Goal: Complete application form: Complete application form

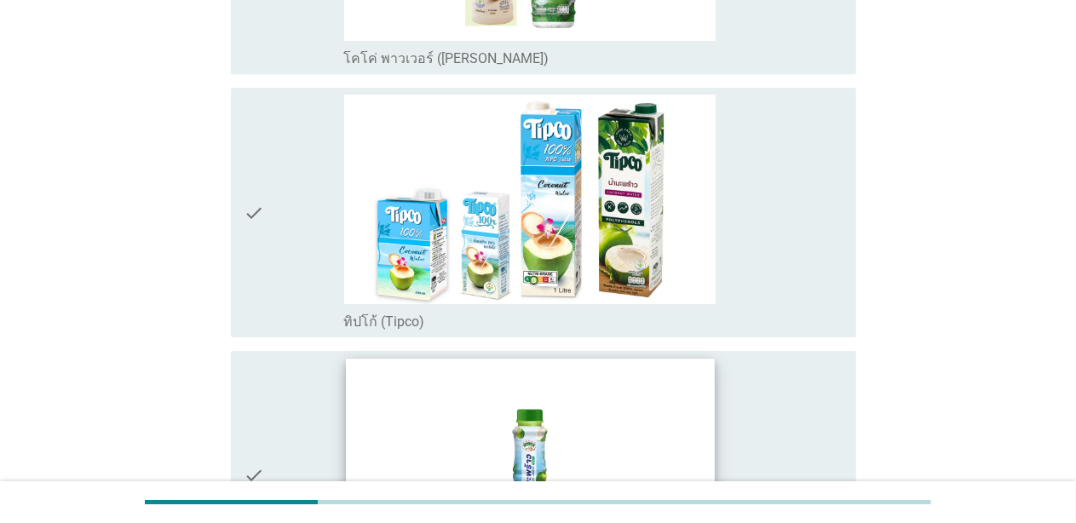
scroll to position [2812, 0]
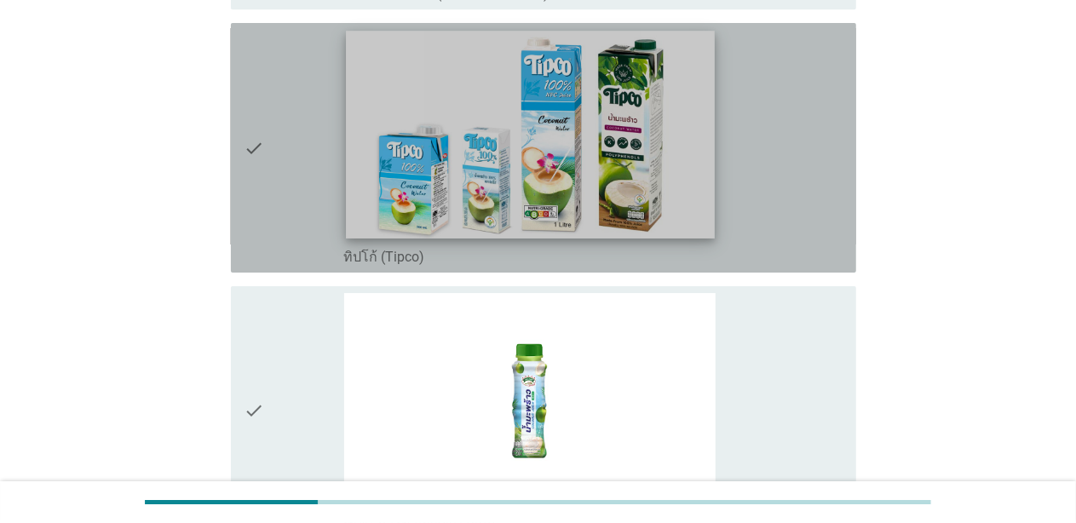
click at [407, 208] on img at bounding box center [530, 135] width 368 height 207
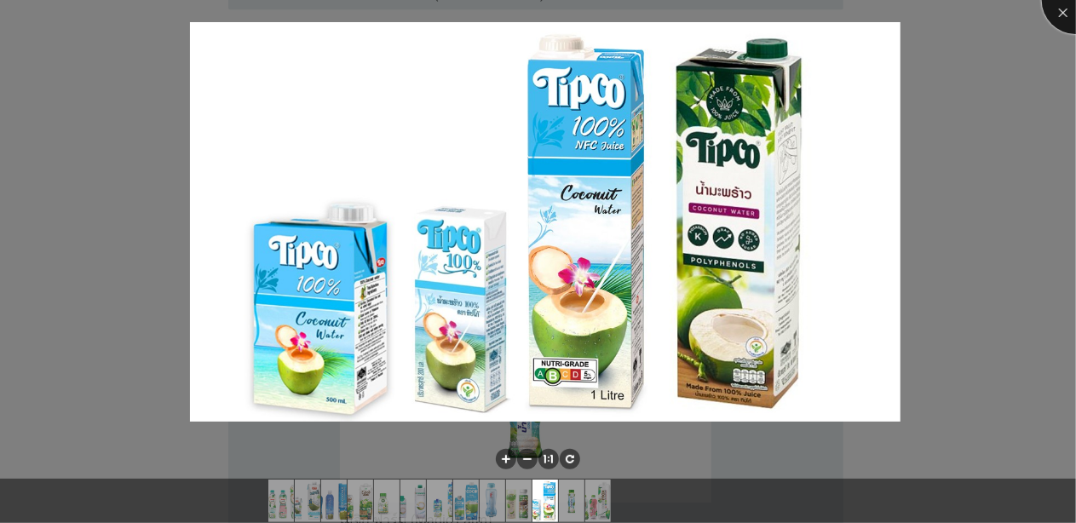
click at [1063, 13] on div at bounding box center [1076, 0] width 68 height 68
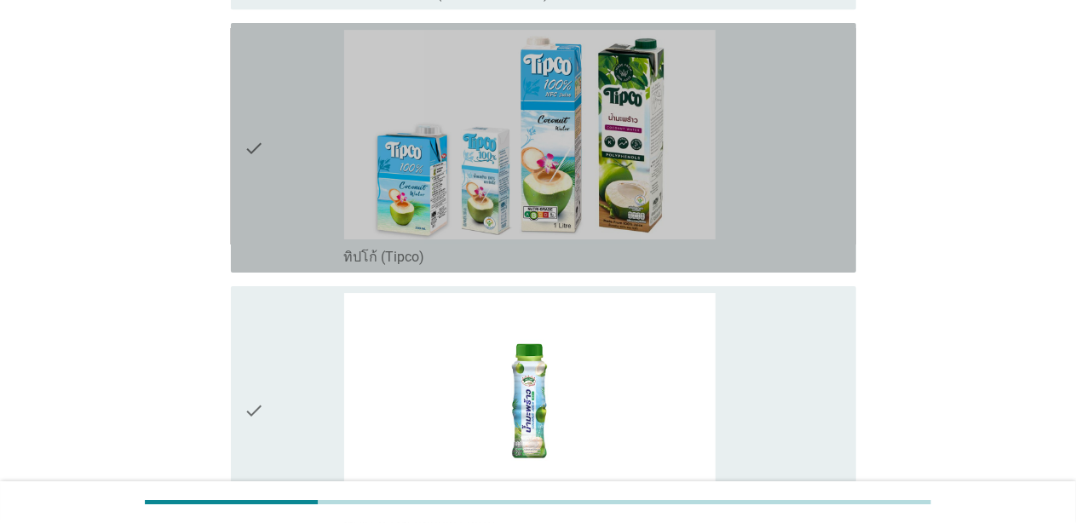
click at [281, 230] on div "check" at bounding box center [295, 148] width 100 height 236
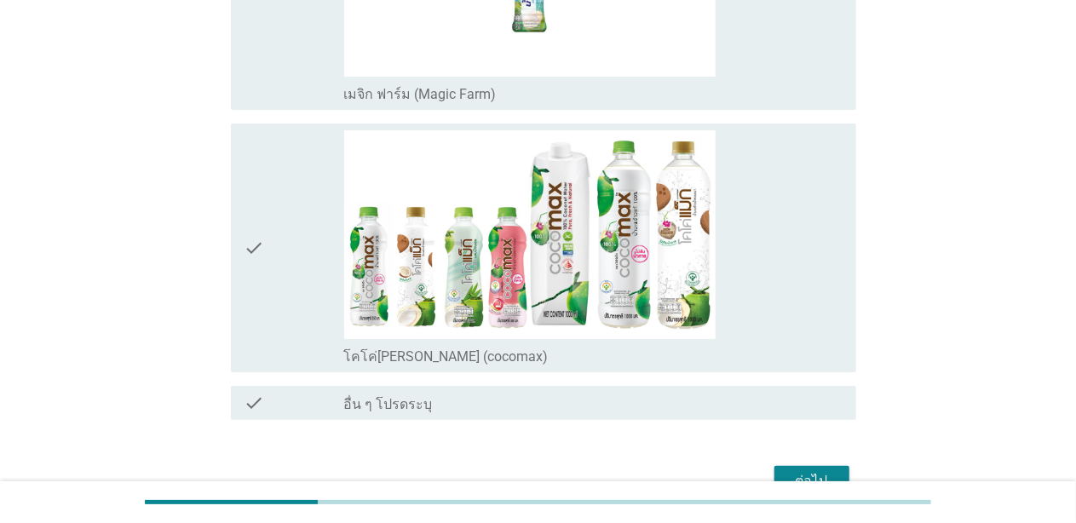
scroll to position [3323, 0]
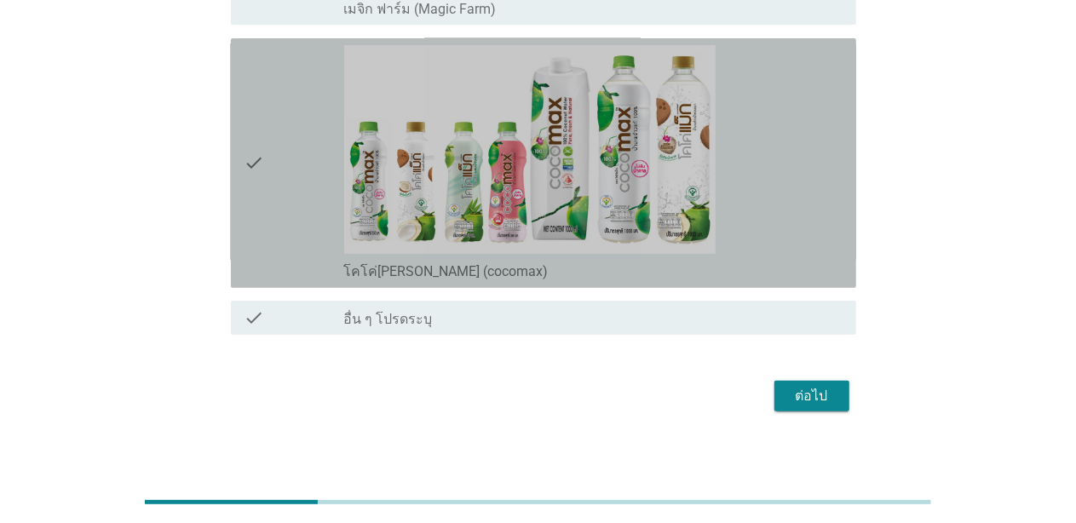
click at [276, 235] on div "check" at bounding box center [295, 163] width 100 height 236
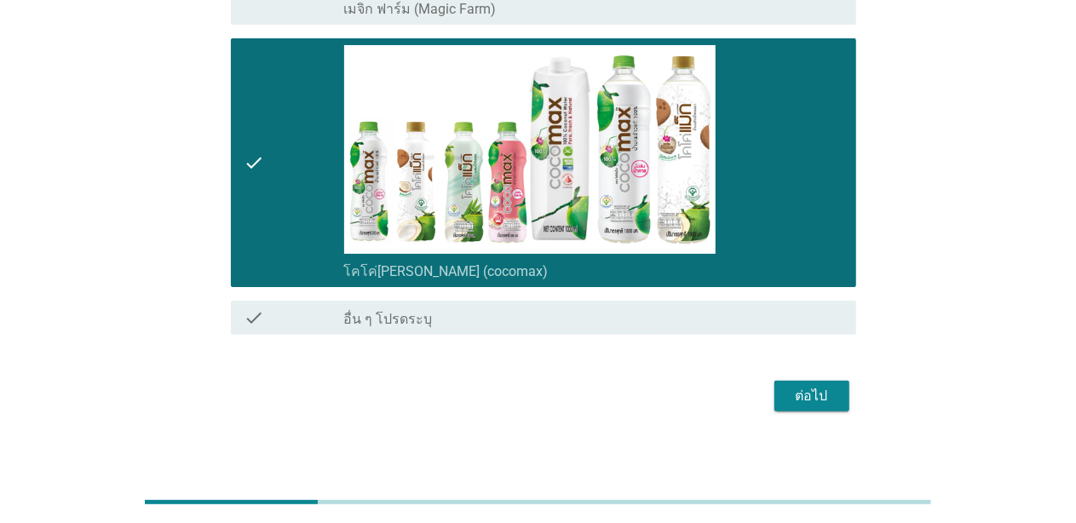
click at [806, 386] on div "ต่อไป" at bounding box center [812, 396] width 48 height 20
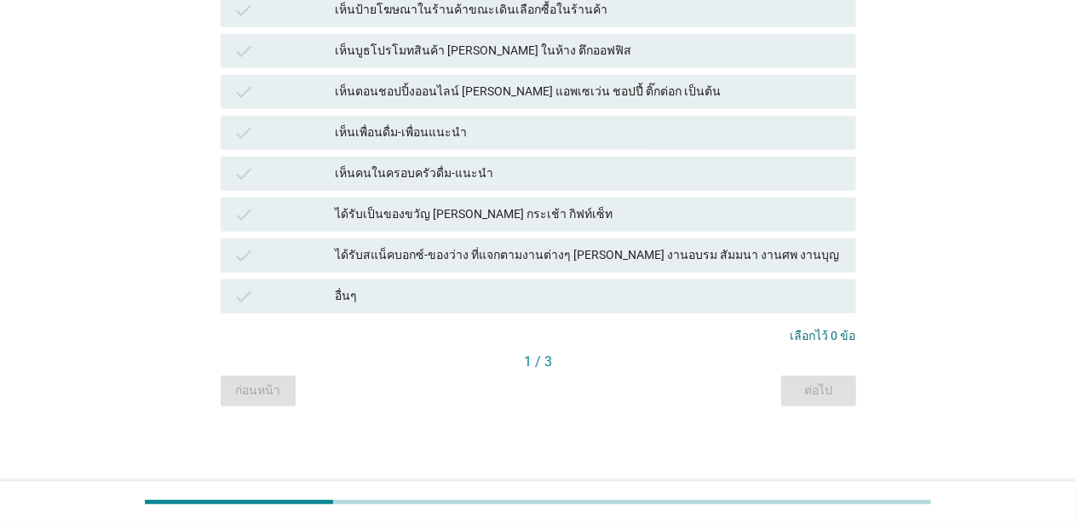
scroll to position [0, 0]
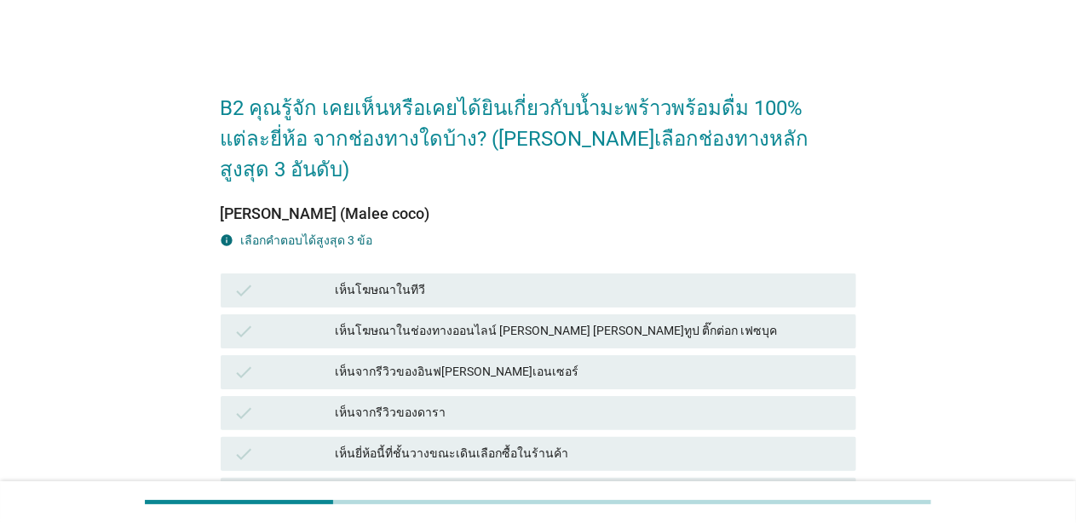
click at [306, 280] on div "check" at bounding box center [284, 290] width 101 height 20
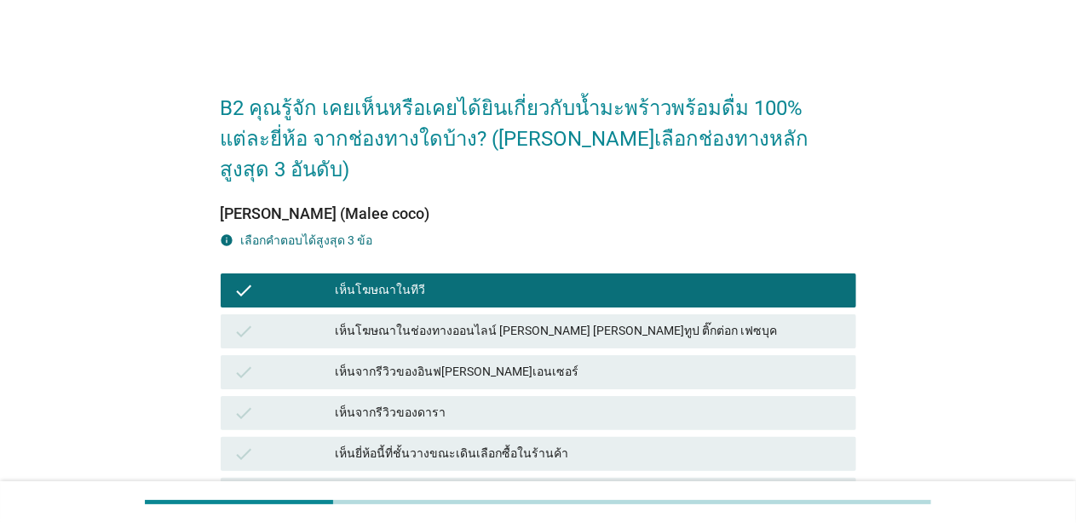
click at [400, 321] on div "เห็นโฆษณาในช่องทางออนไลน์ [PERSON_NAME] [PERSON_NAME]ทูป ติ๊กต่อก เฟซบุค" at bounding box center [589, 331] width 507 height 20
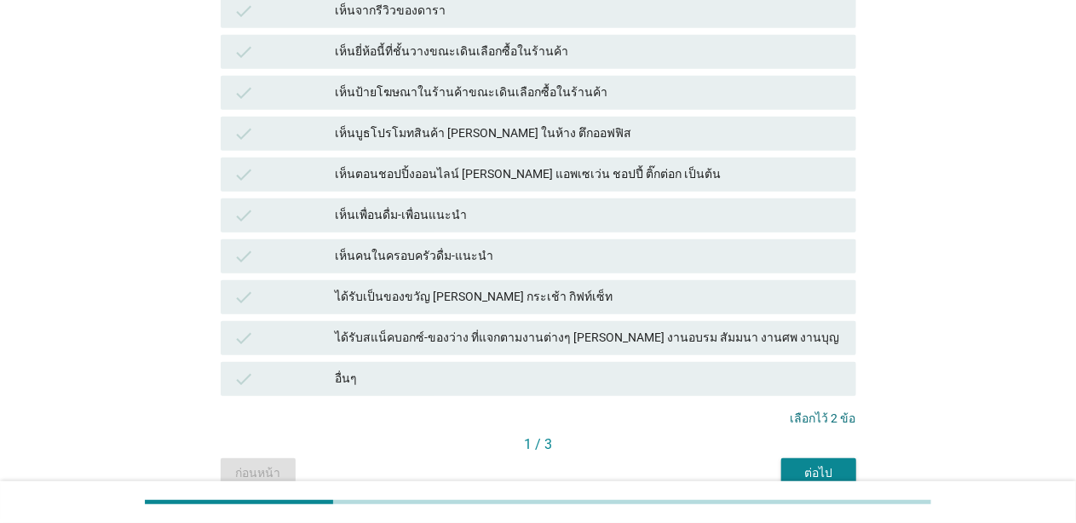
scroll to position [426, 0]
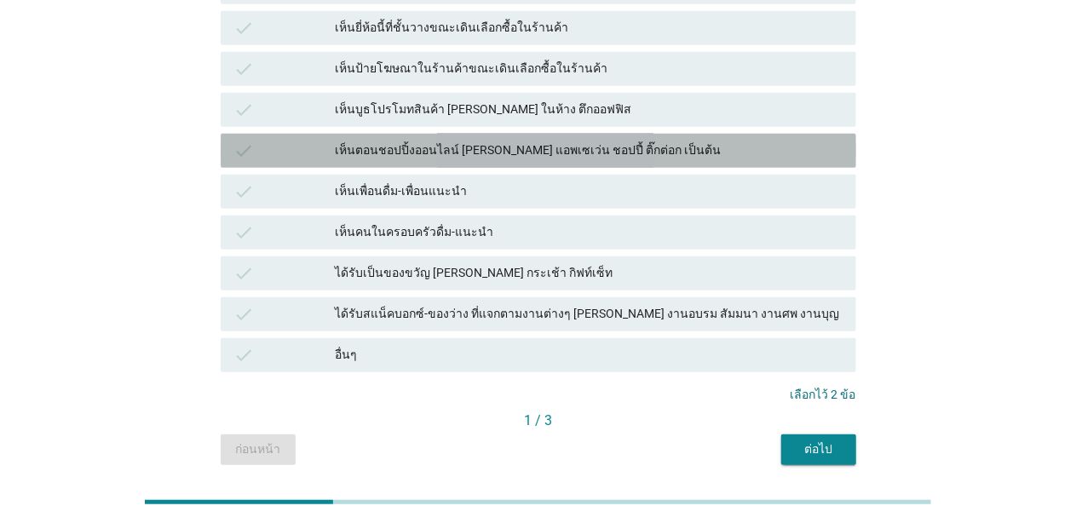
click at [394, 141] on div "เห็นตอนชอปปิ้งออนไลน์ [PERSON_NAME] แอพเซเว่น ชอปปี้ ติ๊กต่อก เป็นต้น" at bounding box center [589, 151] width 507 height 20
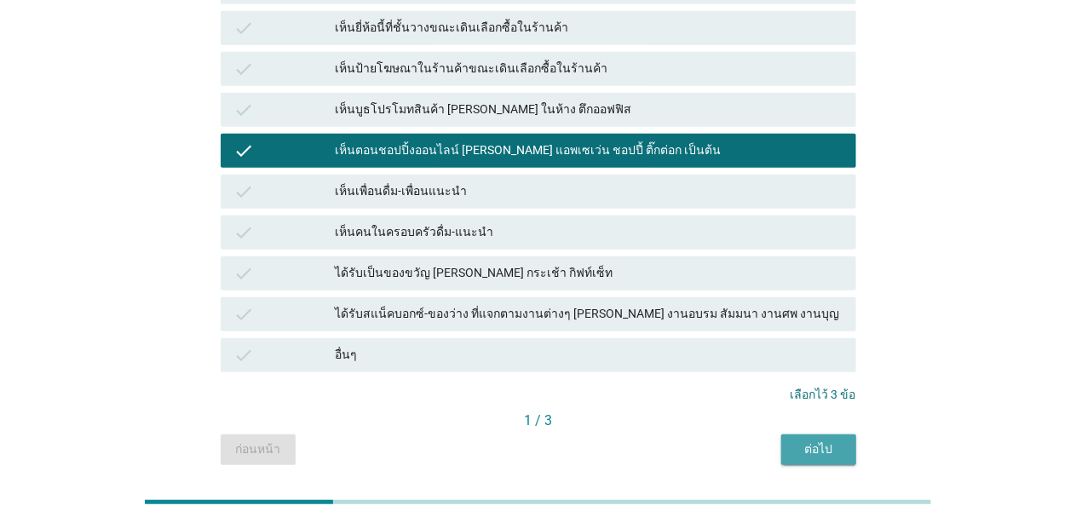
click at [821, 440] on div "ต่อไป" at bounding box center [819, 449] width 48 height 18
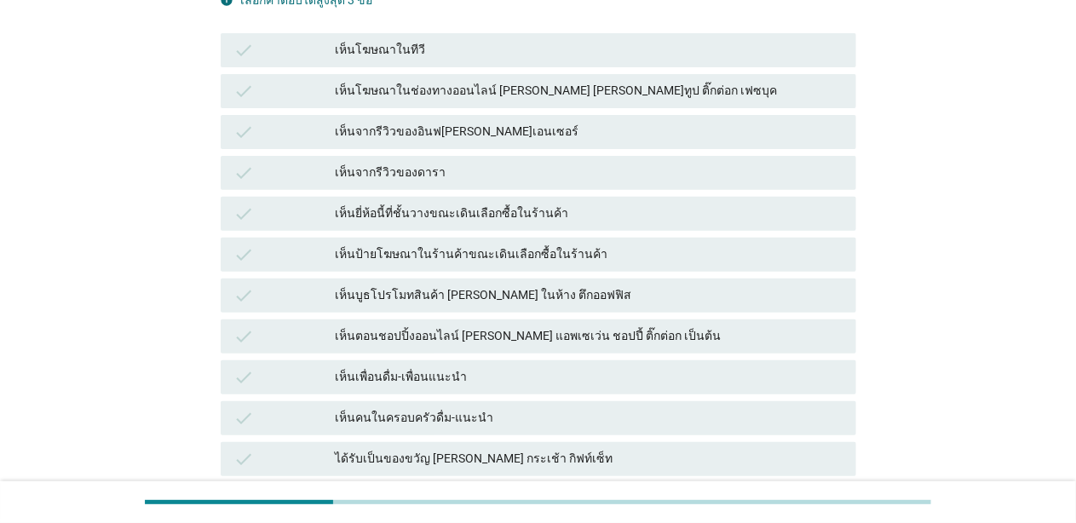
scroll to position [256, 0]
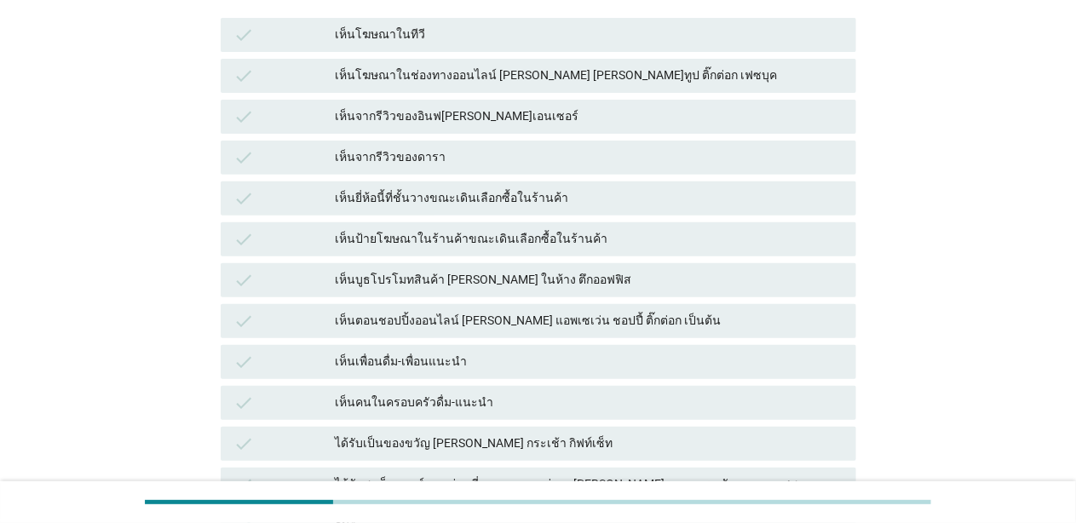
click at [585, 311] on div "เห็นตอนชอปปิ้งออนไลน์ [PERSON_NAME] แอพเซเว่น ชอปปี้ ติ๊กต่อก เป็นต้น" at bounding box center [589, 321] width 507 height 20
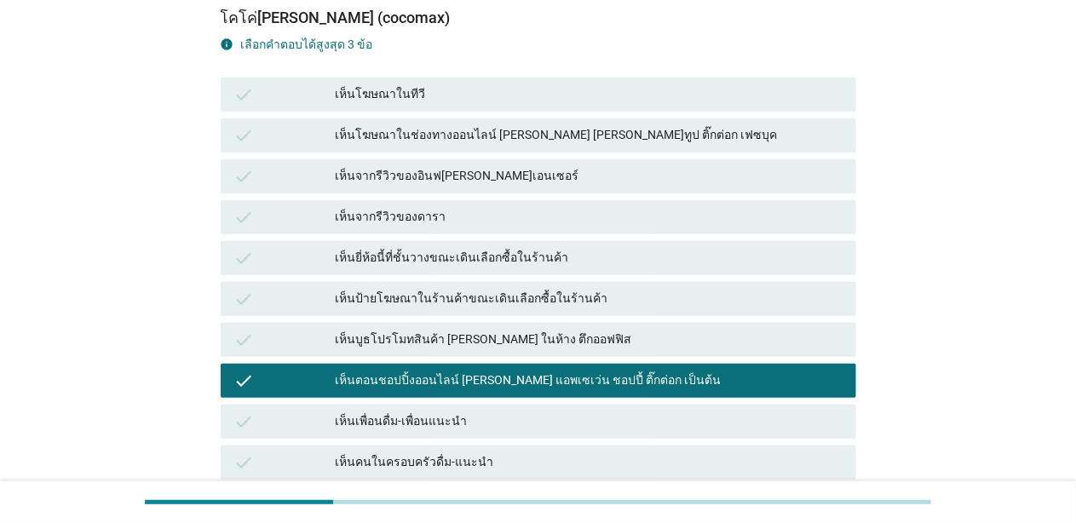
scroll to position [170, 0]
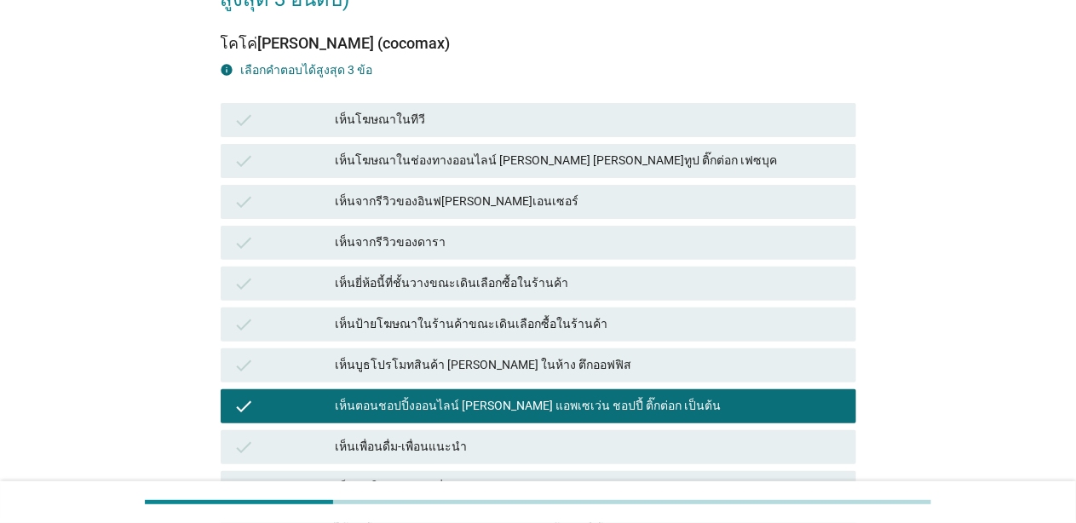
click at [579, 273] on div "เห็นยี่ห้อนี้ที่ชั้นวางขณะเดินเลือกซื้อในร้านค้า" at bounding box center [589, 283] width 507 height 20
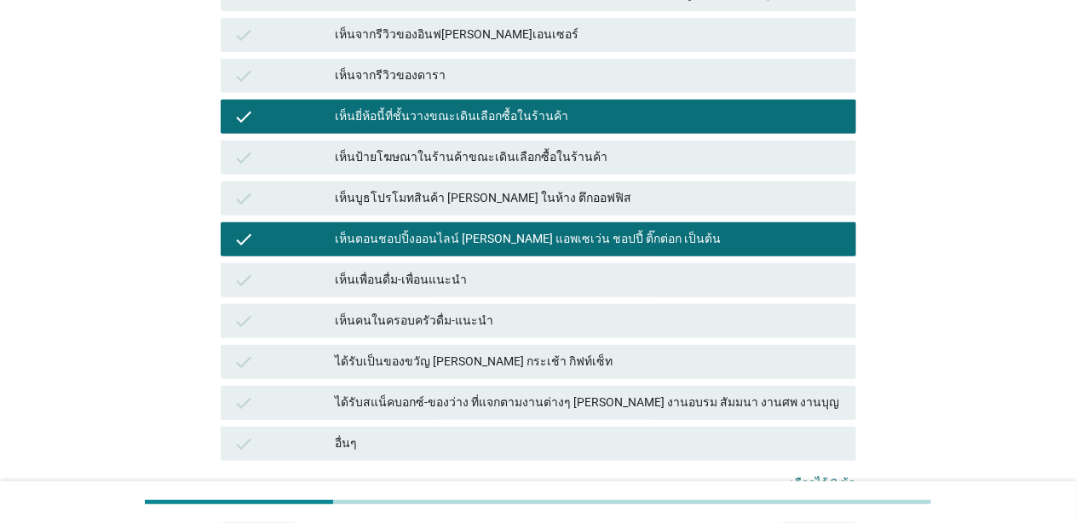
scroll to position [454, 0]
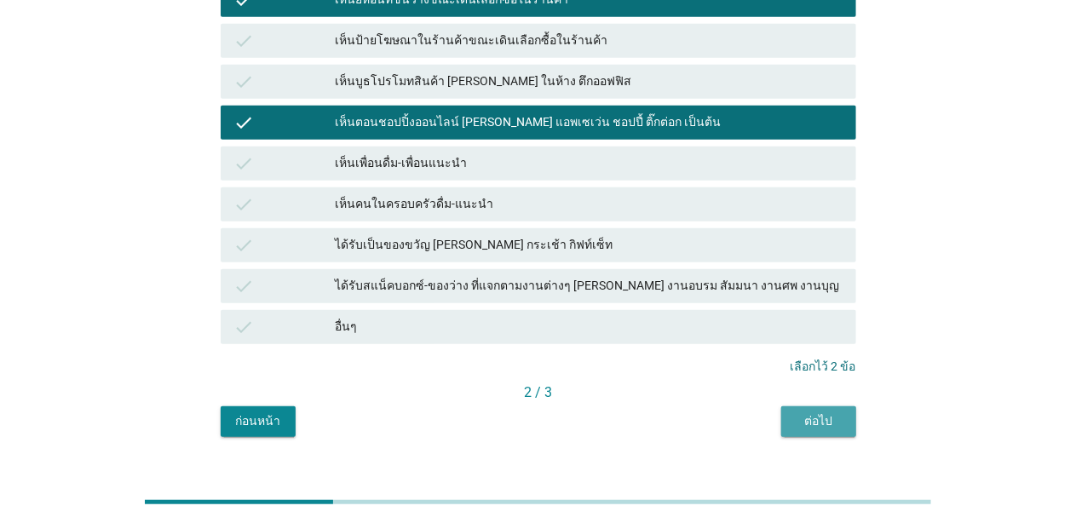
click at [825, 412] on div "ต่อไป" at bounding box center [819, 421] width 48 height 18
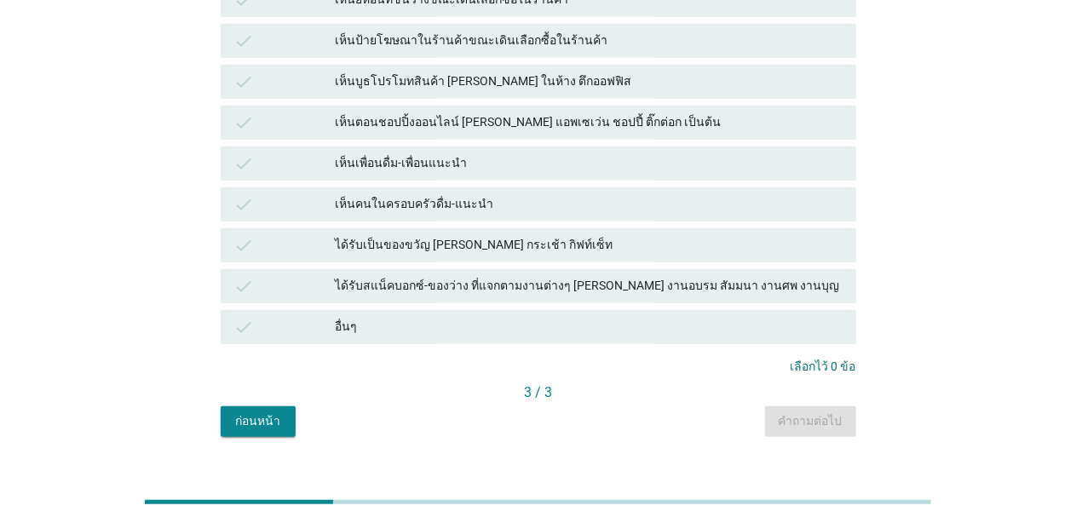
scroll to position [0, 0]
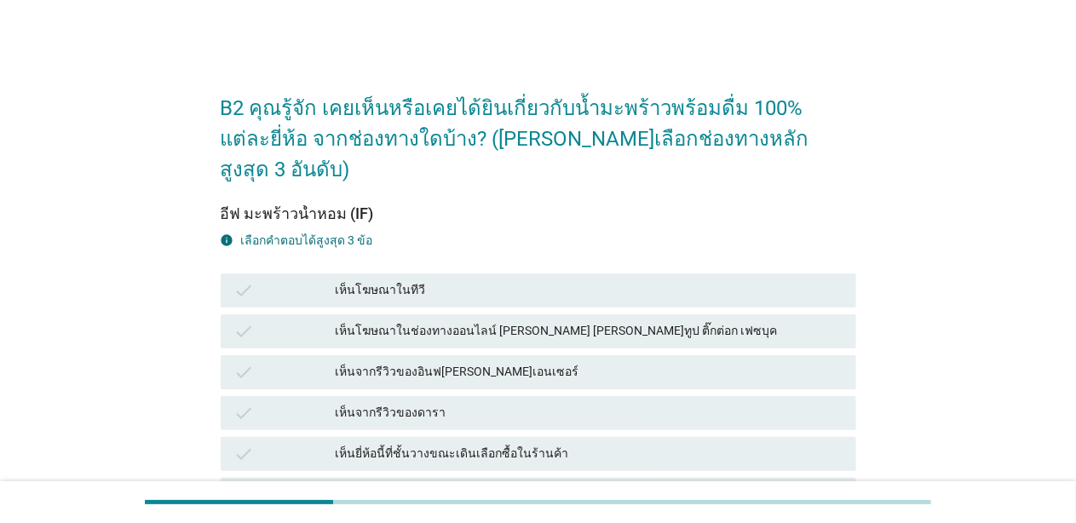
click at [440, 280] on div "เห็นโฆษณาในทีวี" at bounding box center [589, 290] width 507 height 20
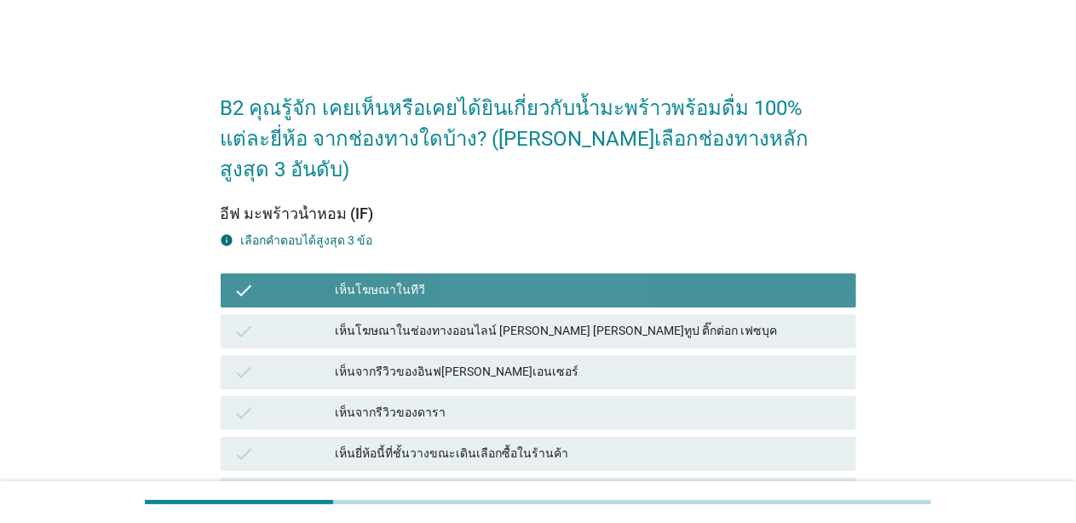
click at [440, 280] on div "เห็นโฆษณาในทีวี" at bounding box center [589, 290] width 507 height 20
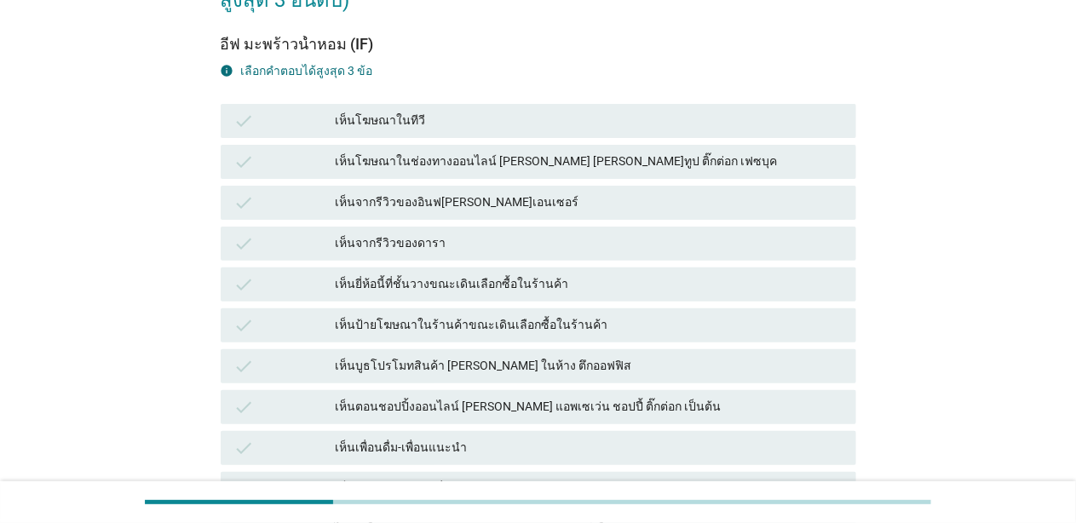
scroll to position [170, 0]
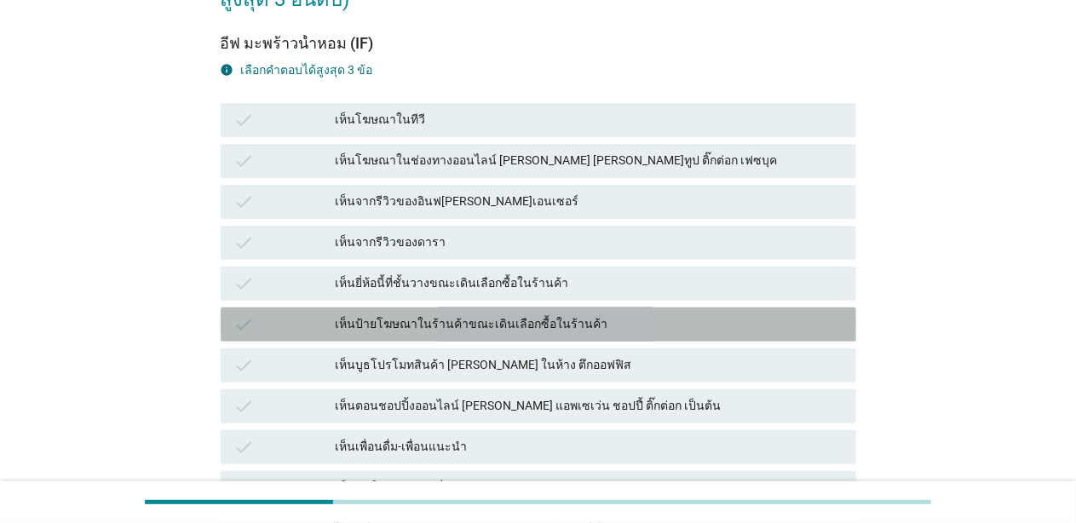
click at [556, 314] on div "เห็นป้ายโฆษณาในร้านค้าขณะเดินเลือกซื้อในร้านค้า" at bounding box center [589, 324] width 507 height 20
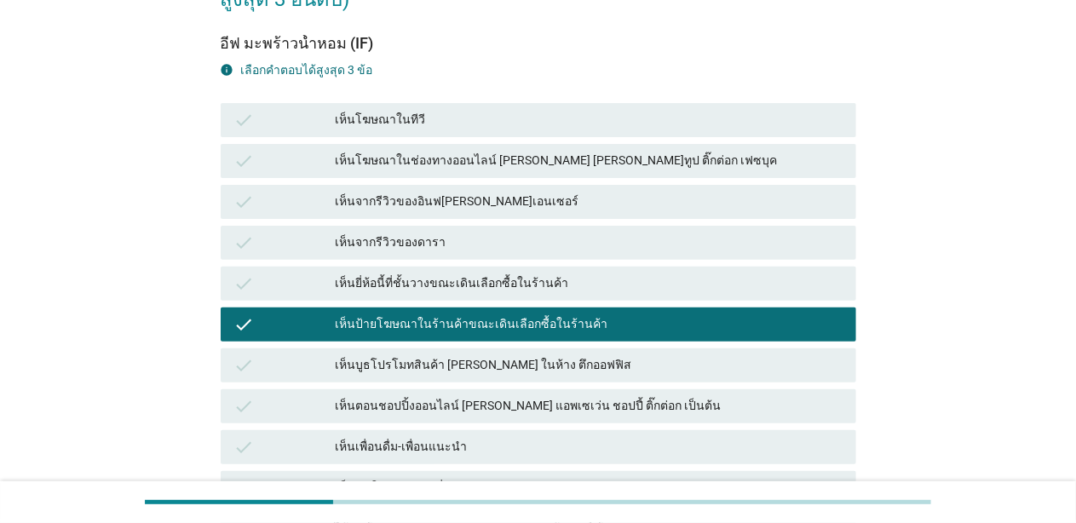
click at [512, 151] on div "เห็นโฆษณาในช่องทางออนไลน์ [PERSON_NAME] [PERSON_NAME]ทูป ติ๊กต่อก เฟซบุค" at bounding box center [589, 161] width 507 height 20
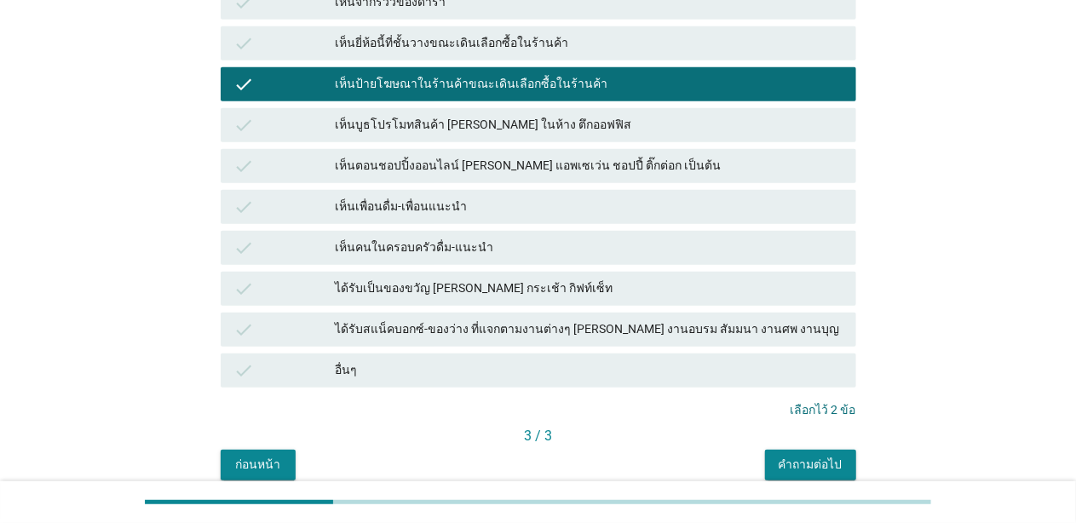
scroll to position [426, 0]
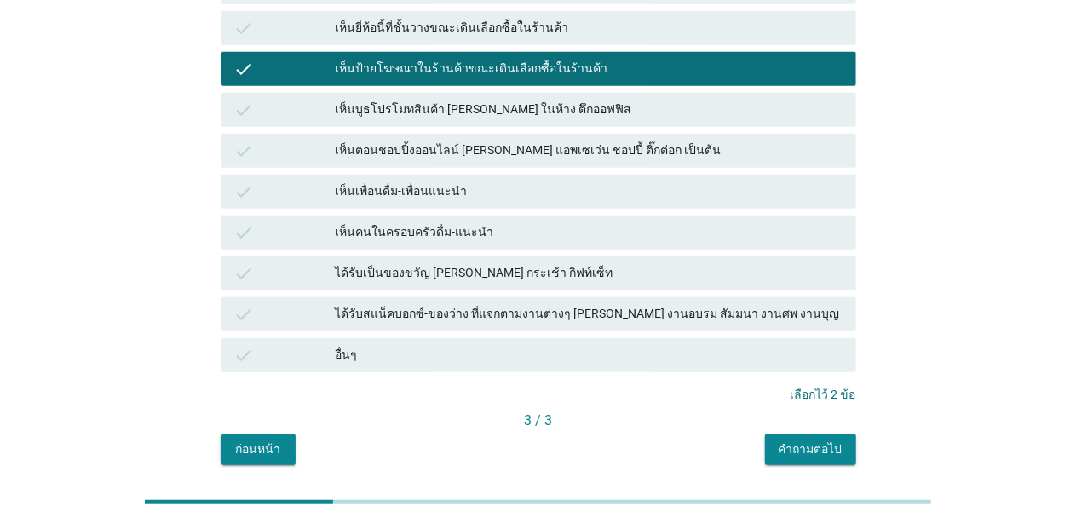
click at [804, 440] on div "คำถามต่อไป" at bounding box center [811, 449] width 64 height 18
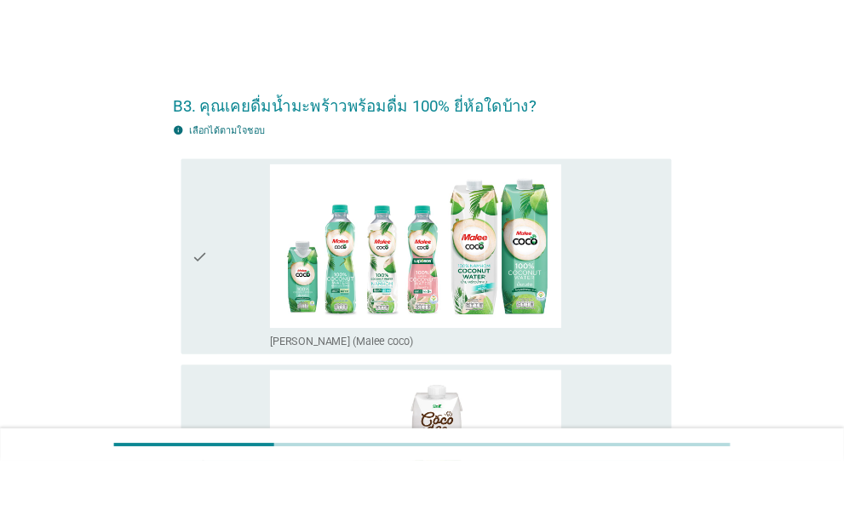
scroll to position [0, 0]
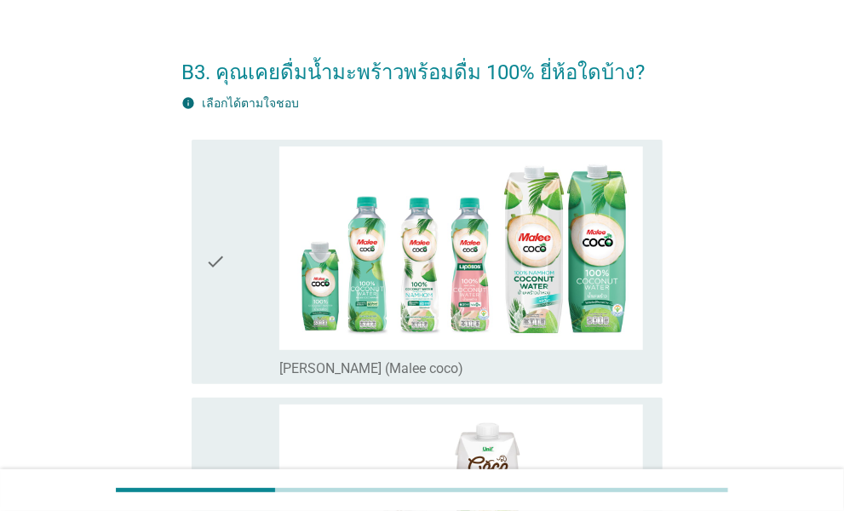
scroll to position [85, 0]
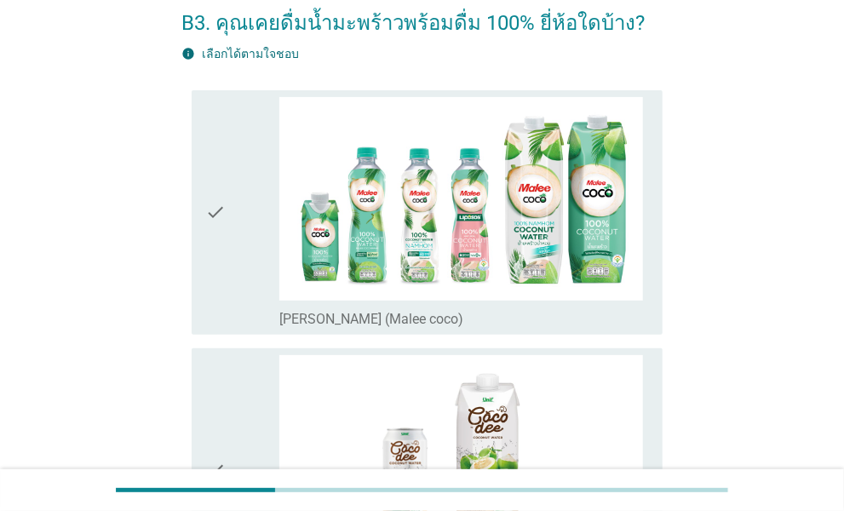
click at [256, 298] on div "check" at bounding box center [242, 212] width 74 height 231
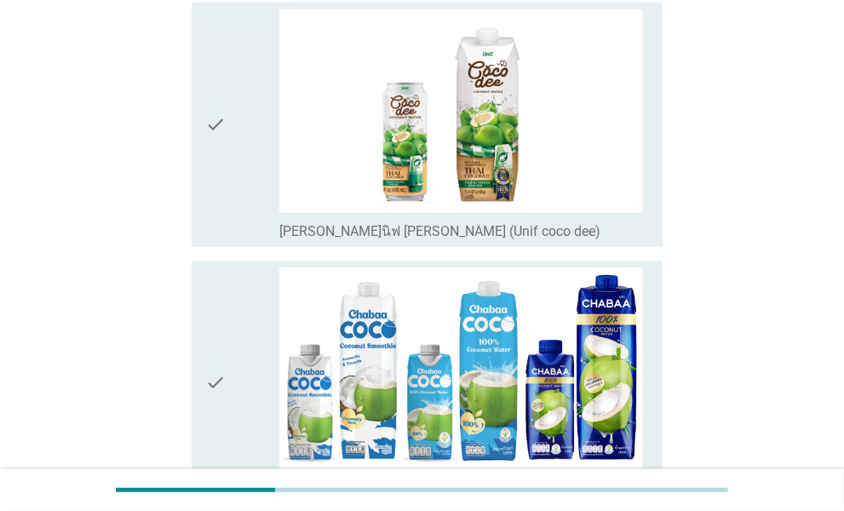
scroll to position [511, 0]
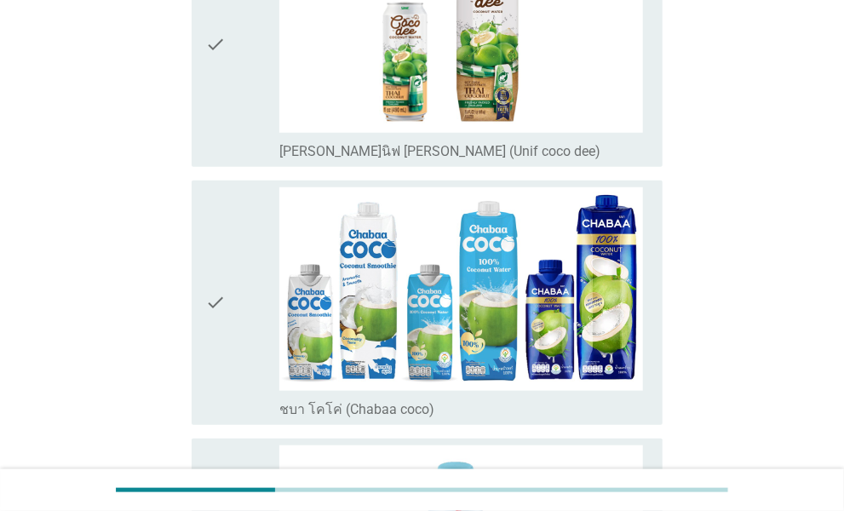
click at [220, 258] on icon "check" at bounding box center [215, 302] width 20 height 231
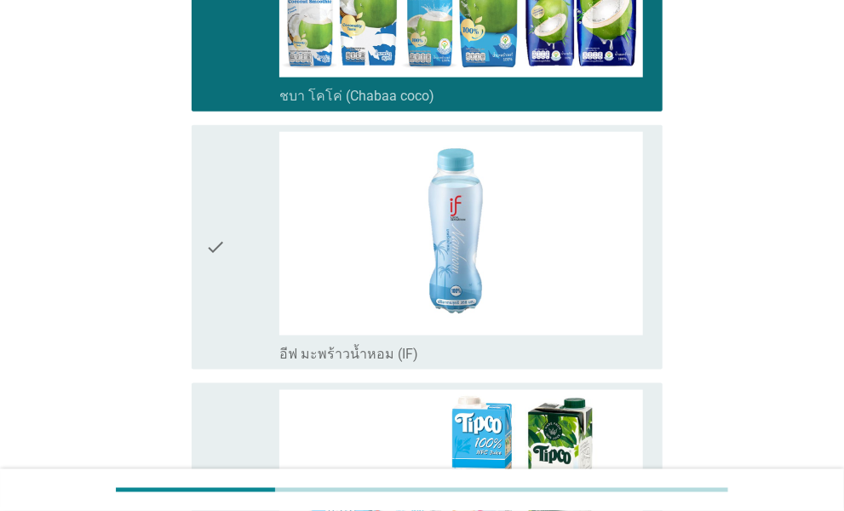
scroll to position [852, 0]
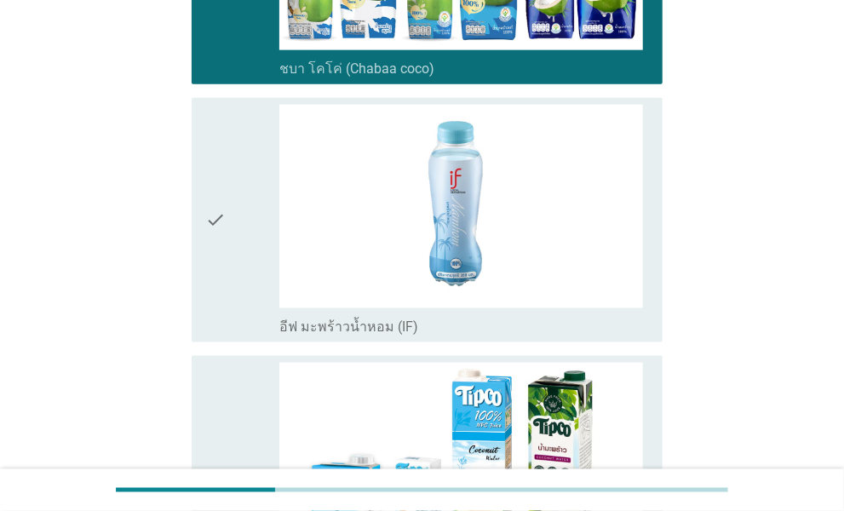
click at [222, 256] on icon "check" at bounding box center [215, 220] width 20 height 231
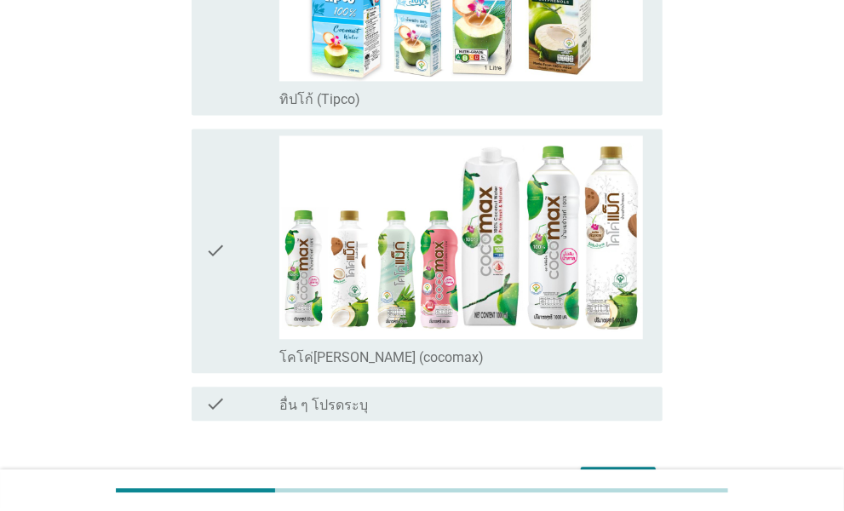
scroll to position [1363, 0]
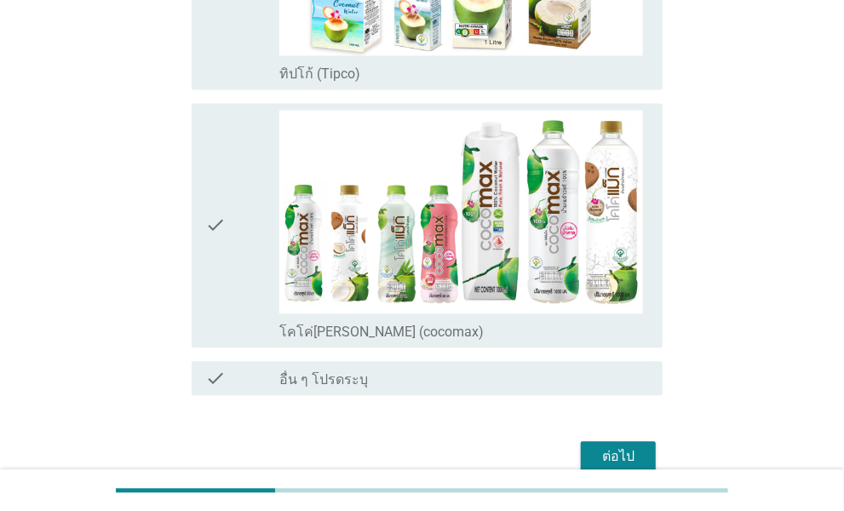
click at [225, 253] on icon "check" at bounding box center [215, 225] width 20 height 231
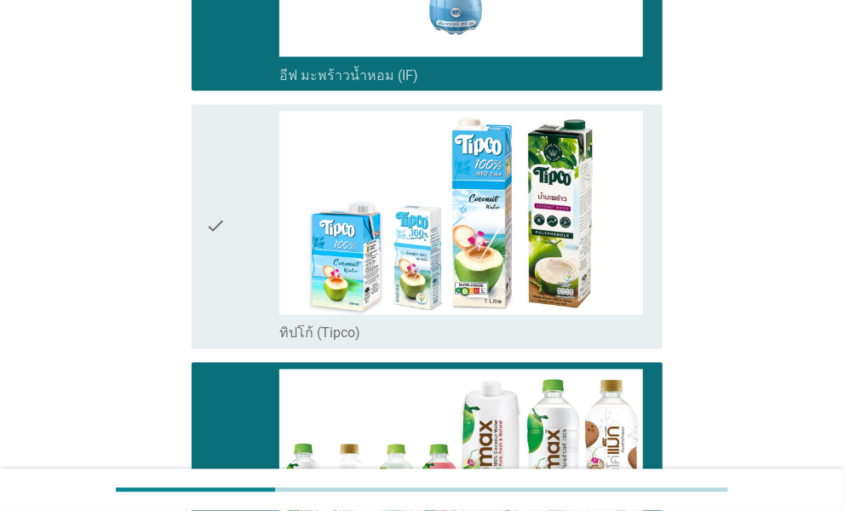
scroll to position [1444, 0]
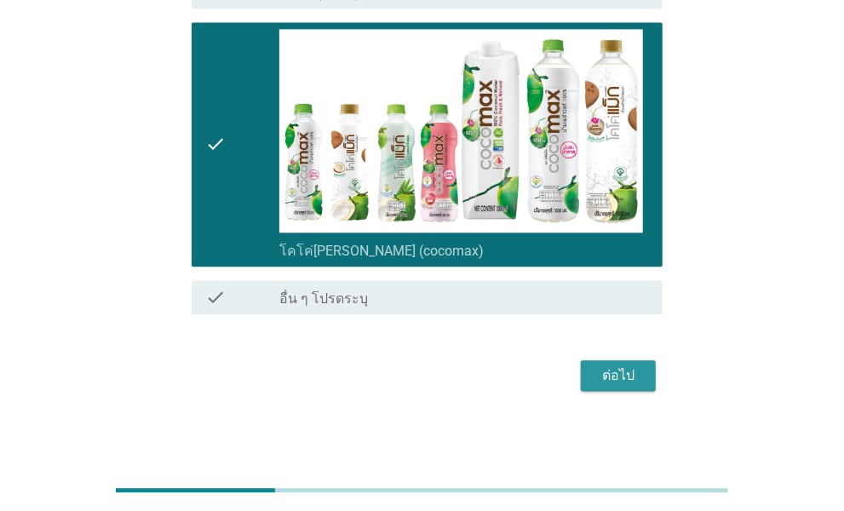
click at [626, 366] on div "ต่อไป" at bounding box center [619, 376] width 48 height 20
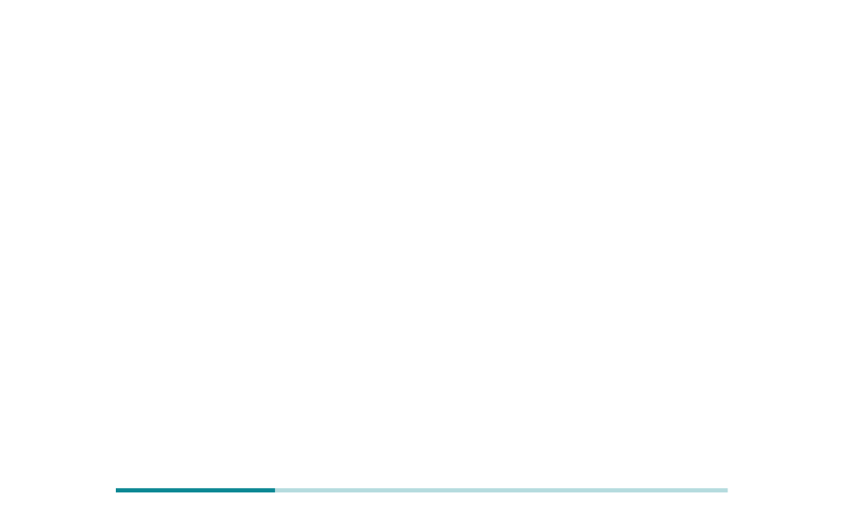
scroll to position [0, 0]
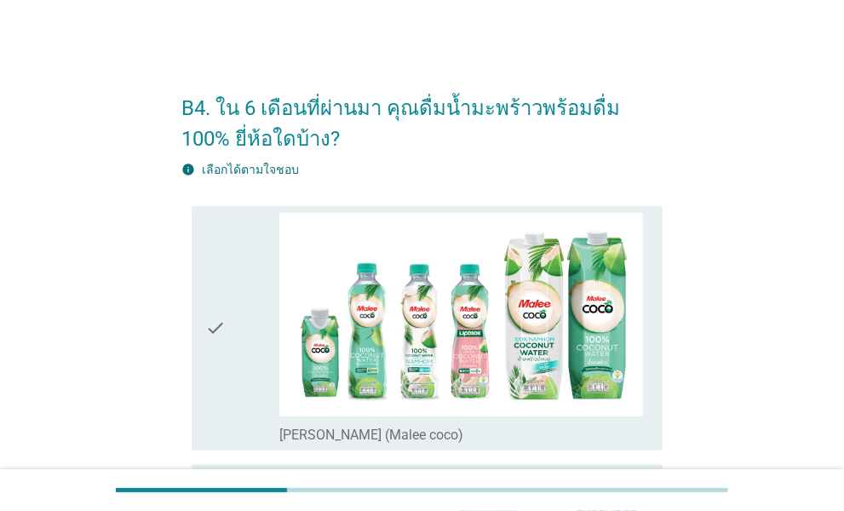
click at [618, 455] on div "check check_box_outline_blank [PERSON_NAME] (Malee coco)" at bounding box center [421, 328] width 481 height 258
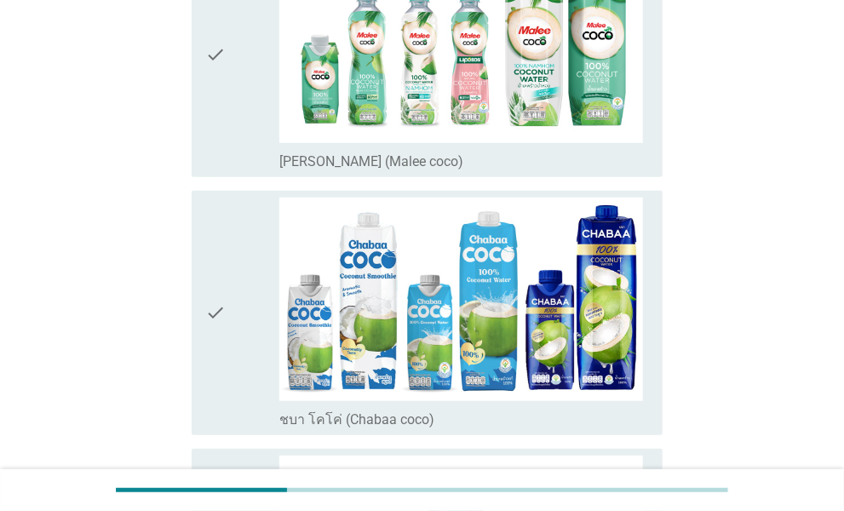
scroll to position [170, 0]
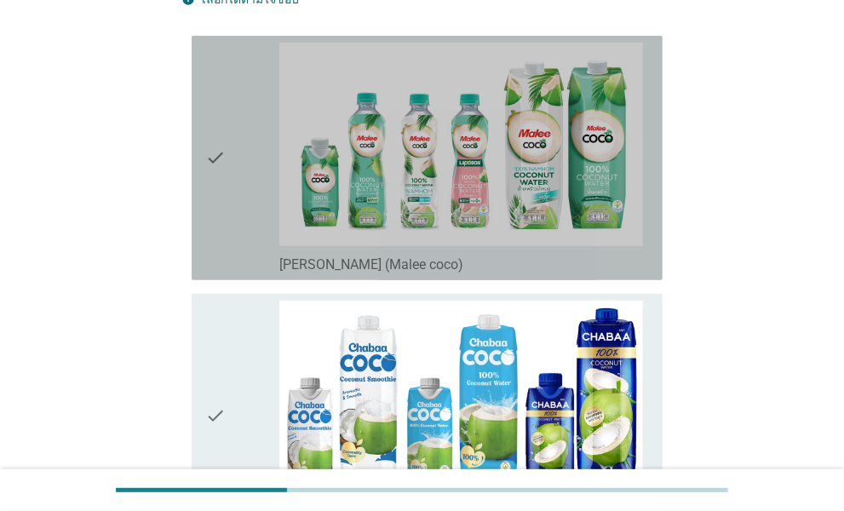
click at [233, 150] on div "check" at bounding box center [242, 158] width 74 height 231
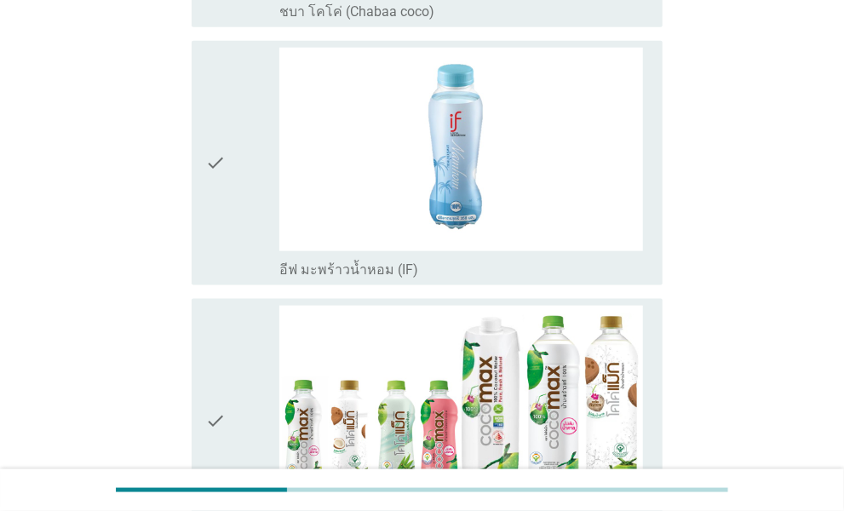
scroll to position [596, 0]
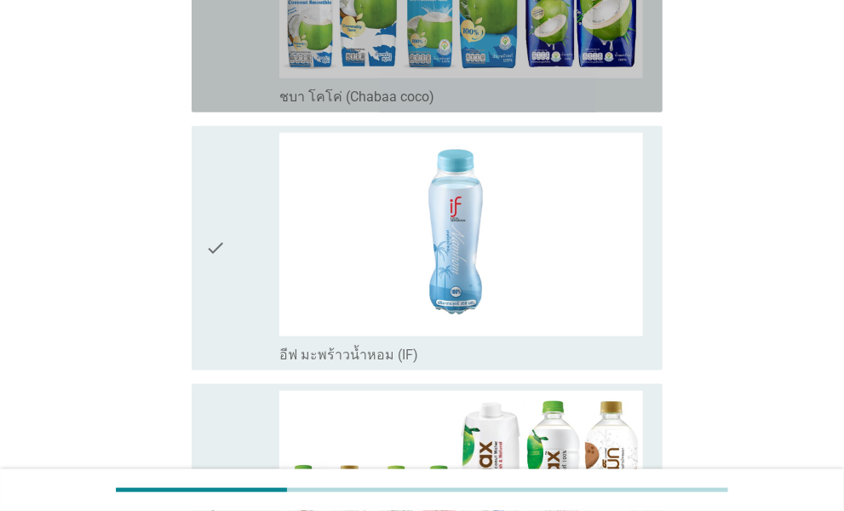
drag, startPoint x: 234, startPoint y: 64, endPoint x: 243, endPoint y: 67, distance: 9.2
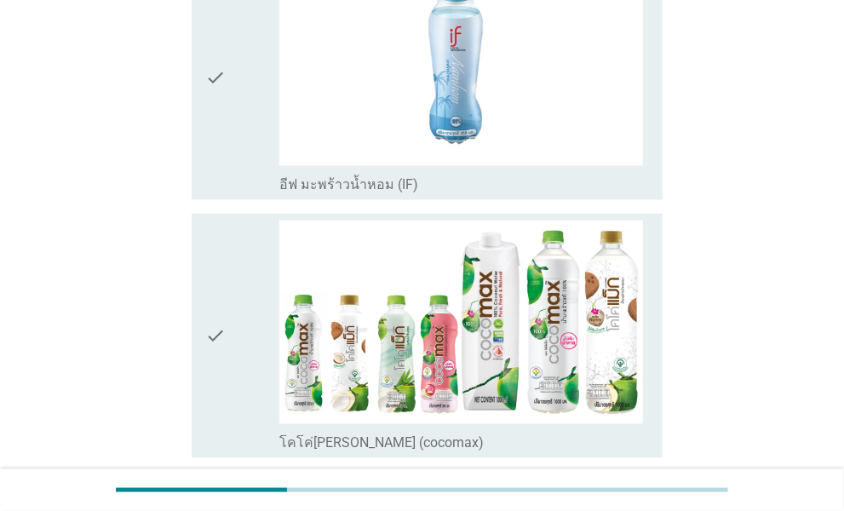
click at [222, 133] on icon "check" at bounding box center [215, 78] width 20 height 231
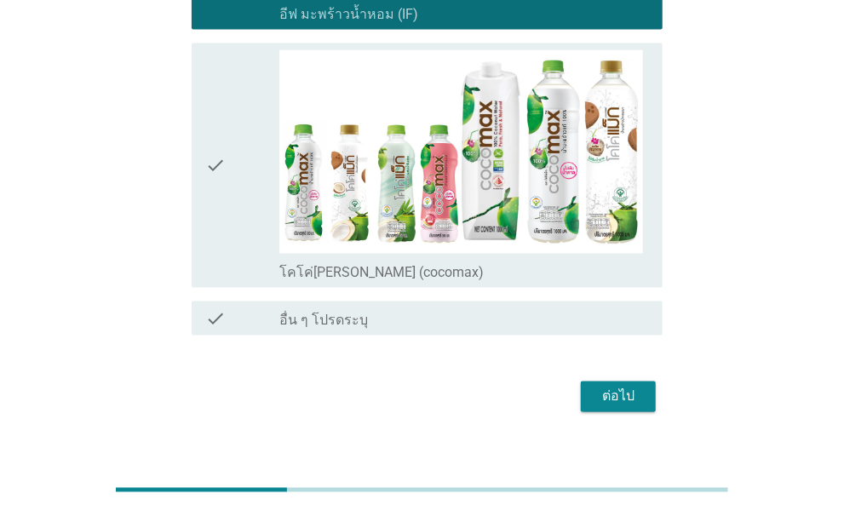
click at [222, 133] on icon "check" at bounding box center [215, 165] width 20 height 231
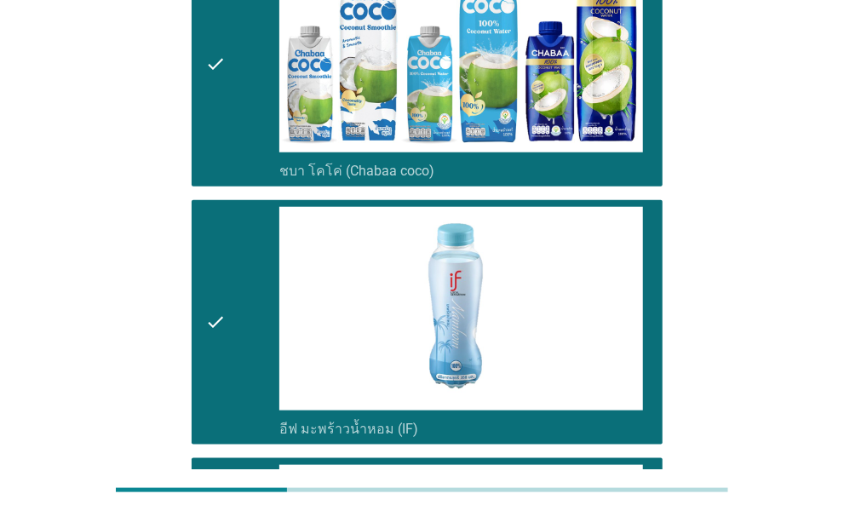
scroll to position [511, 0]
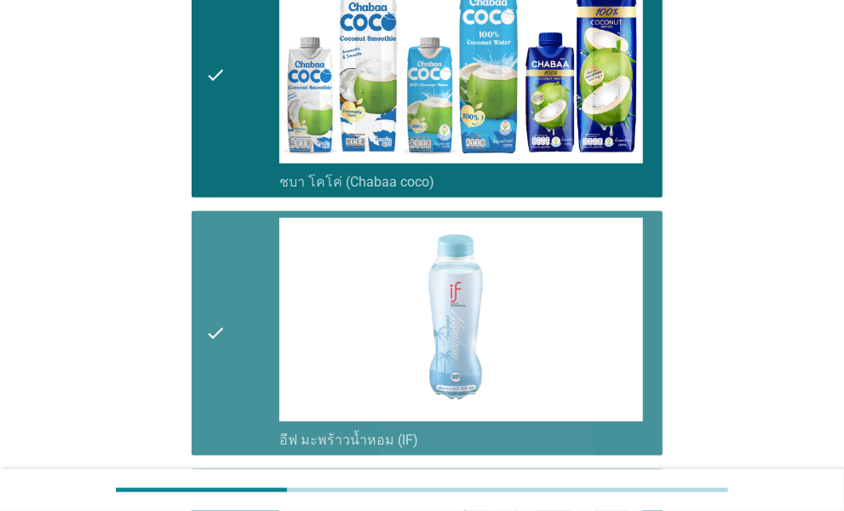
click at [218, 246] on icon "check" at bounding box center [215, 333] width 20 height 231
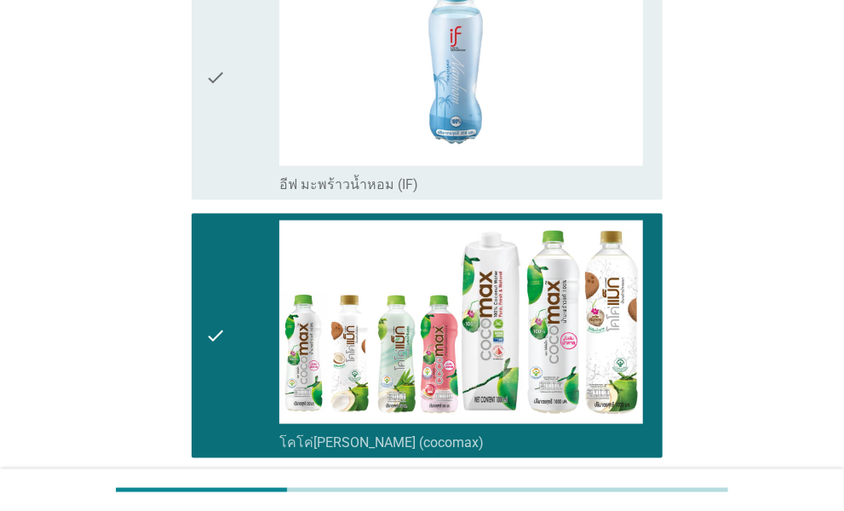
scroll to position [959, 0]
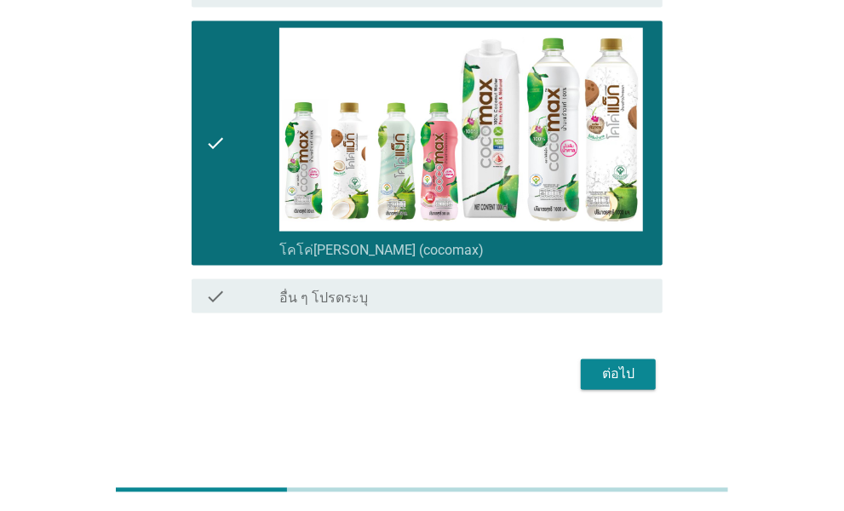
click at [609, 373] on div "ต่อไป" at bounding box center [619, 375] width 48 height 20
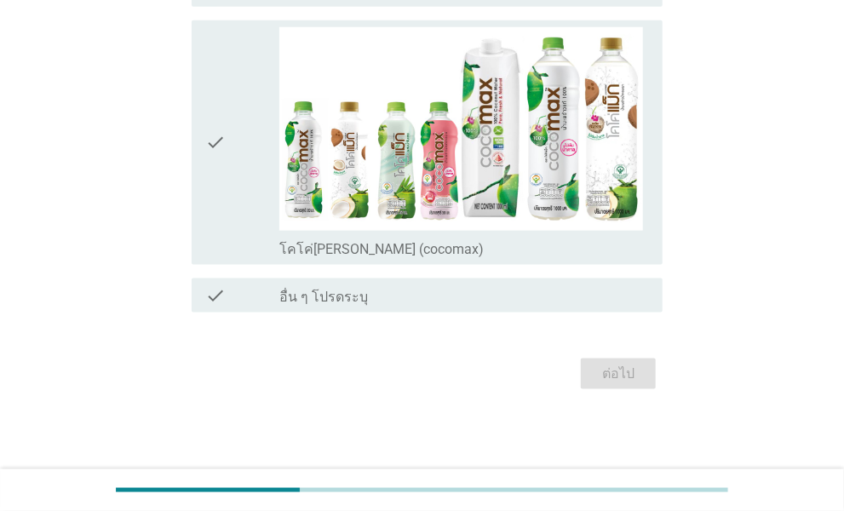
scroll to position [0, 0]
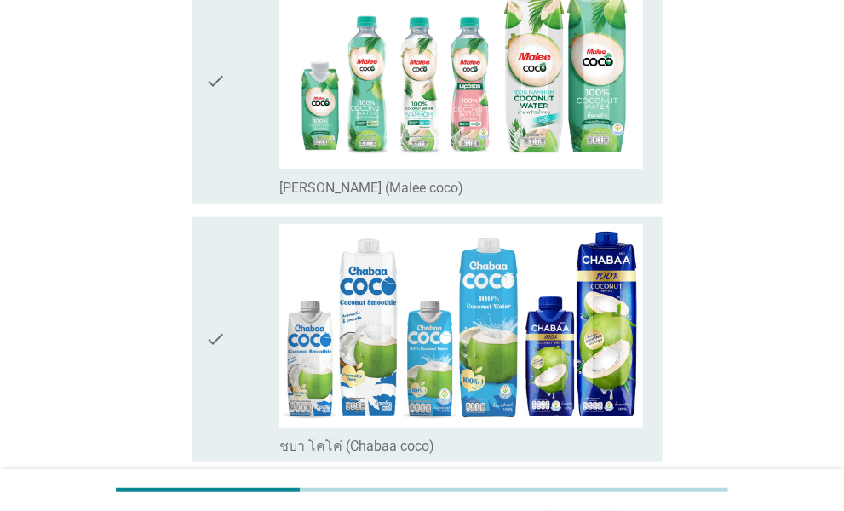
scroll to position [256, 0]
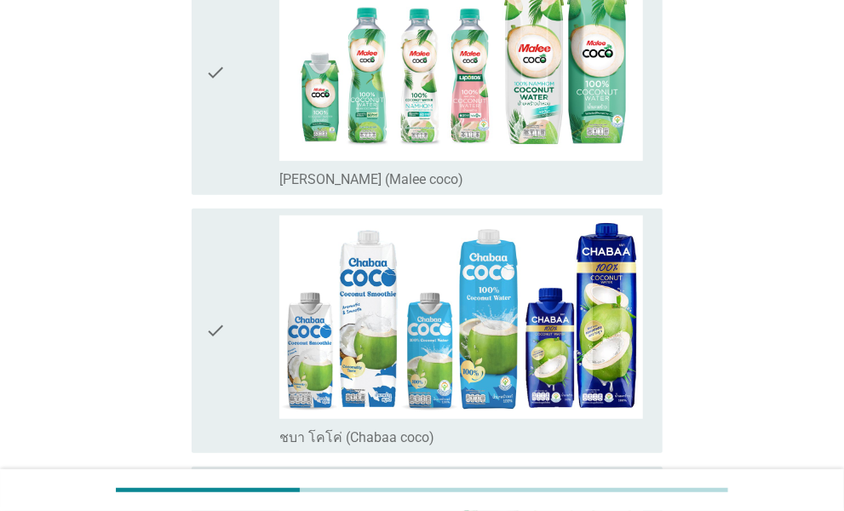
click at [235, 158] on div "check" at bounding box center [242, 72] width 74 height 231
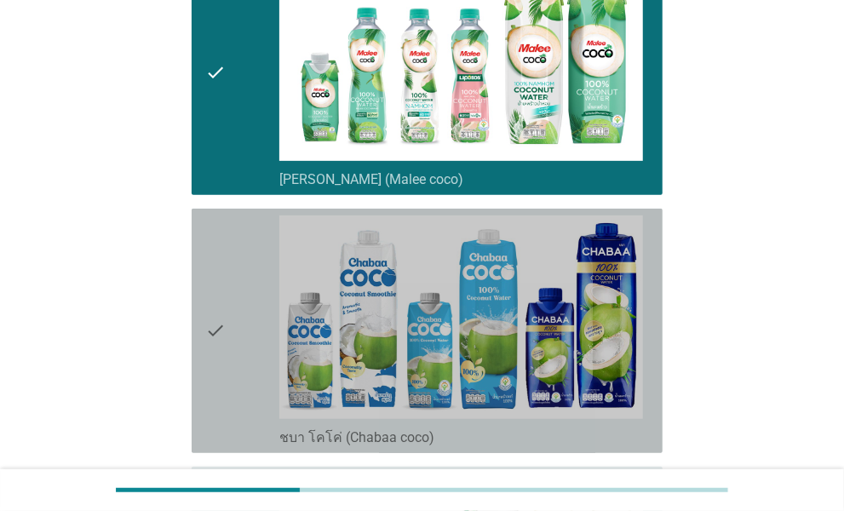
click at [236, 238] on div "check" at bounding box center [242, 331] width 74 height 231
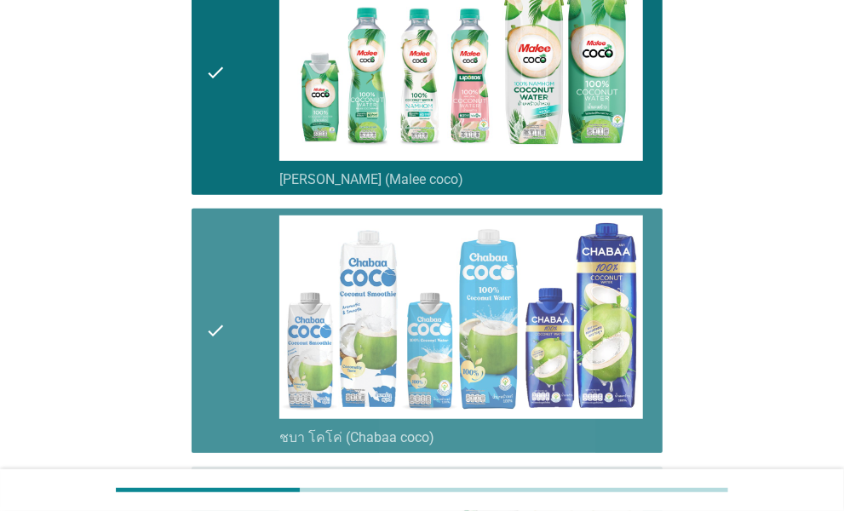
click at [252, 229] on div "check" at bounding box center [242, 331] width 74 height 231
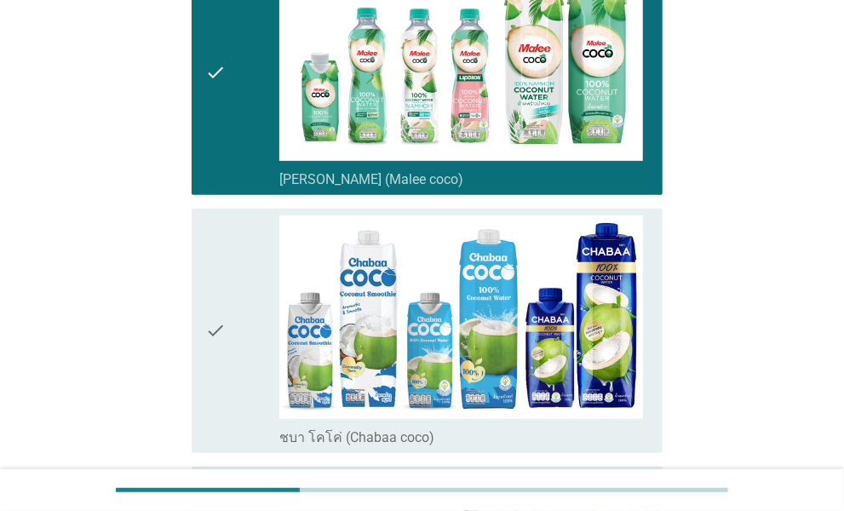
scroll to position [682, 0]
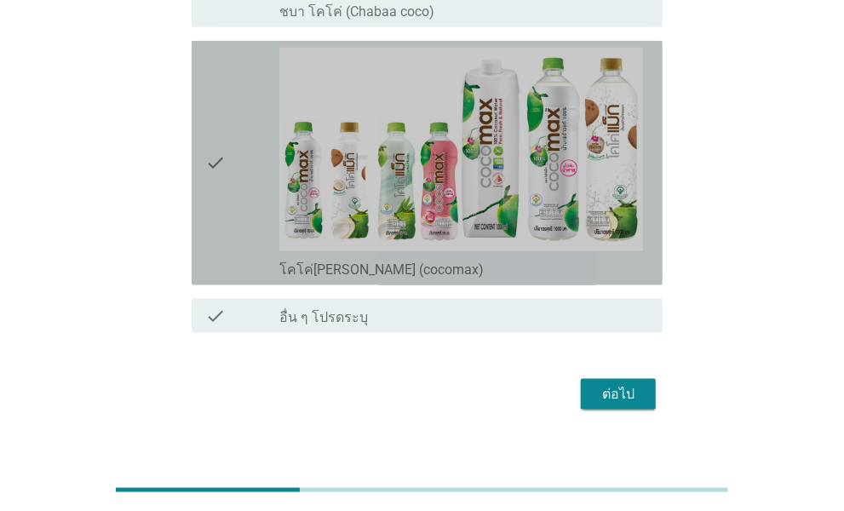
click at [250, 223] on div "check" at bounding box center [242, 163] width 74 height 231
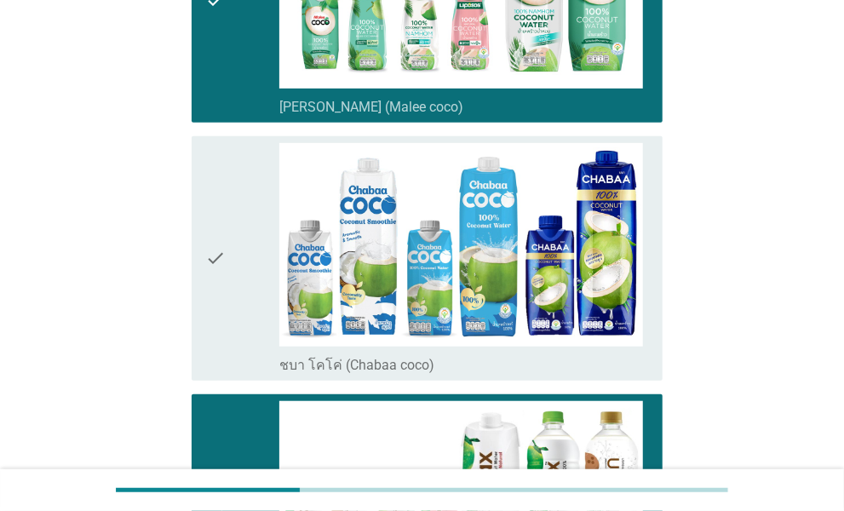
scroll to position [341, 0]
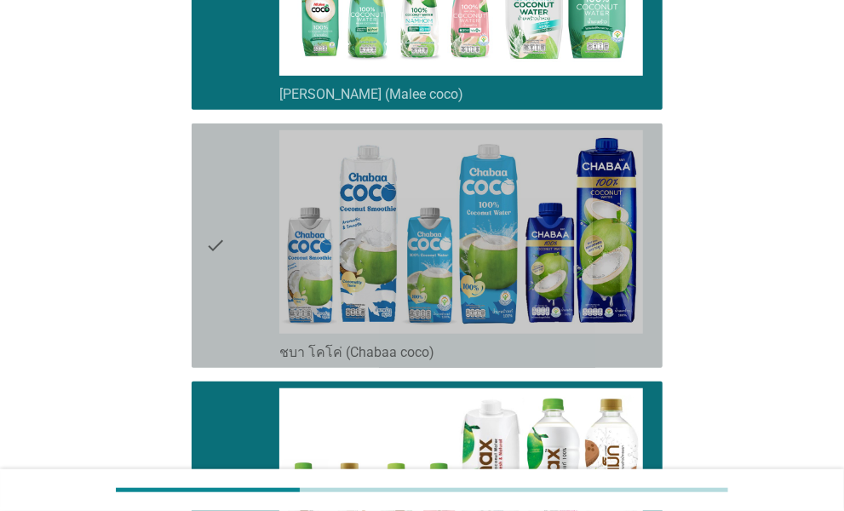
click at [223, 238] on icon "check" at bounding box center [215, 245] width 20 height 231
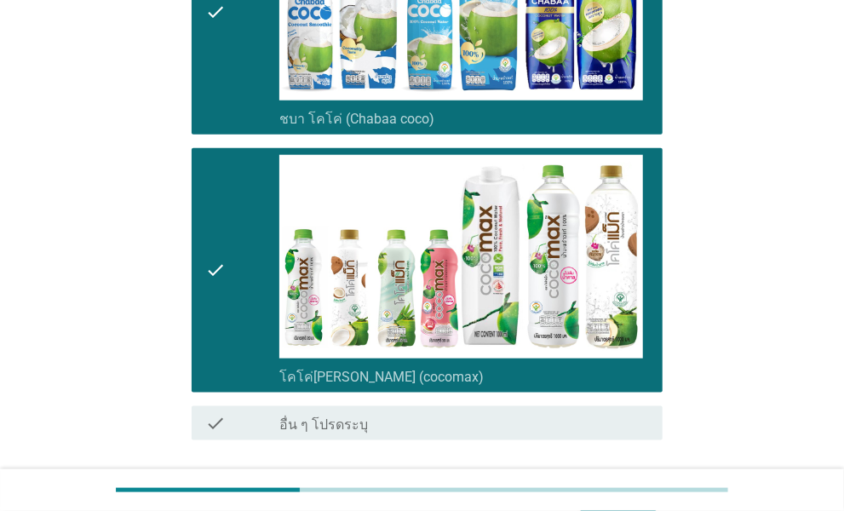
scroll to position [701, 0]
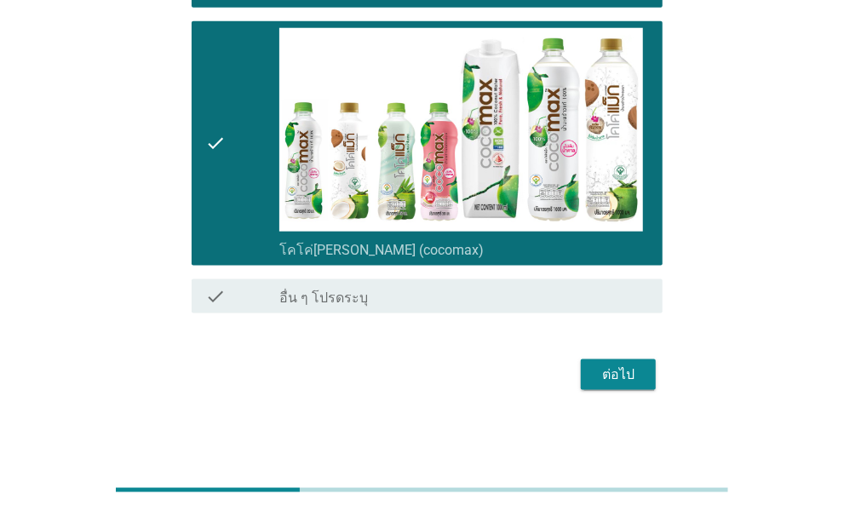
click at [622, 366] on div "ต่อไป" at bounding box center [619, 375] width 48 height 20
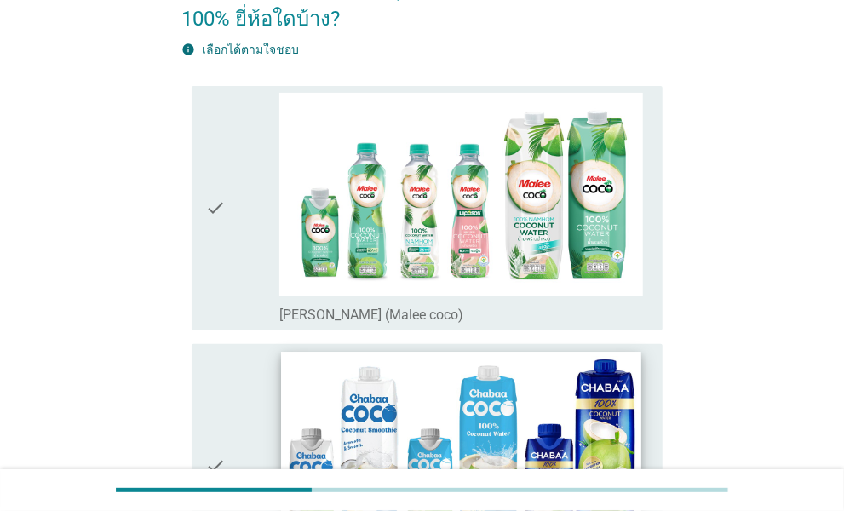
scroll to position [170, 0]
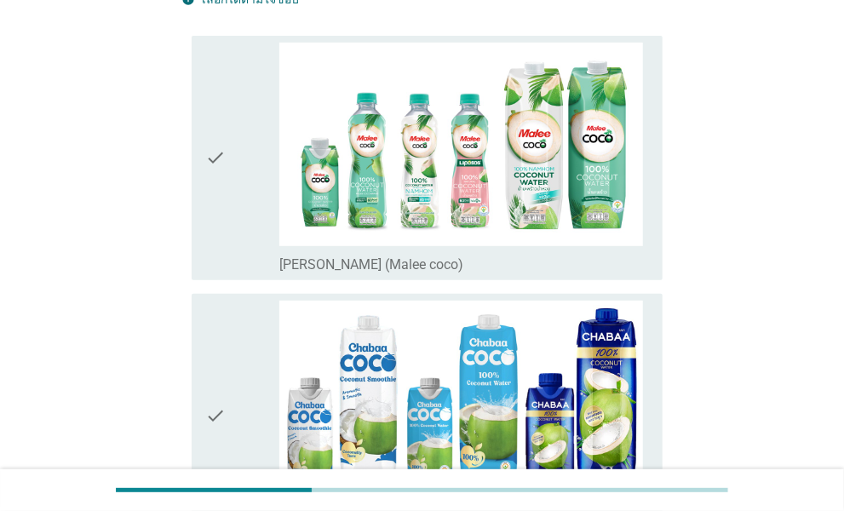
click at [242, 222] on div "check" at bounding box center [242, 158] width 74 height 231
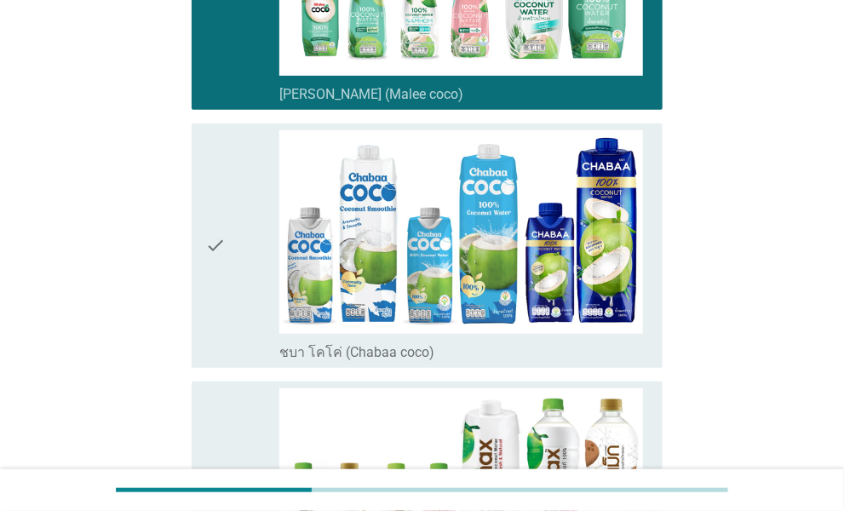
click at [253, 241] on div "check" at bounding box center [242, 245] width 74 height 231
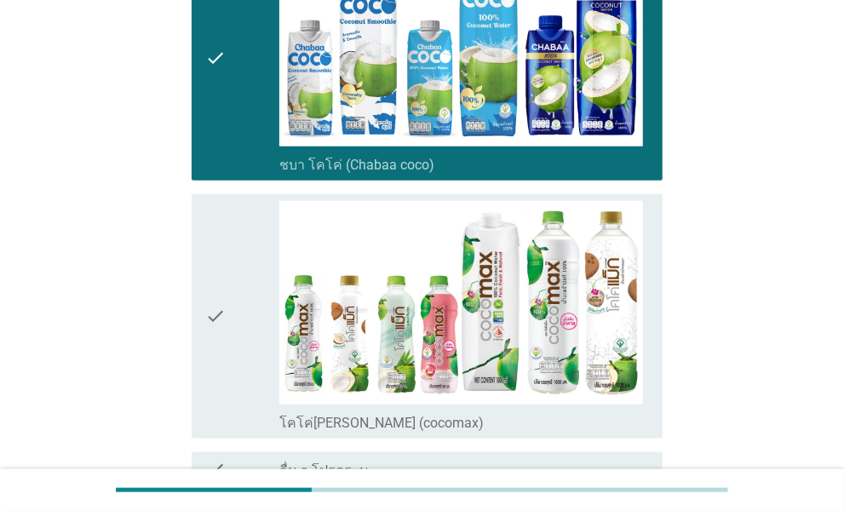
scroll to position [682, 0]
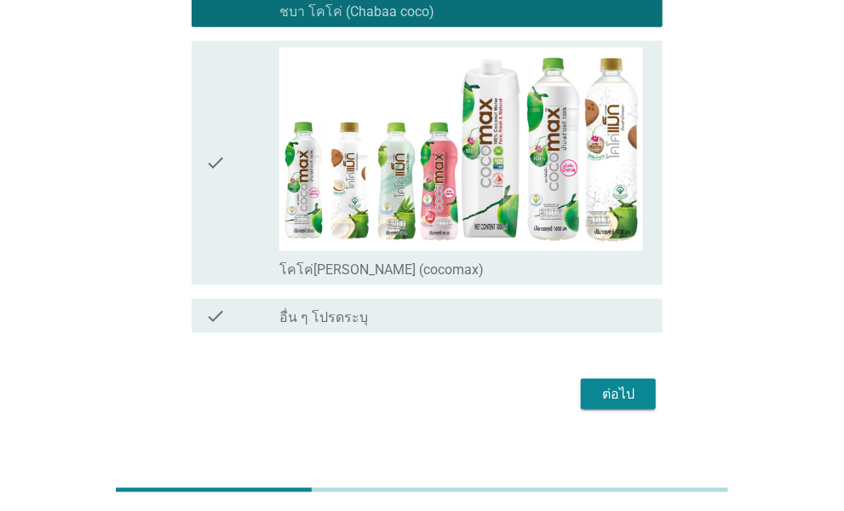
click at [259, 247] on div "check" at bounding box center [242, 163] width 74 height 231
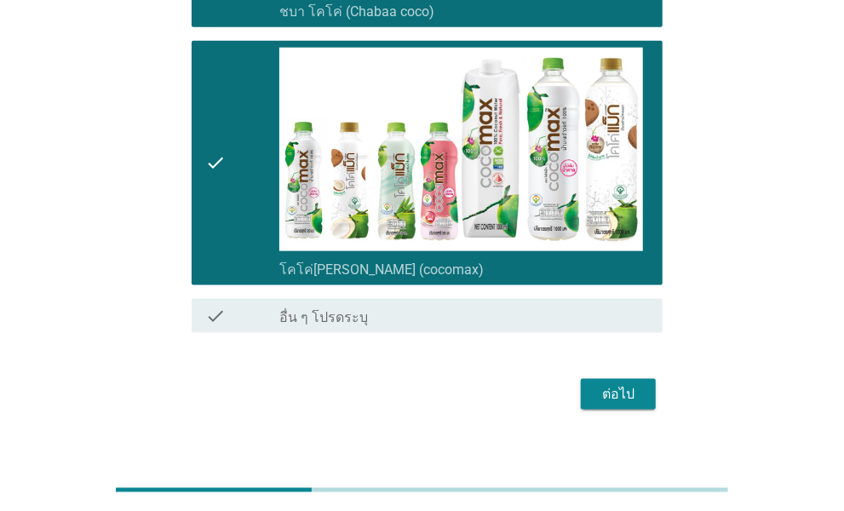
scroll to position [701, 0]
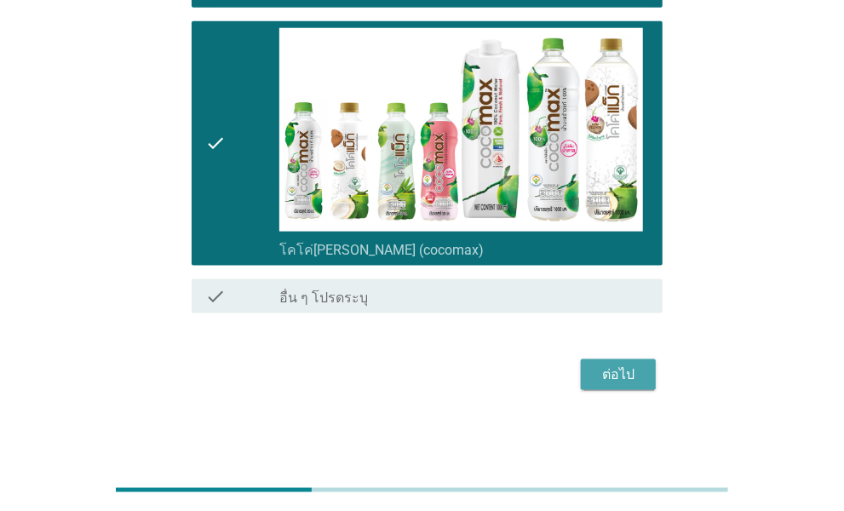
click at [637, 373] on div "ต่อไป" at bounding box center [619, 375] width 48 height 20
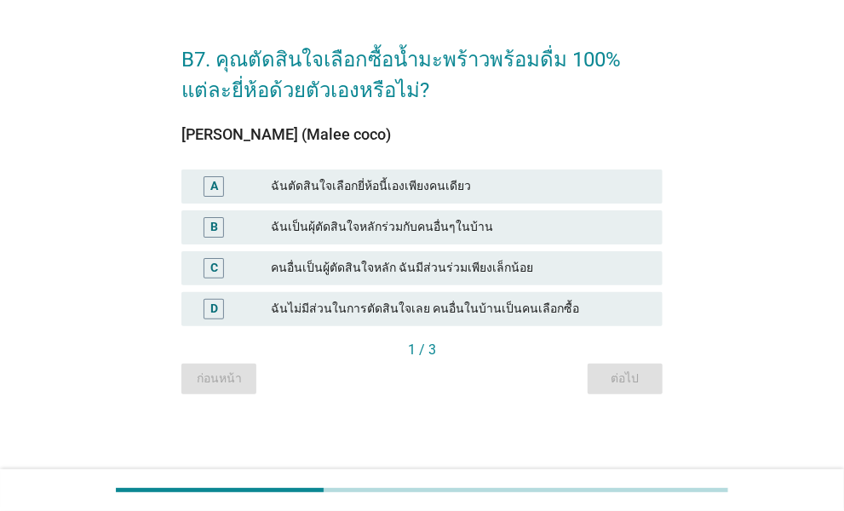
scroll to position [0, 0]
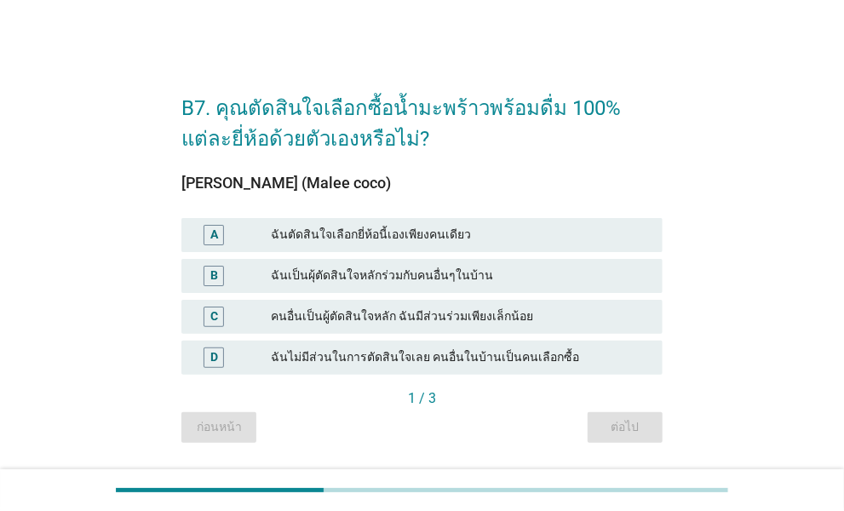
click at [174, 20] on div "B7. คุณตัดสินใจเลือกซื้อน้ำมะพร้าวพร้อมดื่ม 100% แต่ละยี่ห้อด้วยตัวเองหรือไม่? …" at bounding box center [422, 259] width 844 height 518
click at [346, 234] on div "ฉันตัดสินใจเลือกยี่ห้อนี้เองเพียงคนเดียว" at bounding box center [460, 235] width 378 height 20
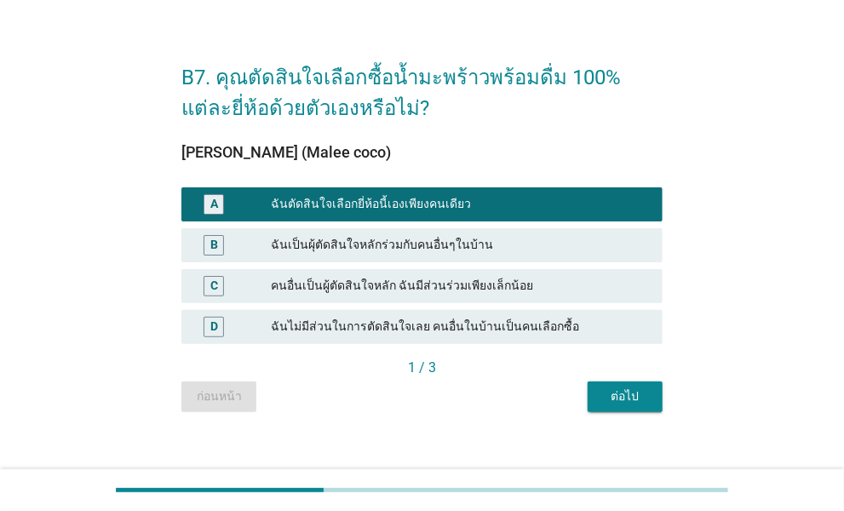
scroll to position [49, 0]
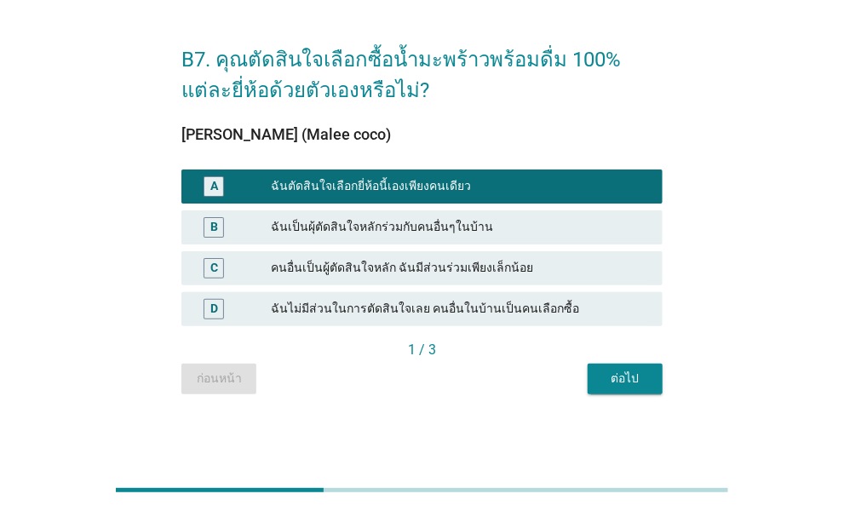
click at [619, 367] on button "ต่อไป" at bounding box center [625, 379] width 75 height 31
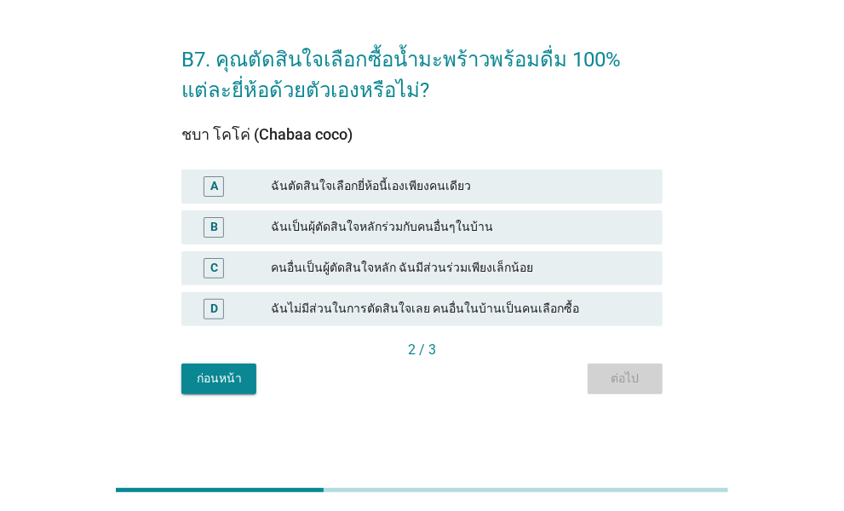
scroll to position [0, 0]
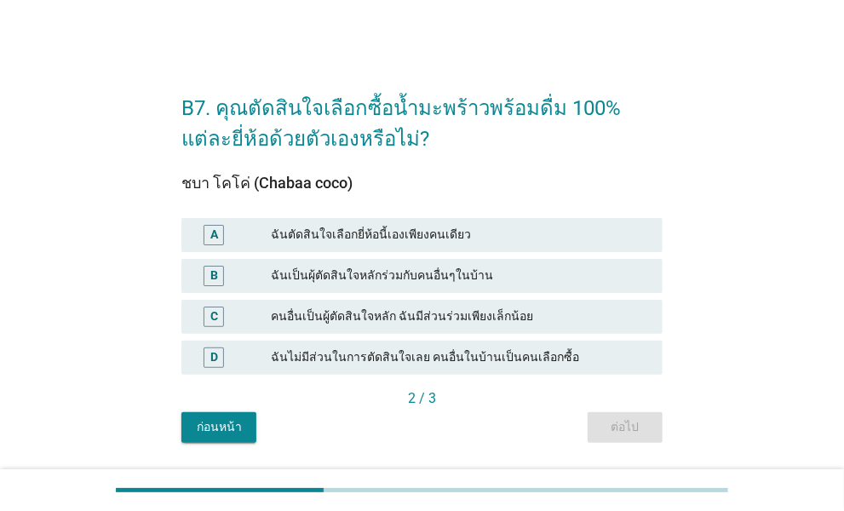
click at [405, 222] on div "A ฉันตัดสินใจเลือกยี่ห้อนี้เองเพียงคนเดียว" at bounding box center [421, 235] width 481 height 34
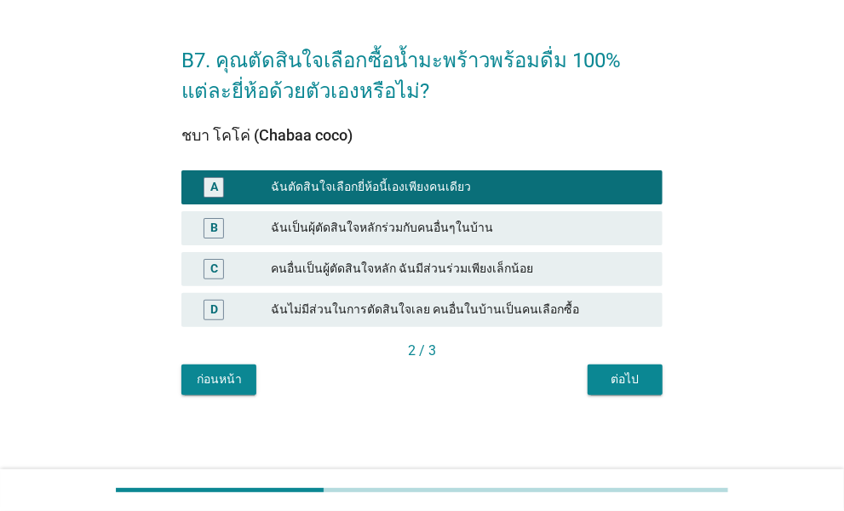
scroll to position [49, 0]
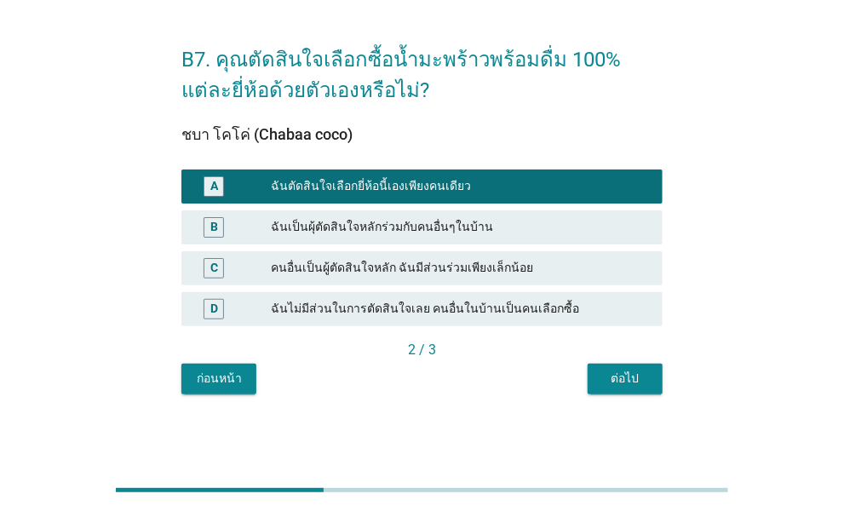
click at [635, 370] on div "ต่อไป" at bounding box center [626, 379] width 48 height 18
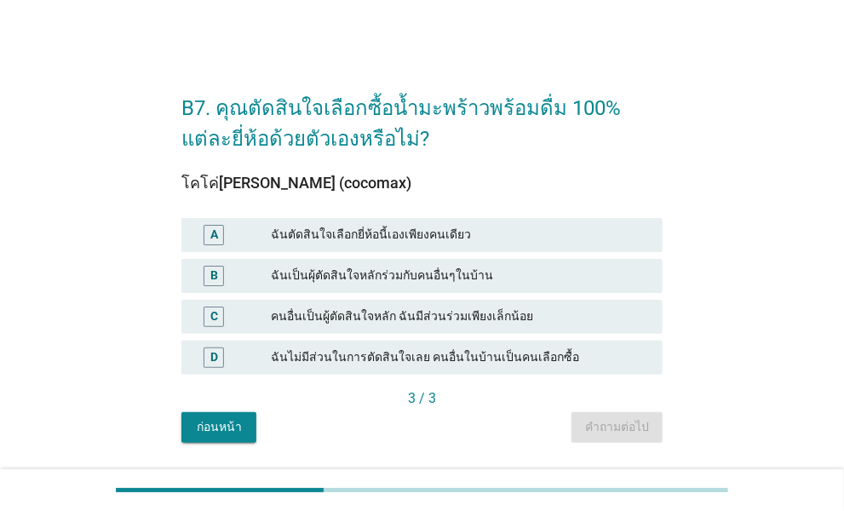
click at [445, 233] on div "ฉันตัดสินใจเลือกยี่ห้อนี้เองเพียงคนเดียว" at bounding box center [460, 235] width 378 height 20
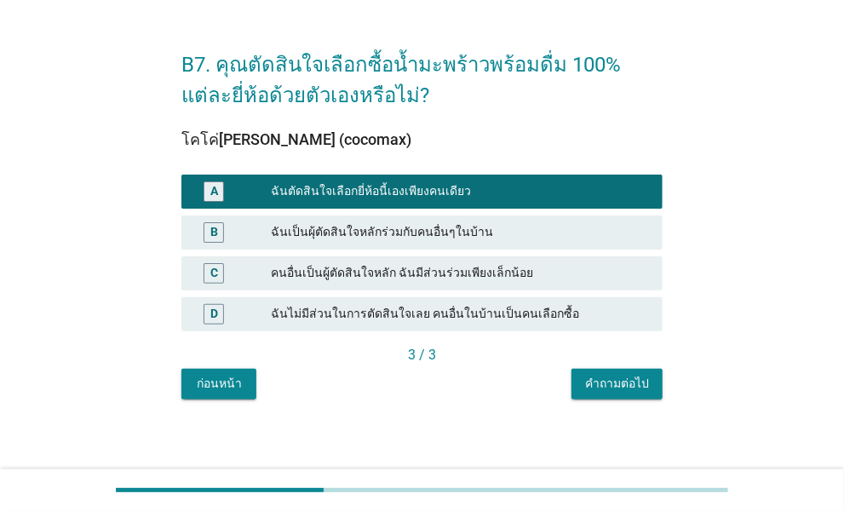
scroll to position [49, 0]
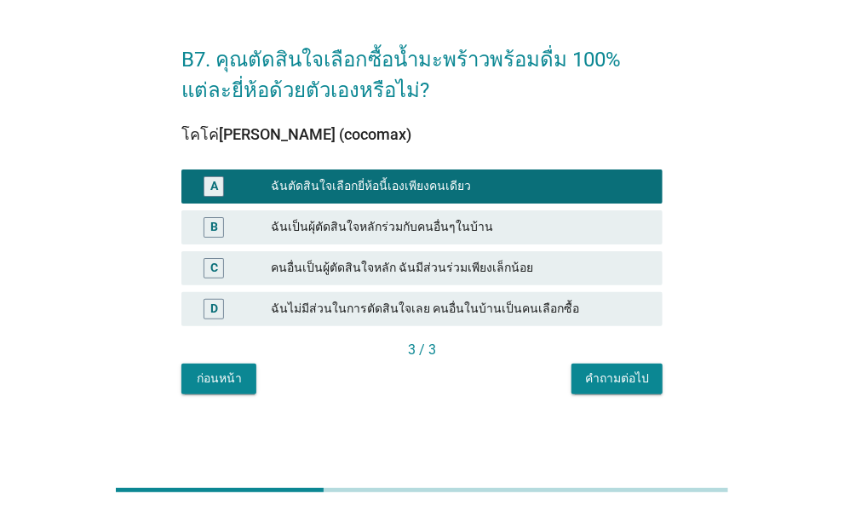
click at [613, 372] on div "คำถามต่อไป" at bounding box center [617, 379] width 64 height 18
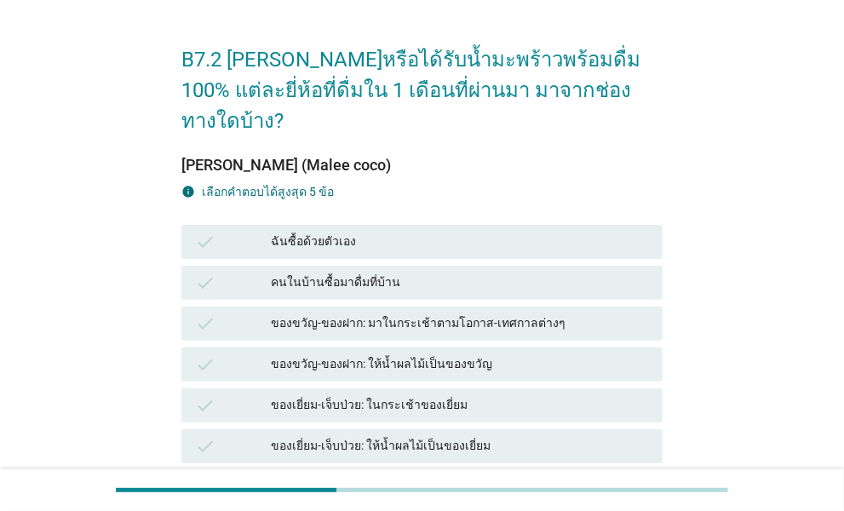
scroll to position [0, 0]
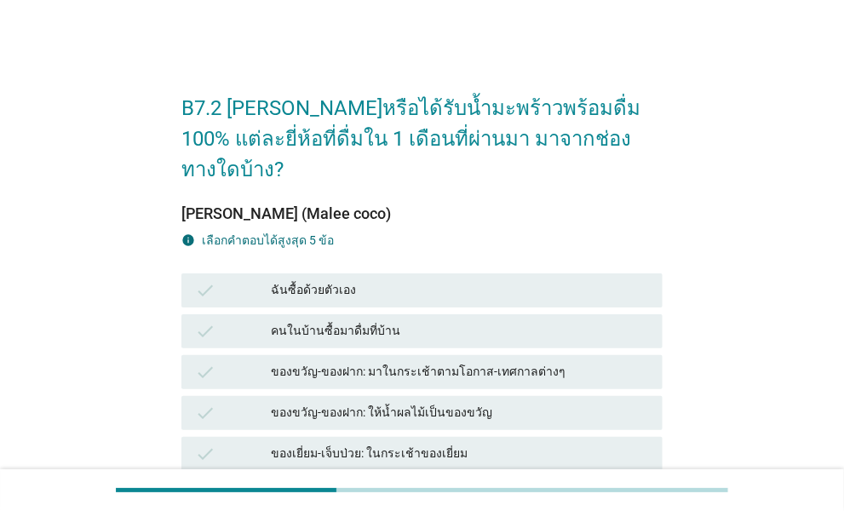
click at [351, 280] on div "ฉันซื้อด้วยตัวเอง" at bounding box center [460, 290] width 378 height 20
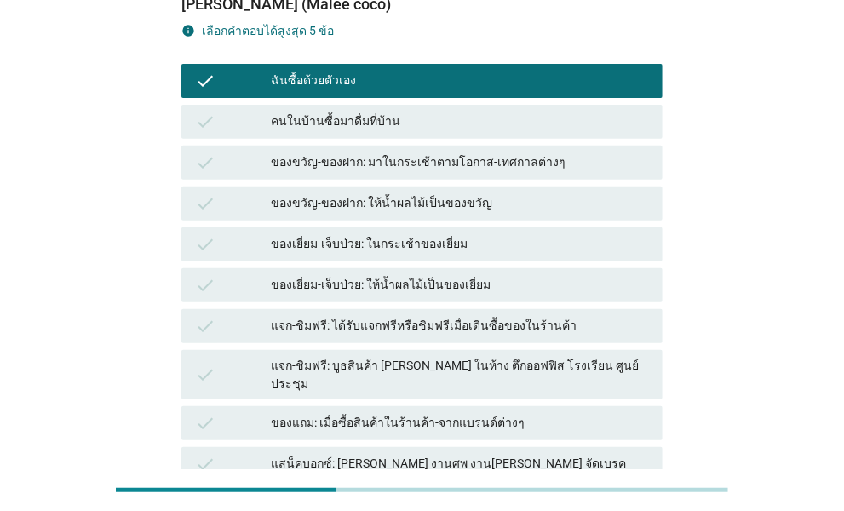
scroll to position [170, 0]
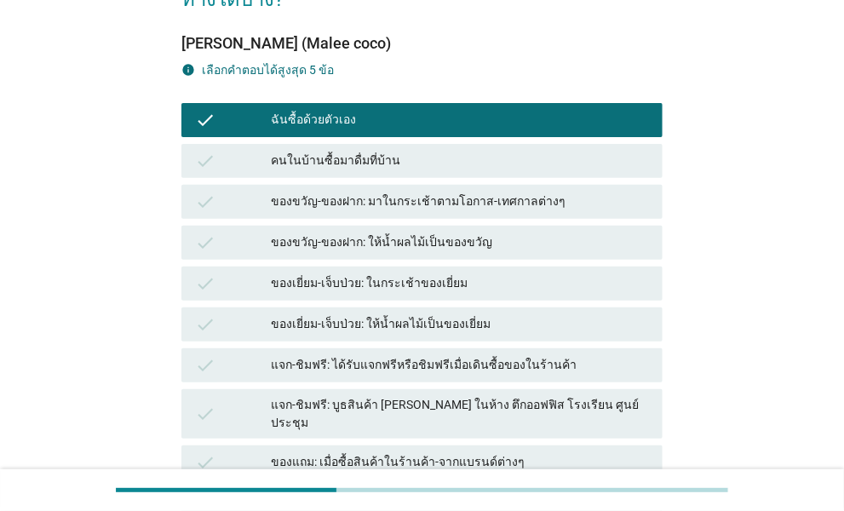
click at [439, 35] on div "[PERSON_NAME] (Malee coco) info เลือกคําตอบได้สูงสุด 5 ข้อ check ฉันซื้อด้วยตัว…" at bounding box center [421, 346] width 481 height 622
click at [467, 49] on div "[PERSON_NAME] (Malee coco) info เลือกคําตอบได้สูงสุด 5 ข้อ check ฉันซื้อด้วยตัว…" at bounding box center [421, 346] width 481 height 622
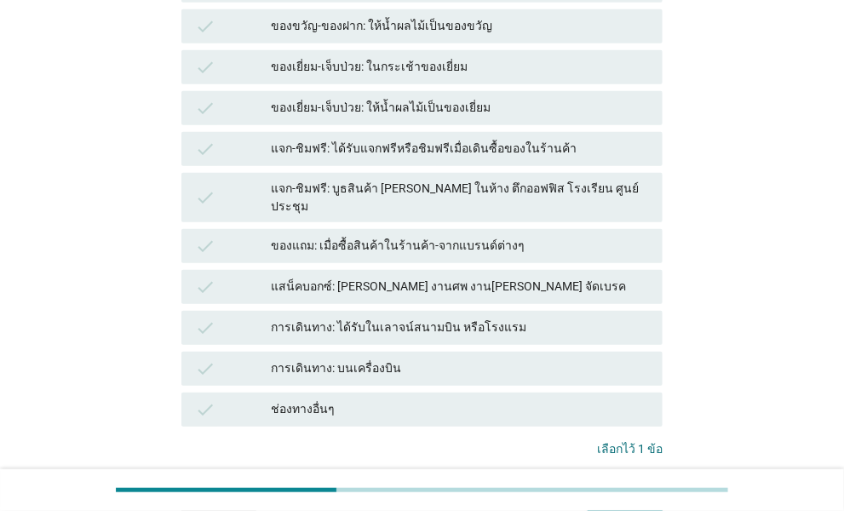
scroll to position [466, 0]
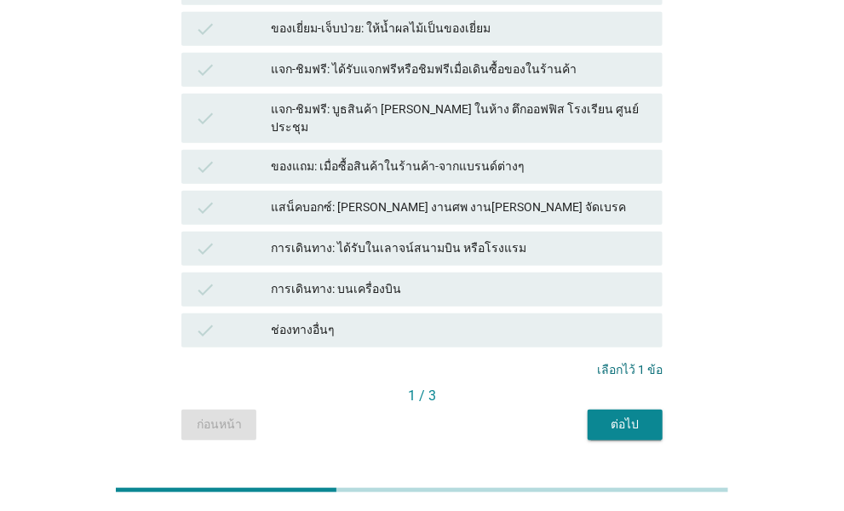
click at [610, 416] on div "ต่อไป" at bounding box center [626, 425] width 48 height 18
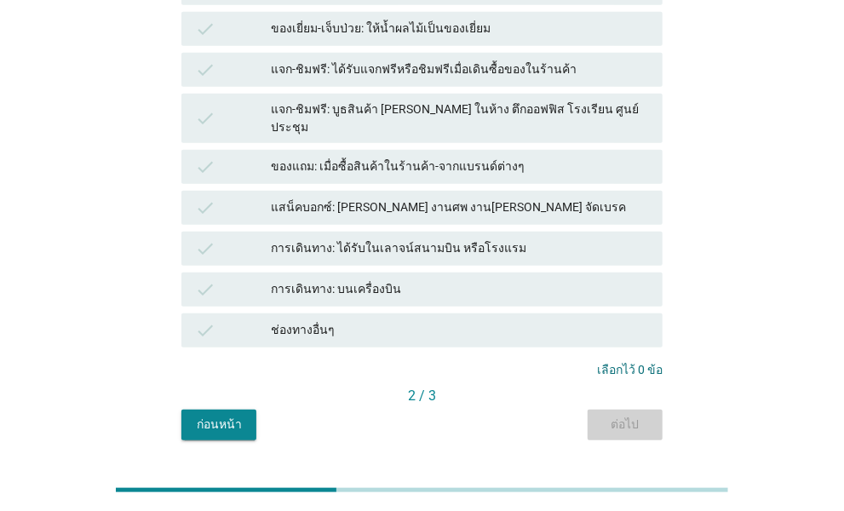
scroll to position [0, 0]
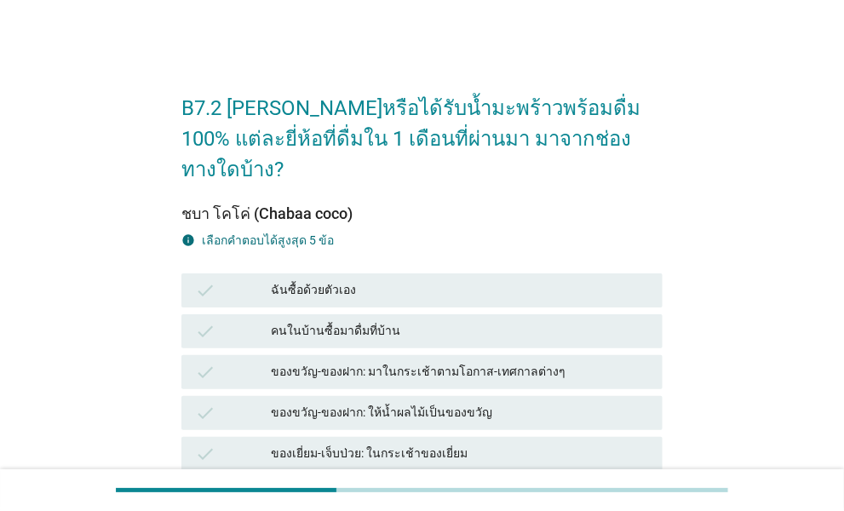
click at [290, 43] on div "B7.2 [PERSON_NAME]หรือได้รับน้ำมะพร้าวพร้อมดื่ม 100% แต่ละยี่ห้อที่ดื่มใน 1 เดื…" at bounding box center [421, 491] width 803 height 899
click at [416, 28] on div "B7.2 [PERSON_NAME]หรือได้รับน้ำมะพร้าวพร้อมดื่ม 100% แต่ละยี่ห้อที่ดื่มใน 1 เดื…" at bounding box center [422, 491] width 844 height 982
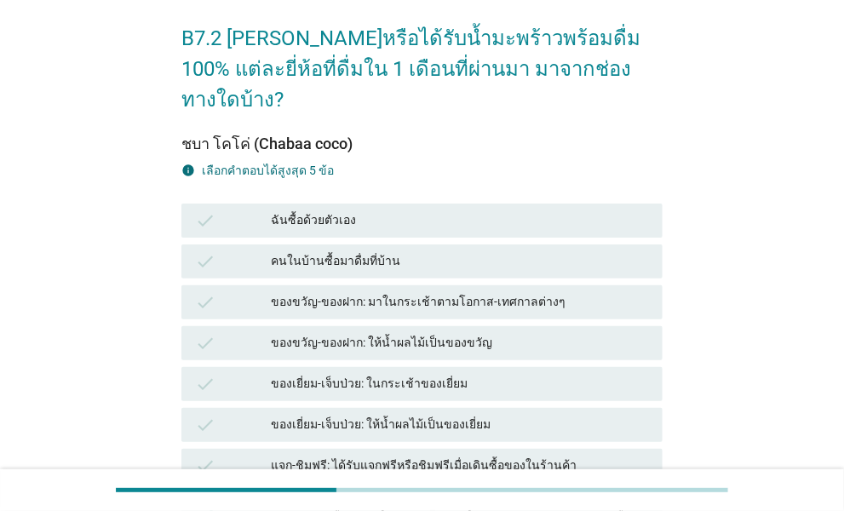
scroll to position [85, 0]
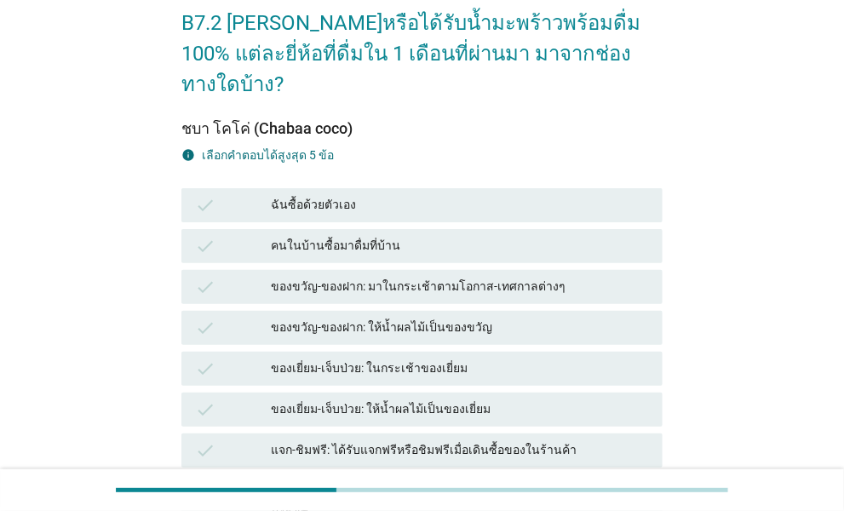
click at [358, 195] on div "ฉันซื้อด้วยตัวเอง" at bounding box center [460, 205] width 378 height 20
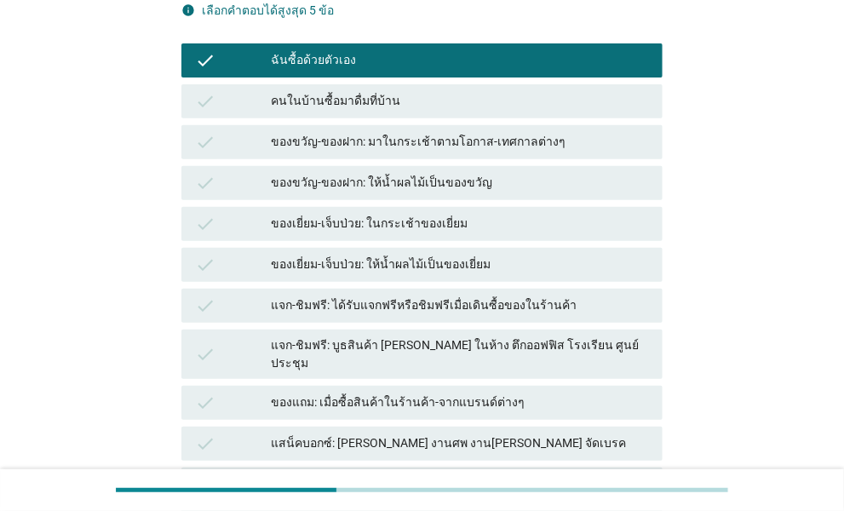
scroll to position [256, 0]
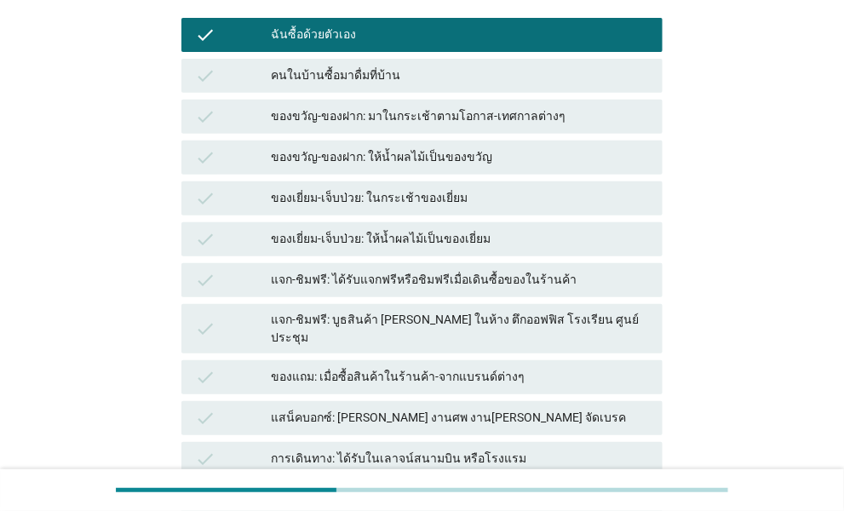
click at [492, 107] on div "ของขวัญ-ของฝาก: มาในกระเช้าตามโอกาส-เทศกาลต่างๆ" at bounding box center [460, 117] width 378 height 20
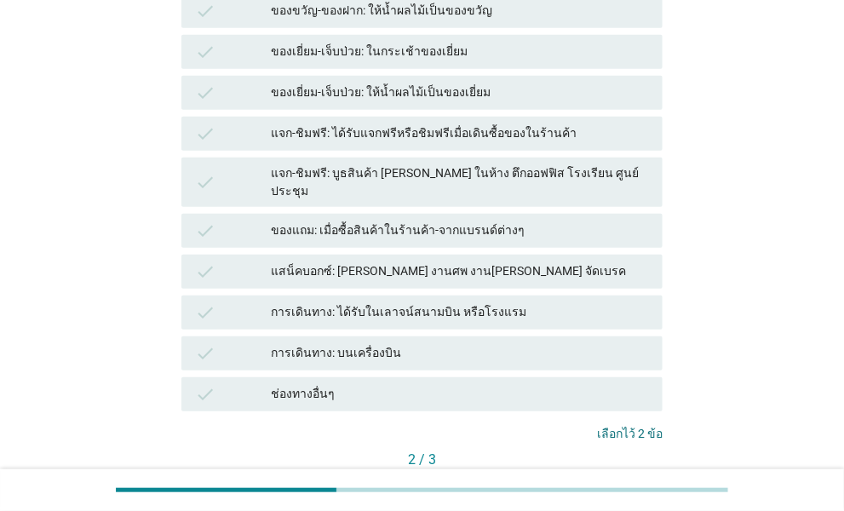
scroll to position [426, 0]
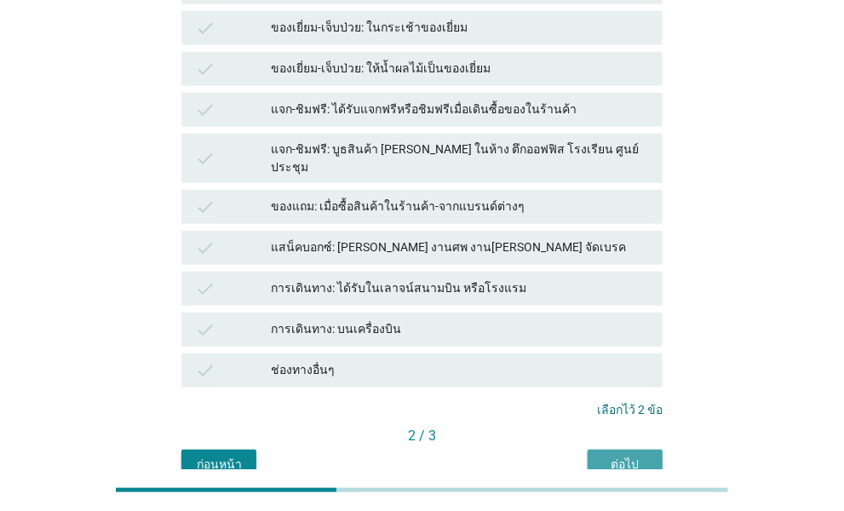
click at [642, 456] on div "ต่อไป" at bounding box center [626, 465] width 48 height 18
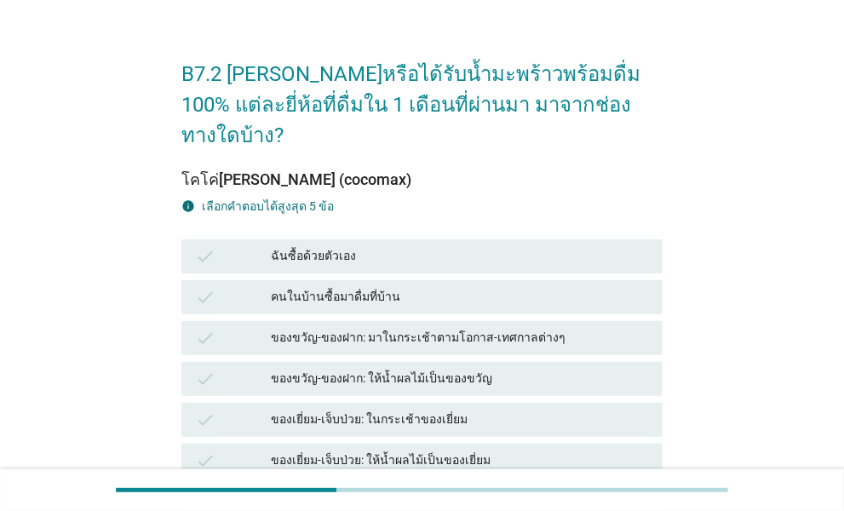
scroll to position [85, 0]
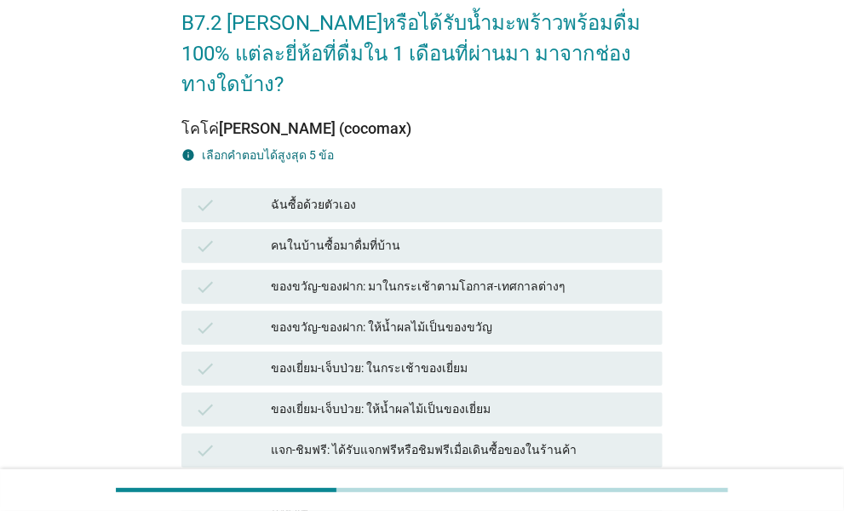
click at [422, 195] on div "ฉันซื้อด้วยตัวเอง" at bounding box center [460, 205] width 378 height 20
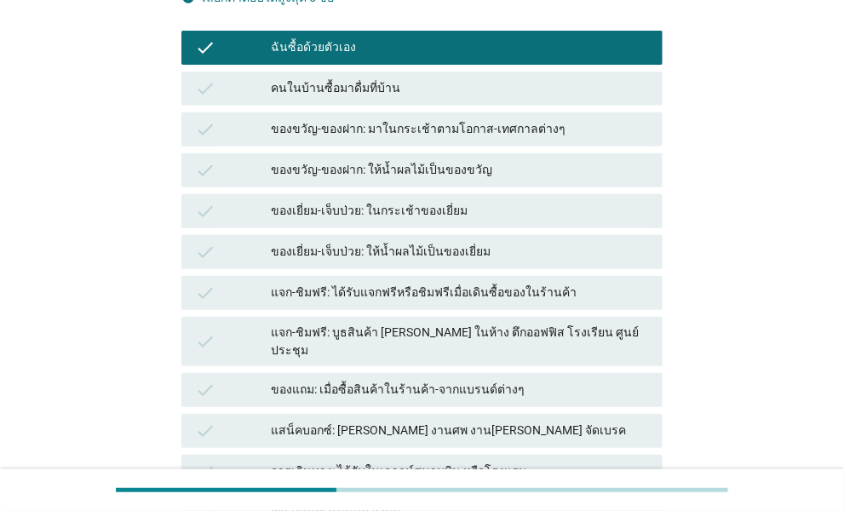
scroll to position [466, 0]
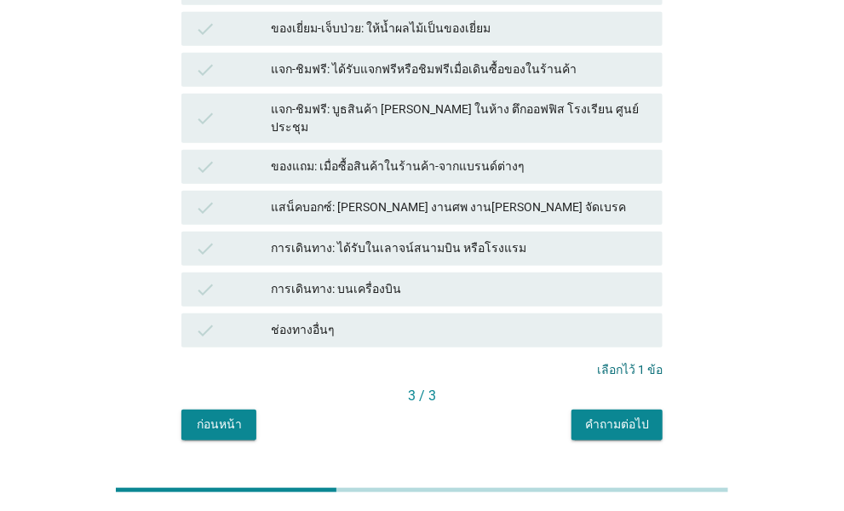
click at [625, 416] on div "คำถามต่อไป" at bounding box center [617, 425] width 64 height 18
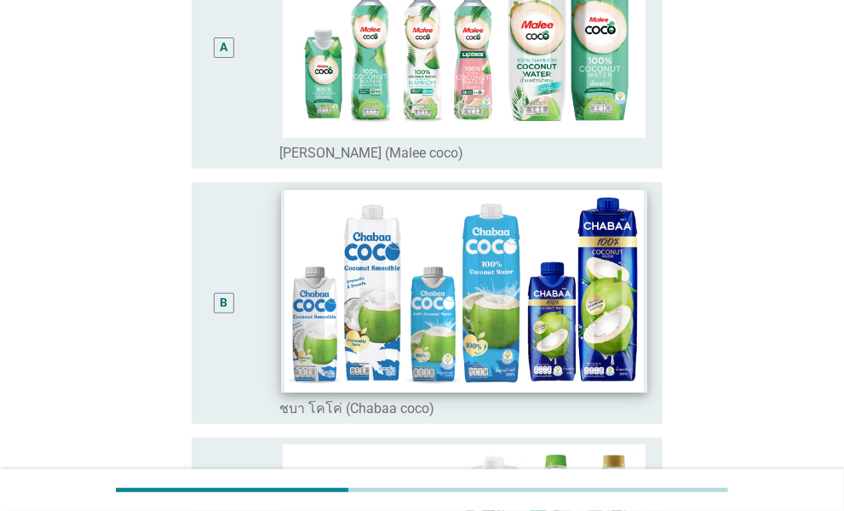
scroll to position [256, 0]
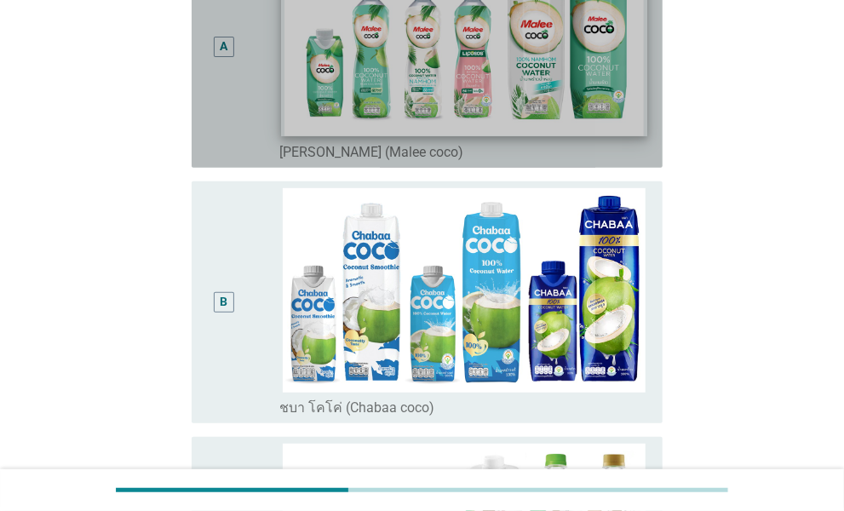
click at [313, 61] on img at bounding box center [464, 35] width 366 height 203
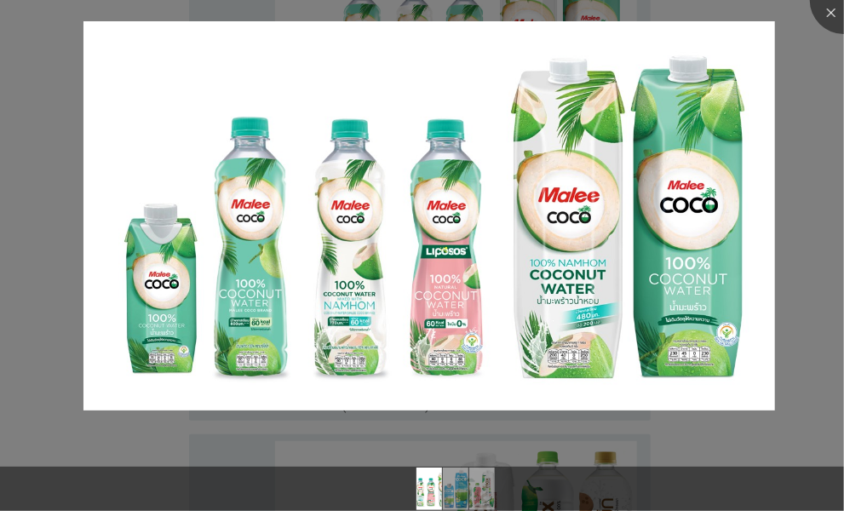
click at [488, 5] on div at bounding box center [422, 255] width 844 height 511
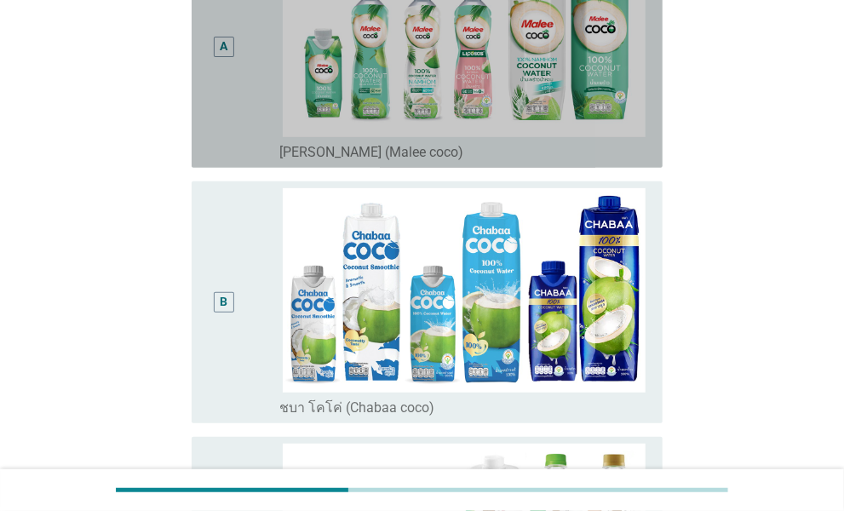
click at [227, 94] on div "A" at bounding box center [223, 47] width 37 height 228
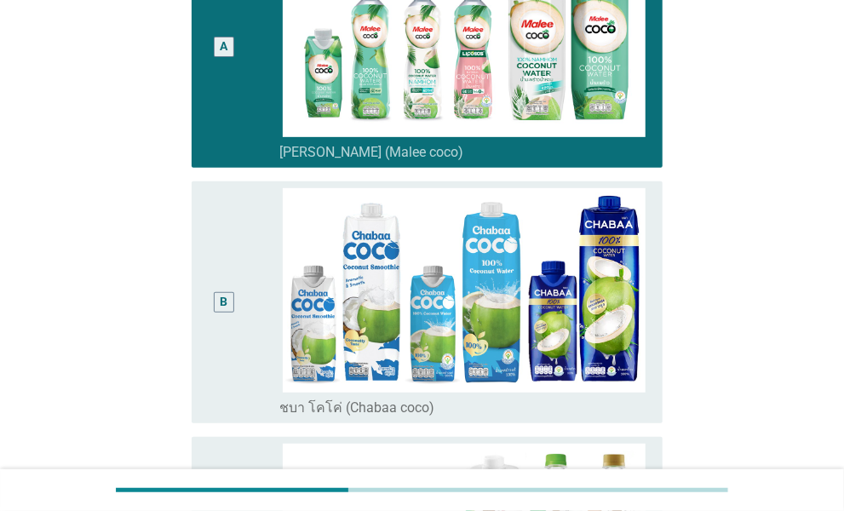
scroll to position [690, 0]
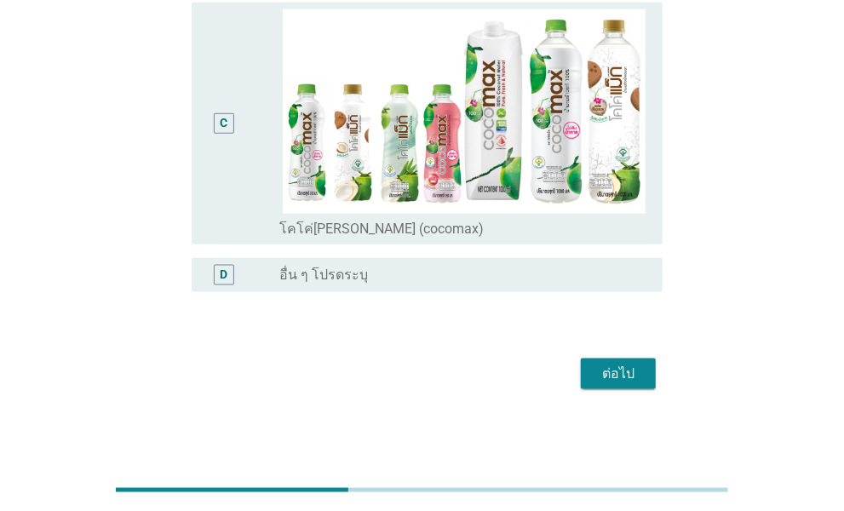
click at [624, 376] on div "ต่อไป" at bounding box center [619, 374] width 48 height 20
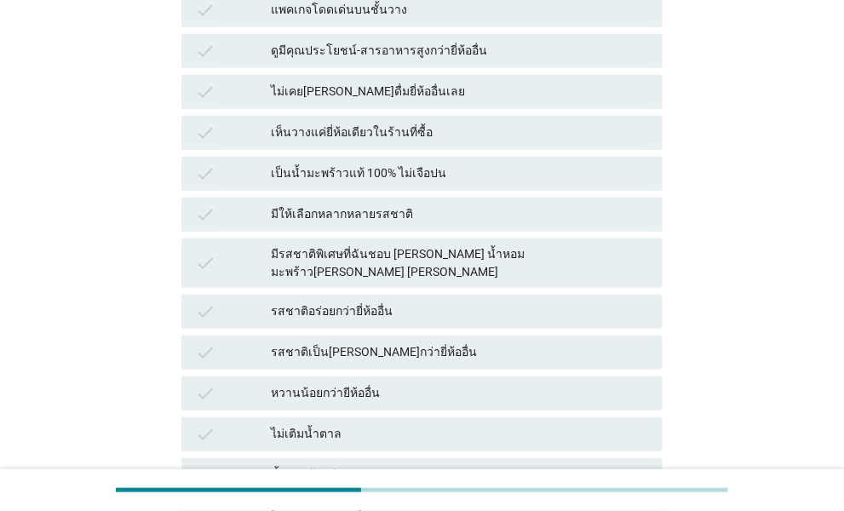
scroll to position [511, 0]
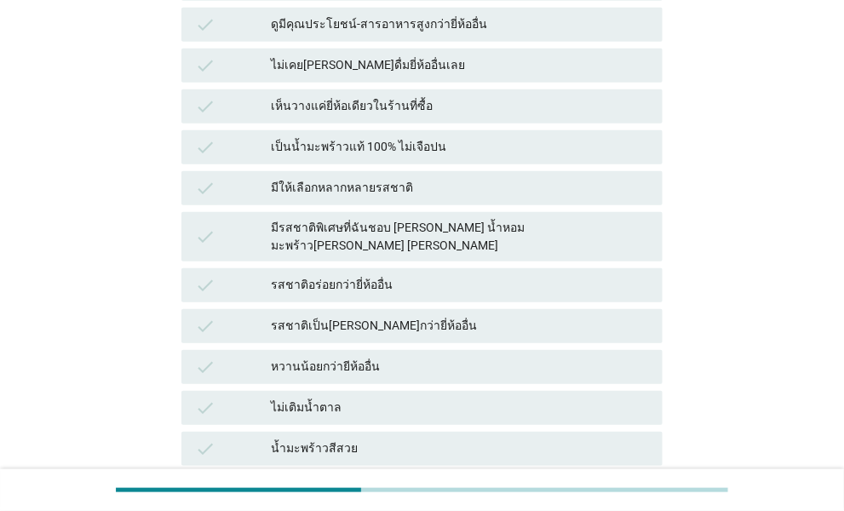
click at [458, 137] on div "เป็นน้ำมะพร้าวแท้ 100% ไม่เจือปน" at bounding box center [460, 147] width 378 height 20
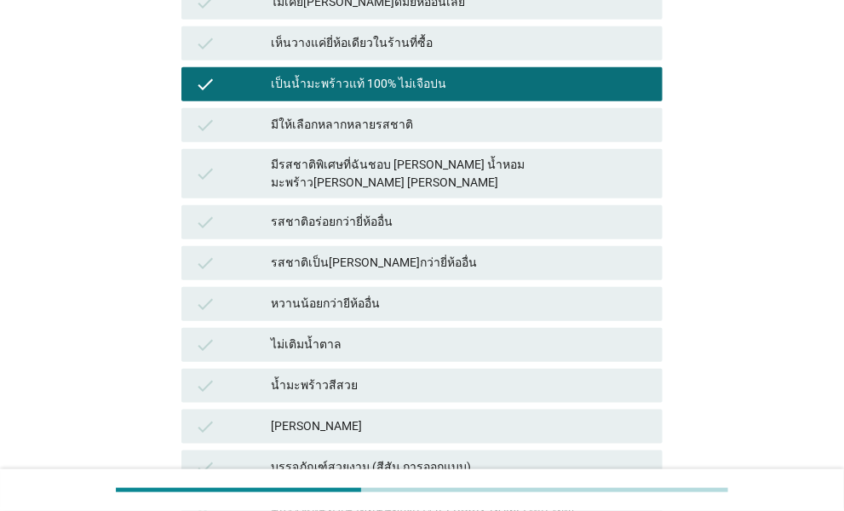
scroll to position [682, 0]
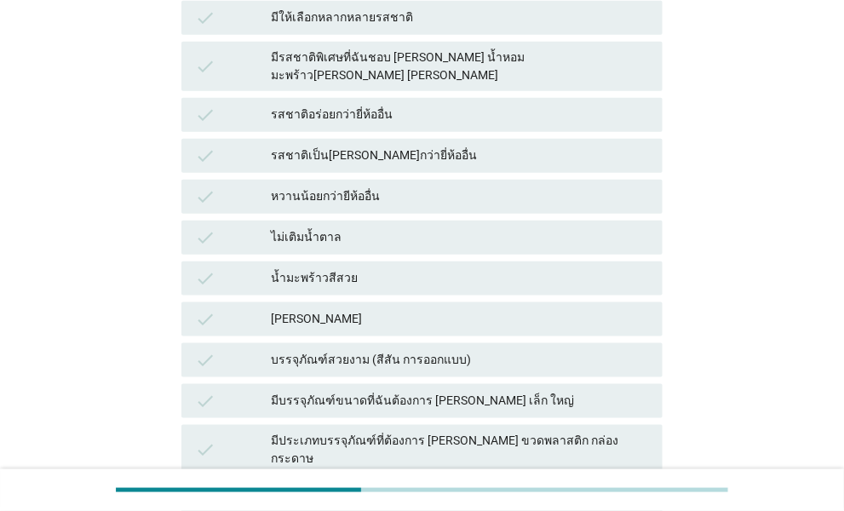
click at [363, 217] on div "check ไม่เติมน้ำตาล" at bounding box center [422, 237] width 488 height 41
click at [361, 227] on div "ไม่เติมน้ำตาล" at bounding box center [460, 237] width 378 height 20
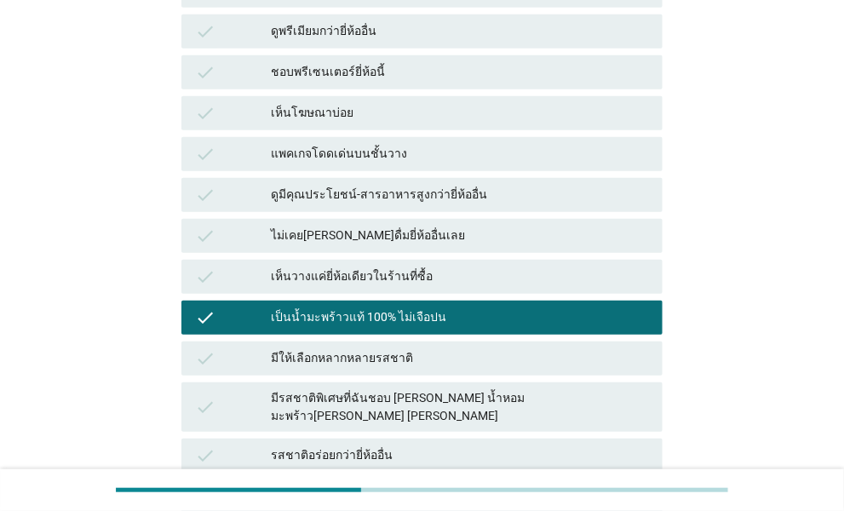
scroll to position [256, 0]
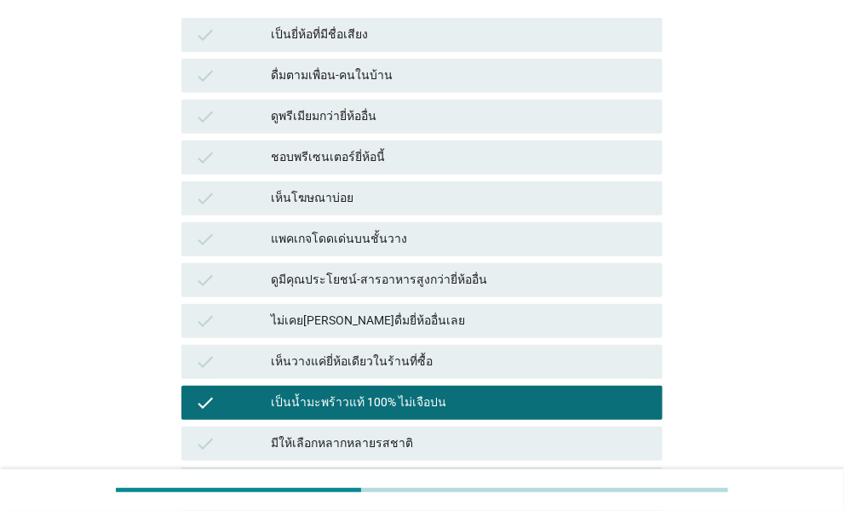
click at [487, 229] on div "แพคเกจโดดเด่นบนชั้นวาง" at bounding box center [460, 239] width 378 height 20
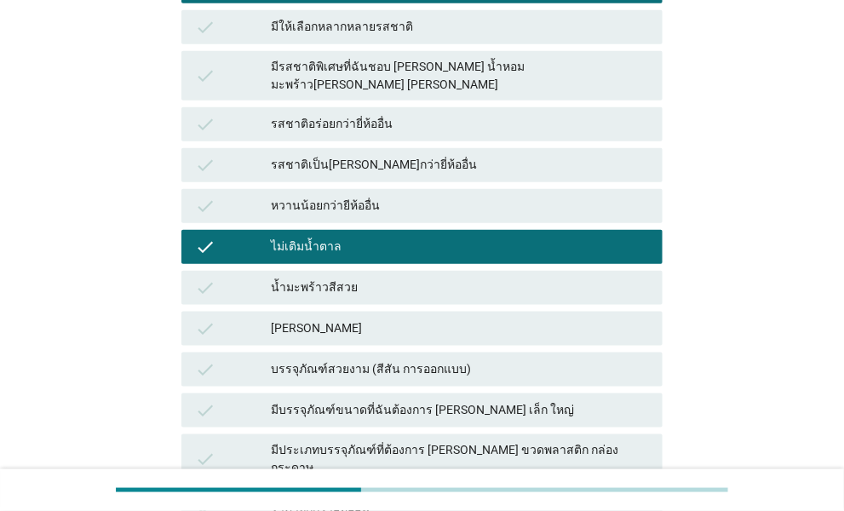
scroll to position [682, 0]
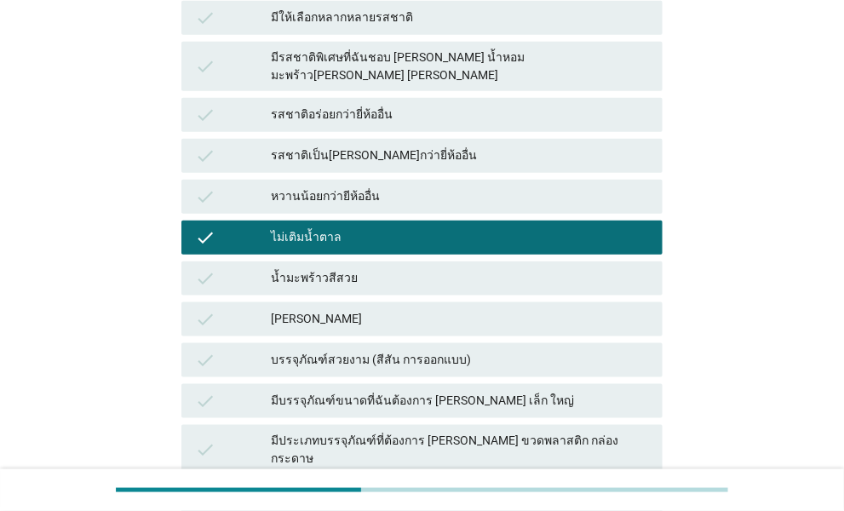
click at [450, 309] on div "[PERSON_NAME]" at bounding box center [460, 319] width 378 height 20
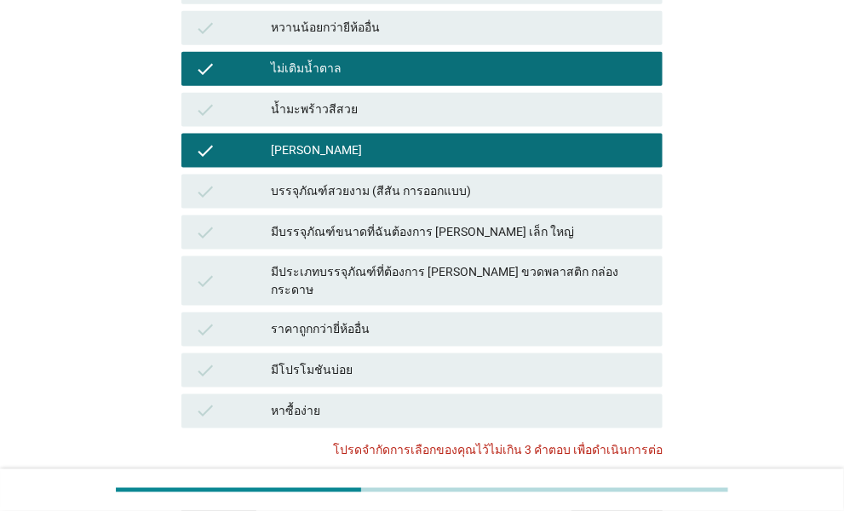
scroll to position [852, 0]
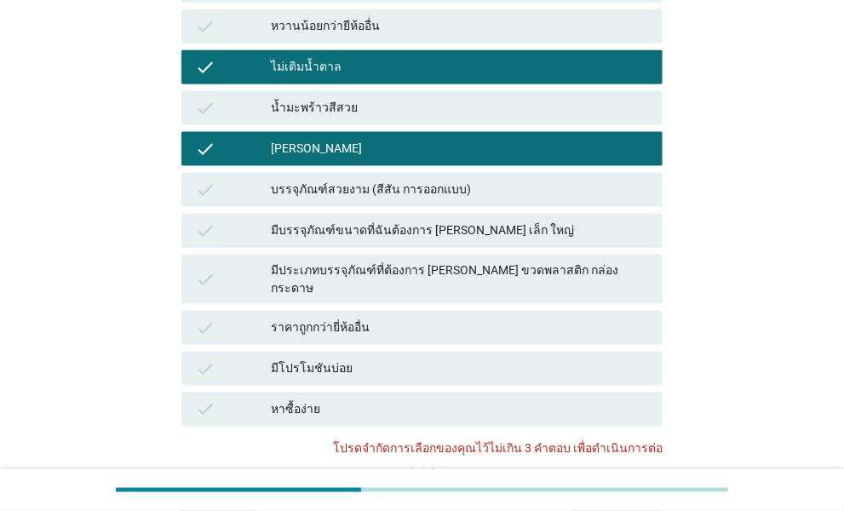
click at [459, 139] on div "[PERSON_NAME]" at bounding box center [460, 149] width 378 height 20
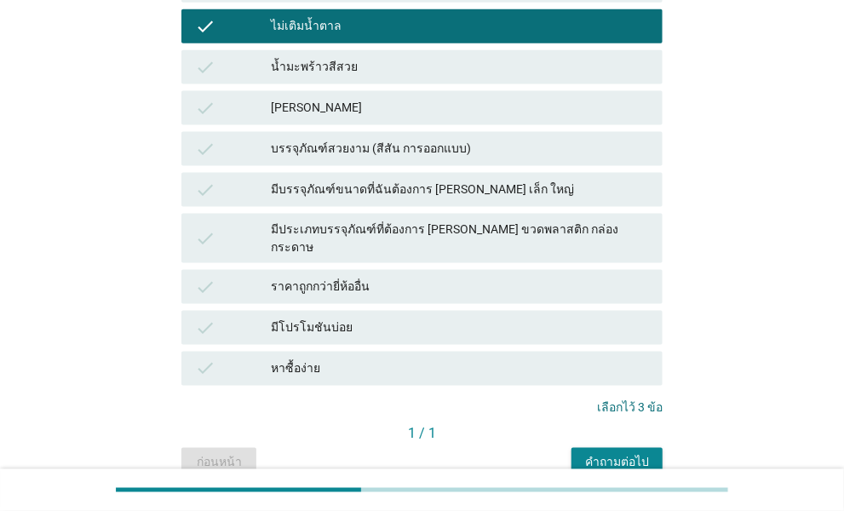
scroll to position [916, 0]
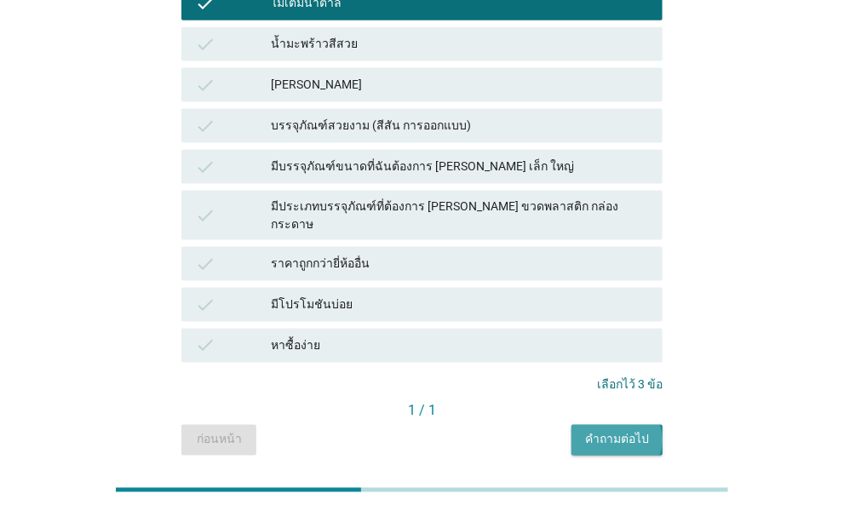
click at [632, 431] on div "คำถามต่อไป" at bounding box center [617, 440] width 64 height 18
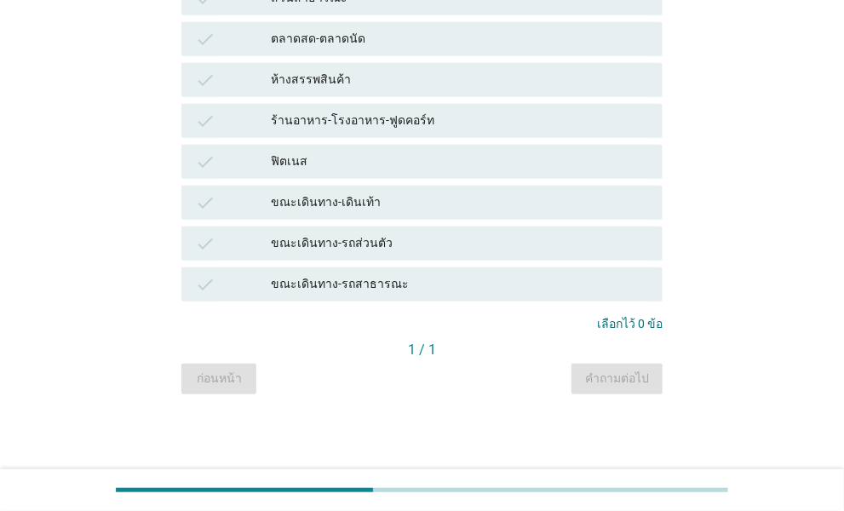
scroll to position [0, 0]
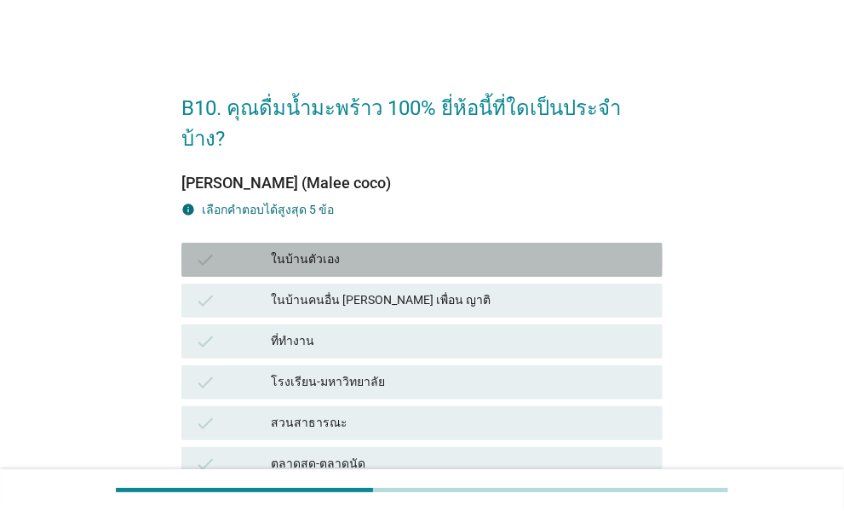
click at [371, 250] on div "ในบ้านตัวเอง" at bounding box center [460, 260] width 378 height 20
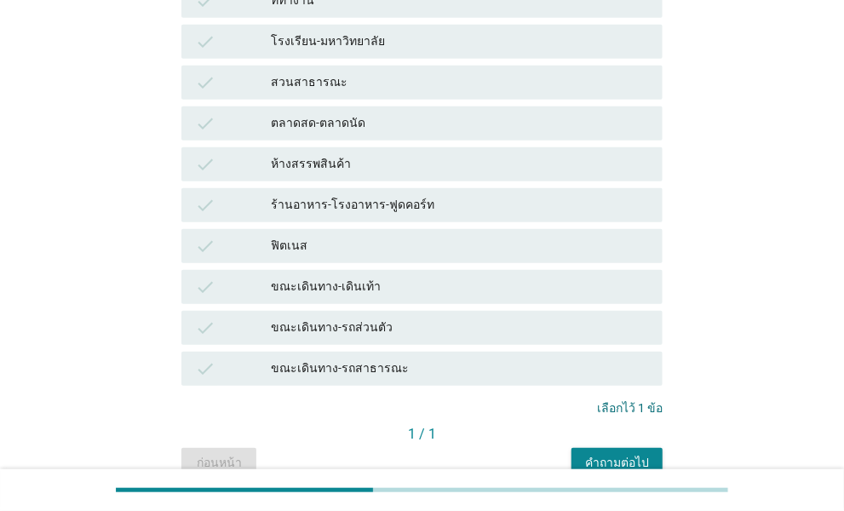
scroll to position [394, 0]
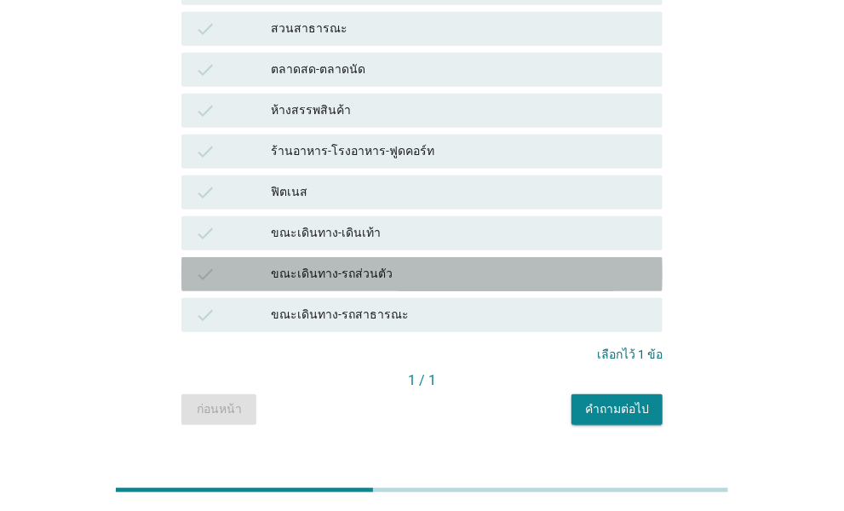
click at [487, 257] on div "check ขณะเดินทาง-รถส่วนตัว" at bounding box center [421, 274] width 481 height 34
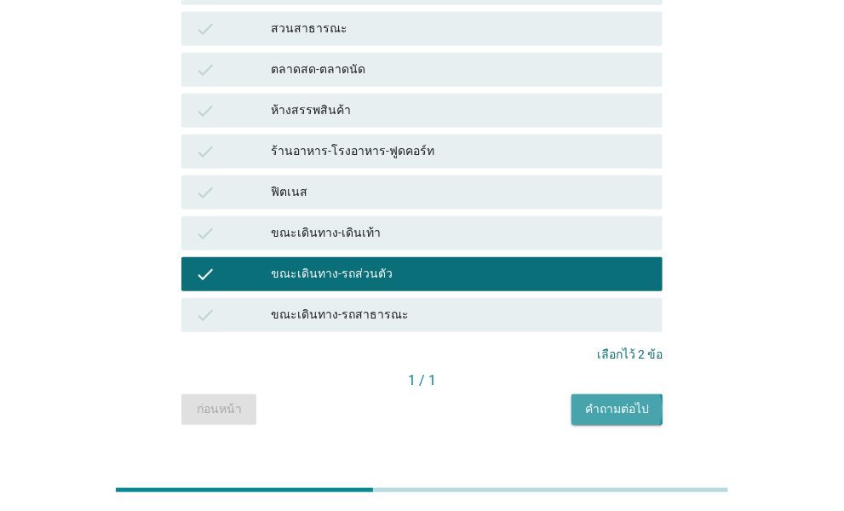
click at [619, 400] on div "คำถามต่อไป" at bounding box center [617, 409] width 64 height 18
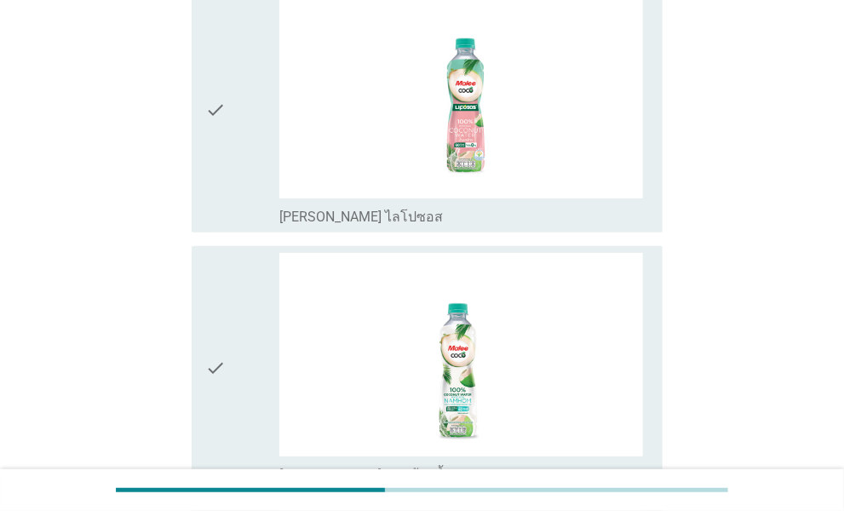
scroll to position [341, 0]
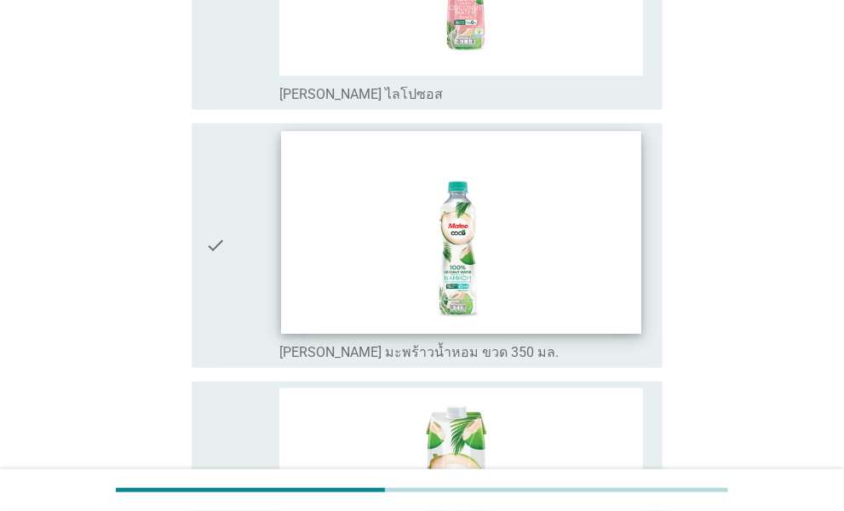
click at [560, 233] on img at bounding box center [461, 232] width 360 height 203
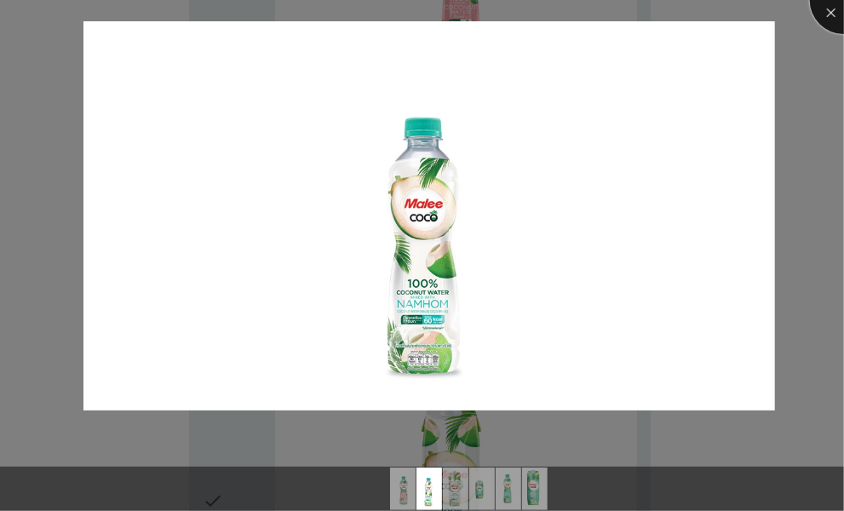
click at [827, 19] on div at bounding box center [844, 0] width 68 height 68
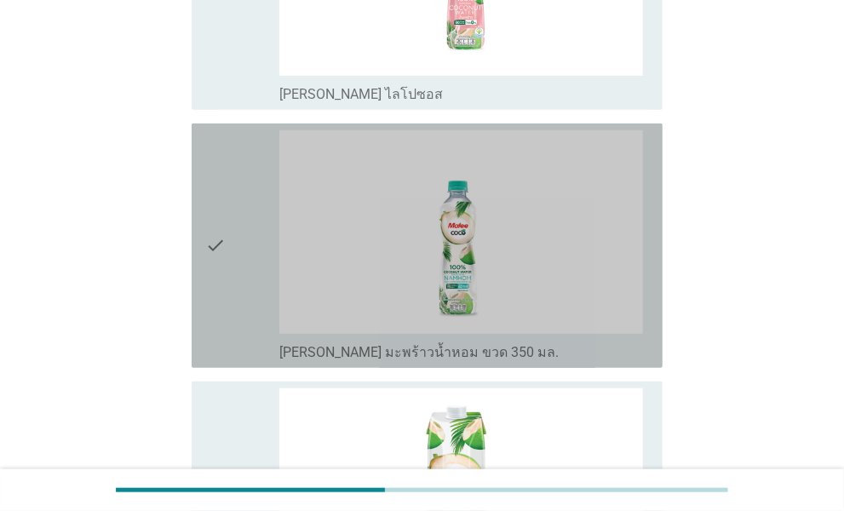
click at [220, 277] on icon "check" at bounding box center [215, 245] width 20 height 231
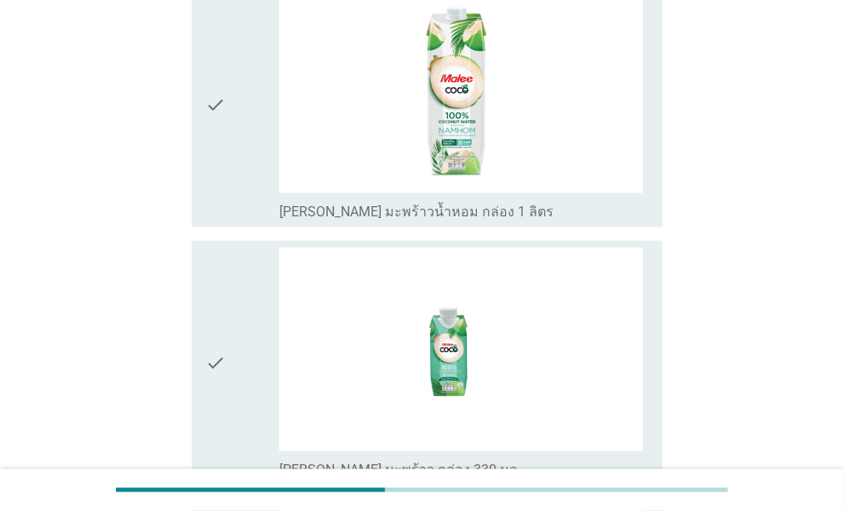
scroll to position [767, 0]
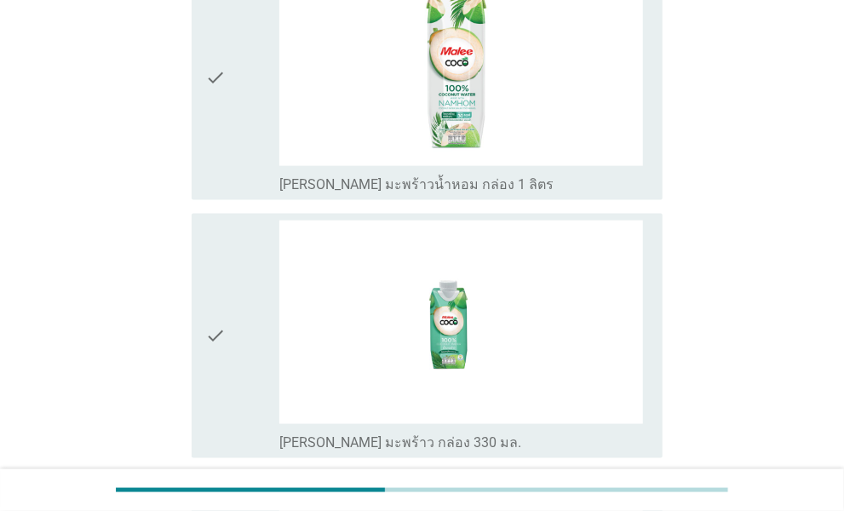
click at [218, 169] on icon "check" at bounding box center [215, 78] width 20 height 231
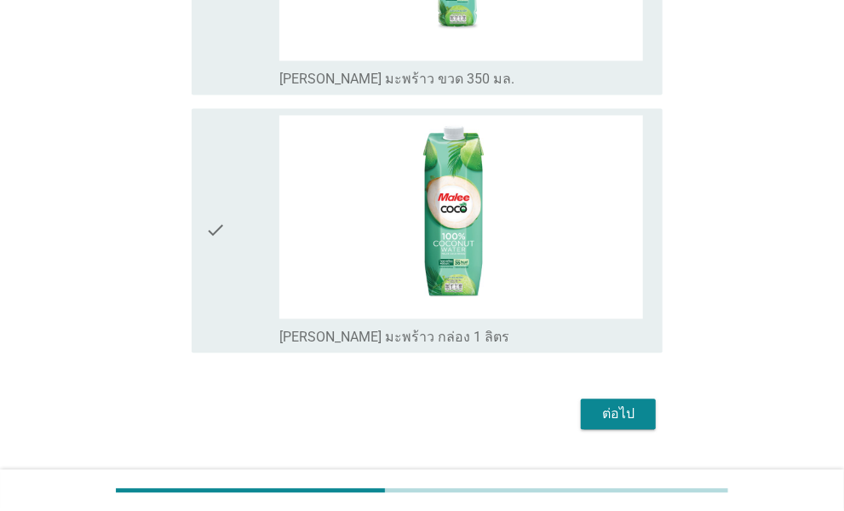
scroll to position [1427, 0]
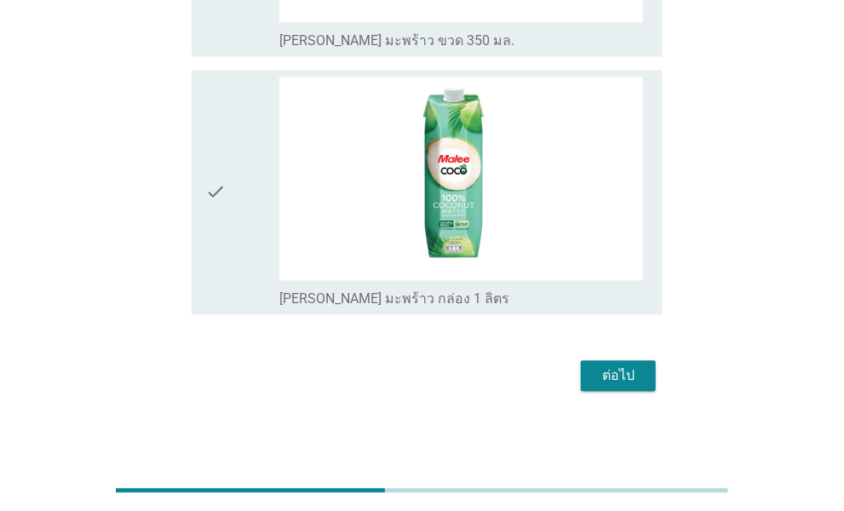
click at [626, 372] on div "ต่อไป" at bounding box center [619, 376] width 48 height 20
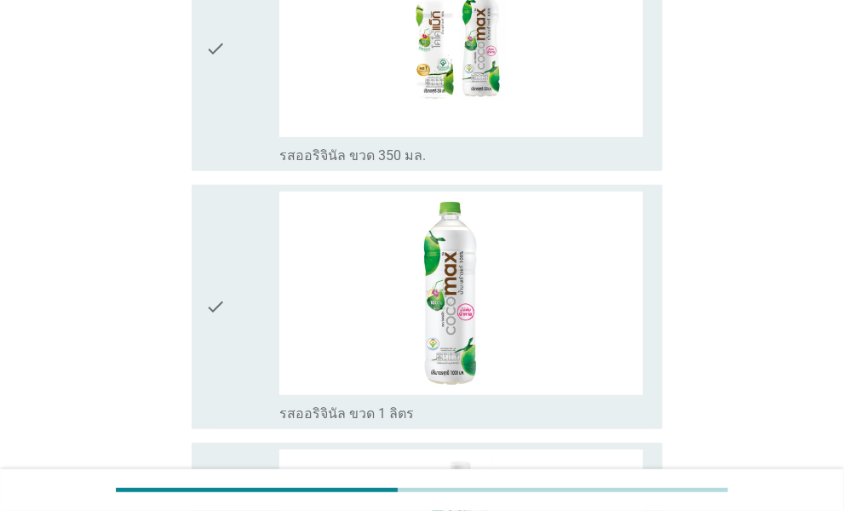
scroll to position [0, 0]
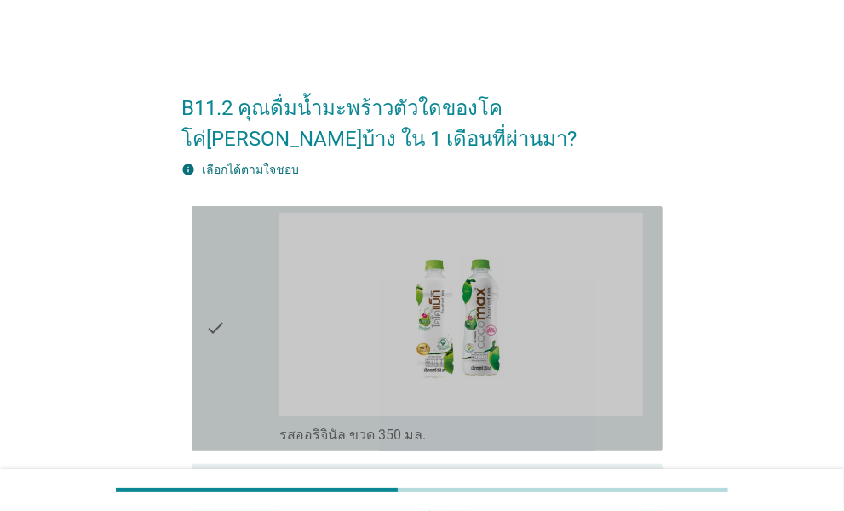
click at [241, 292] on div "check" at bounding box center [242, 328] width 74 height 231
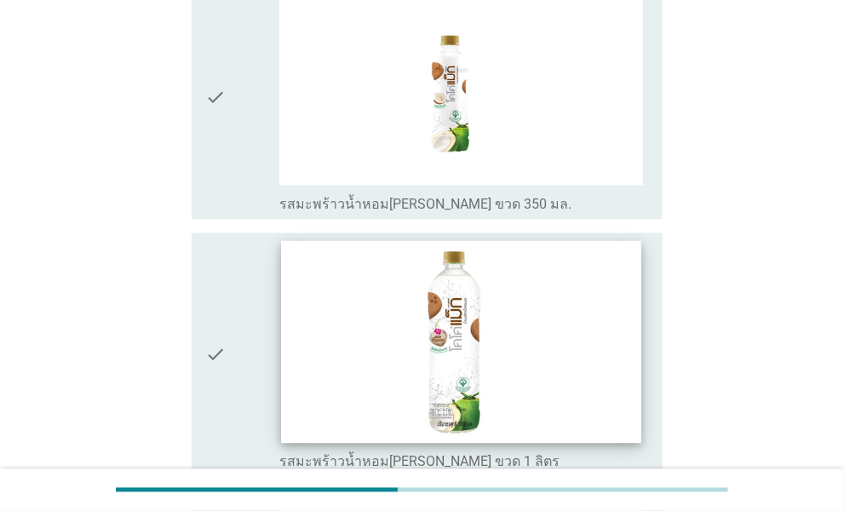
scroll to position [937, 0]
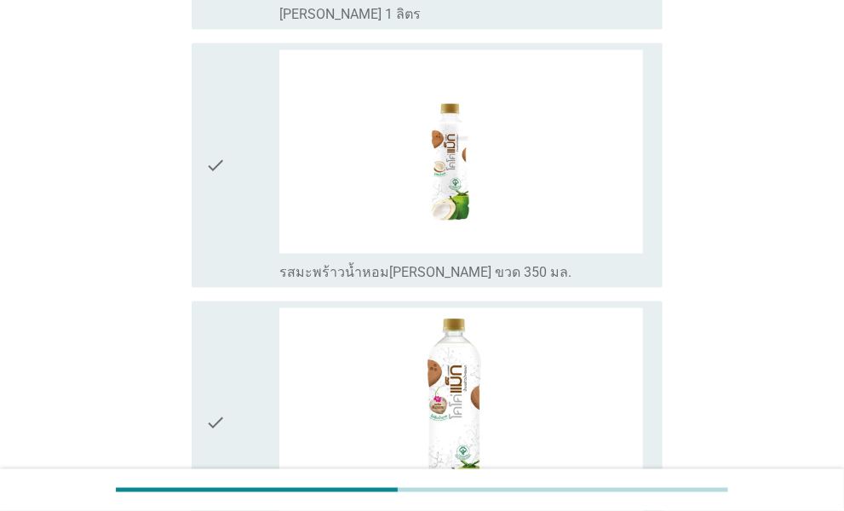
click at [227, 227] on div "check" at bounding box center [242, 165] width 74 height 231
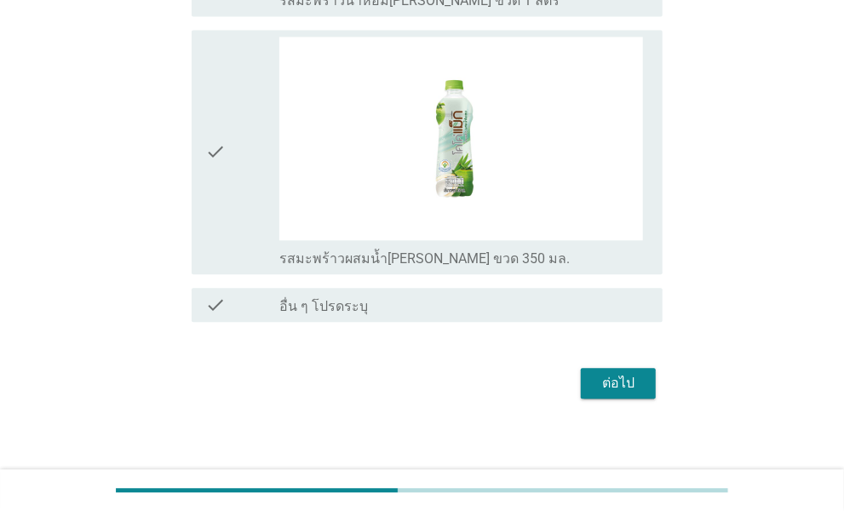
scroll to position [1475, 0]
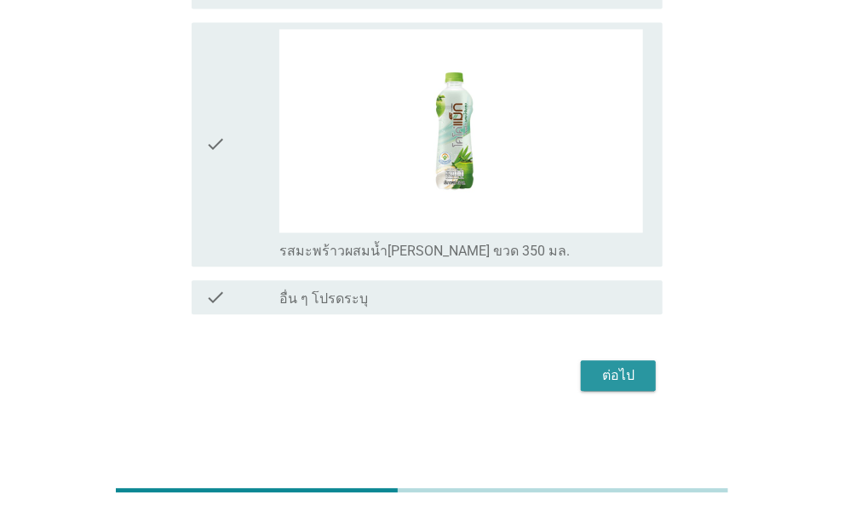
click at [616, 361] on button "ต่อไป" at bounding box center [618, 375] width 75 height 31
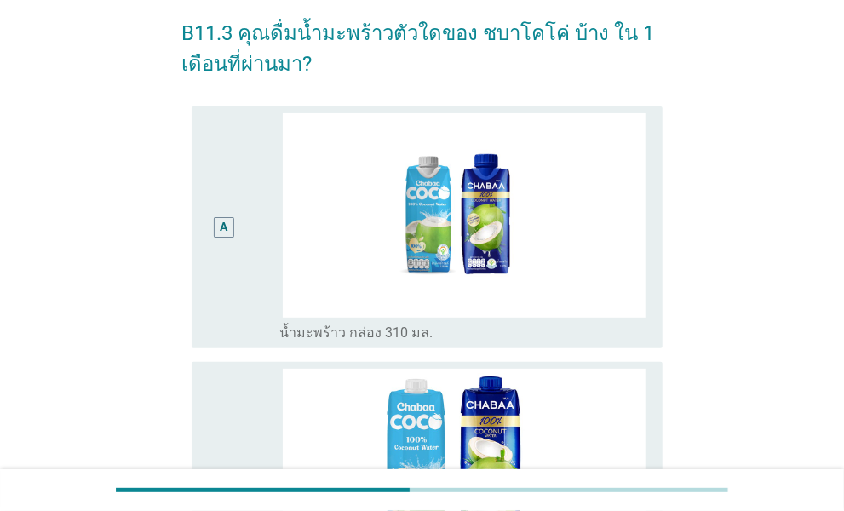
scroll to position [341, 0]
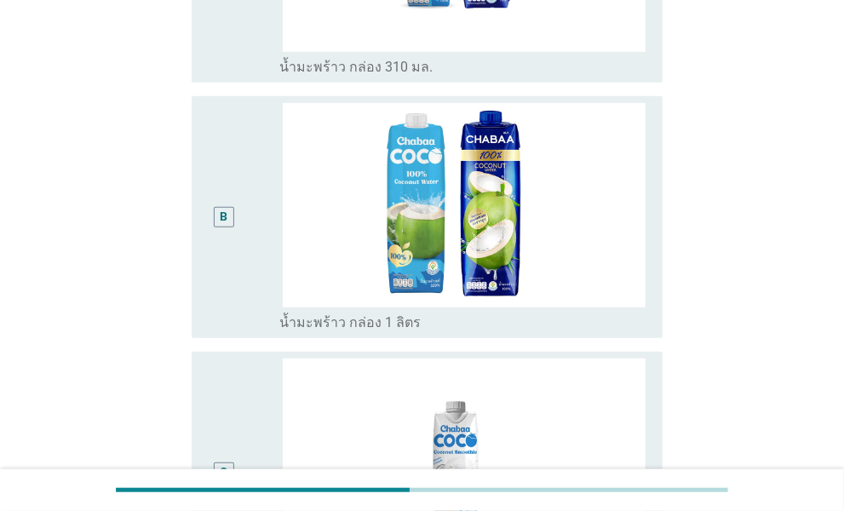
click at [290, 320] on label "น้ำมะพร้าว กล่อง 1 ลิตร" at bounding box center [349, 322] width 141 height 17
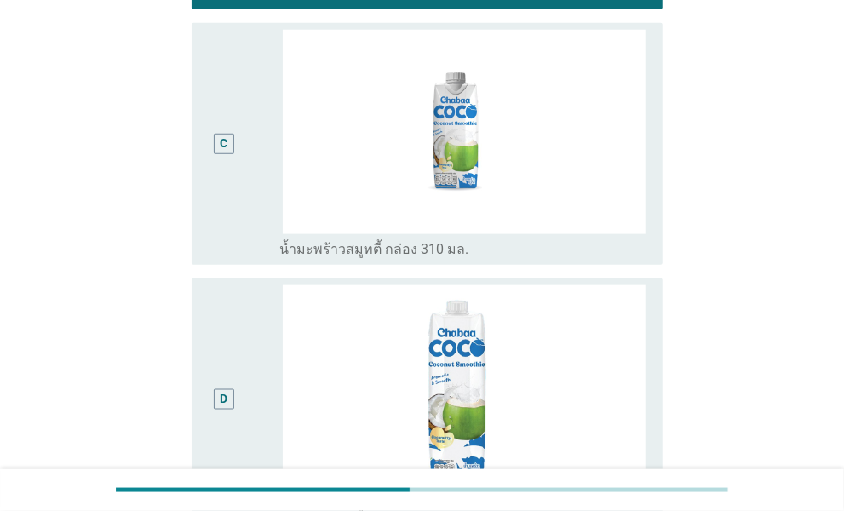
scroll to position [946, 0]
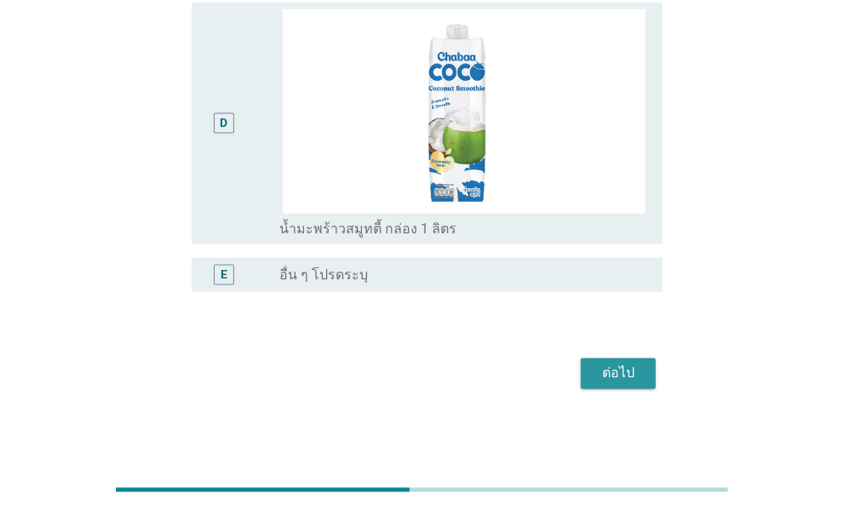
click at [630, 364] on div "ต่อไป" at bounding box center [619, 374] width 48 height 20
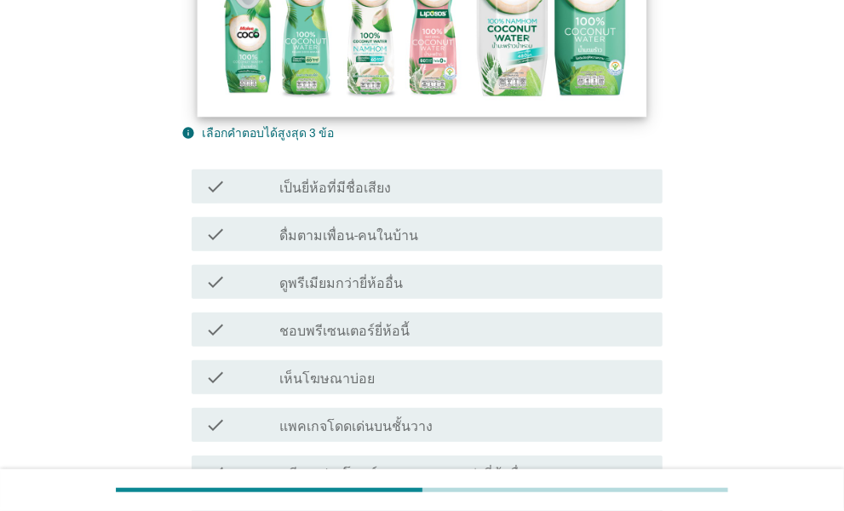
scroll to position [341, 0]
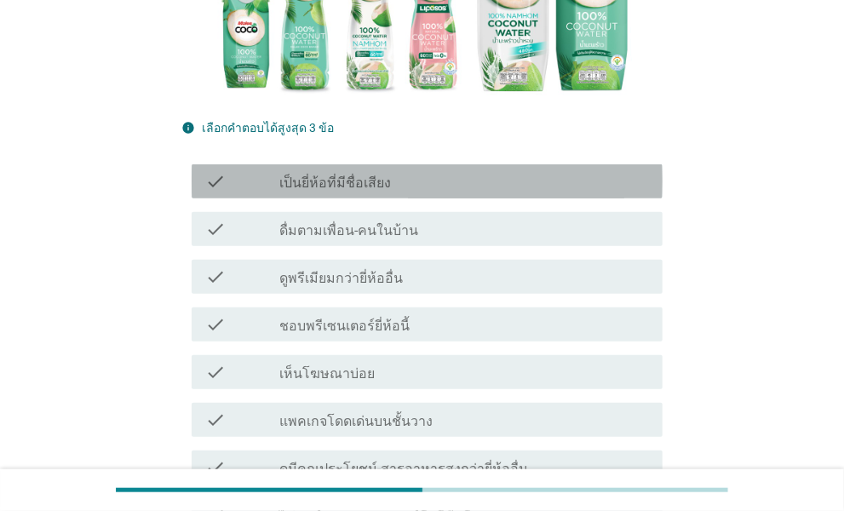
click at [402, 171] on div "check_box_outline_blank เป็นยี่ห้อที่มีชื่อเสียง" at bounding box center [464, 181] width 370 height 20
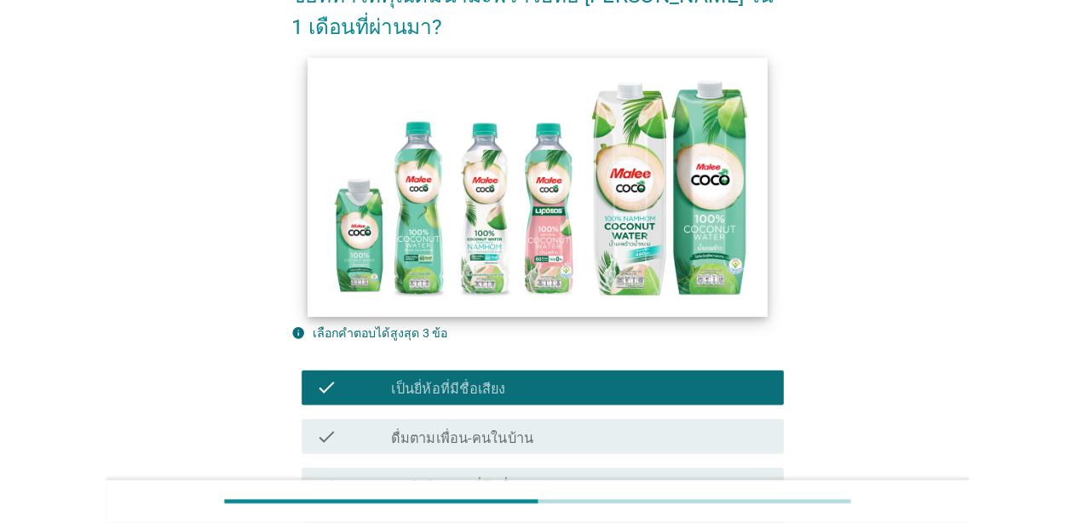
scroll to position [85, 0]
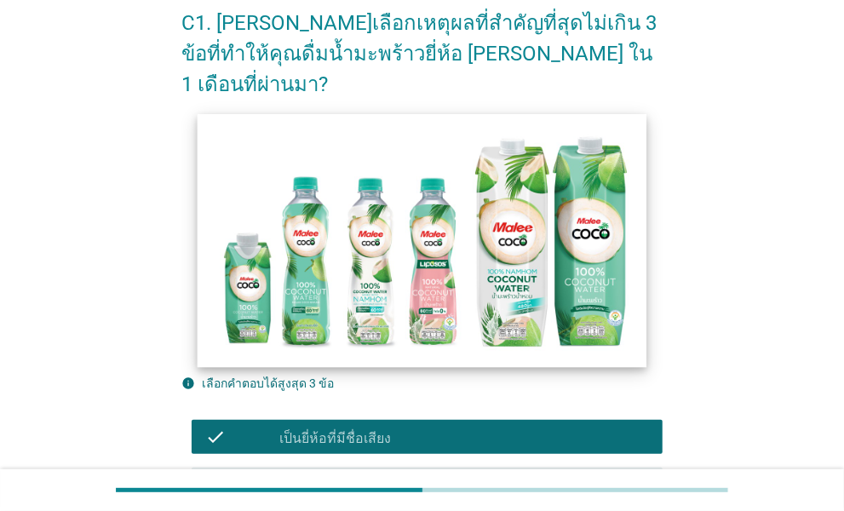
click at [295, 262] on img at bounding box center [422, 240] width 450 height 253
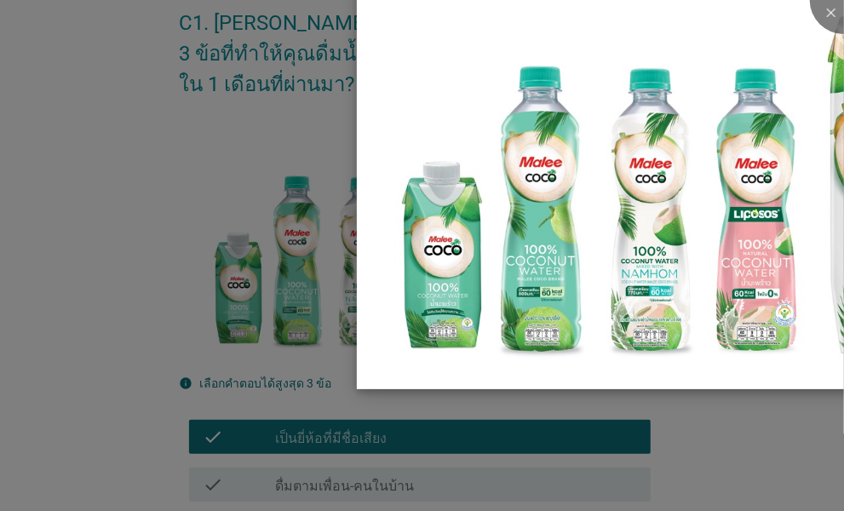
click at [584, 245] on img at bounding box center [738, 175] width 762 height 429
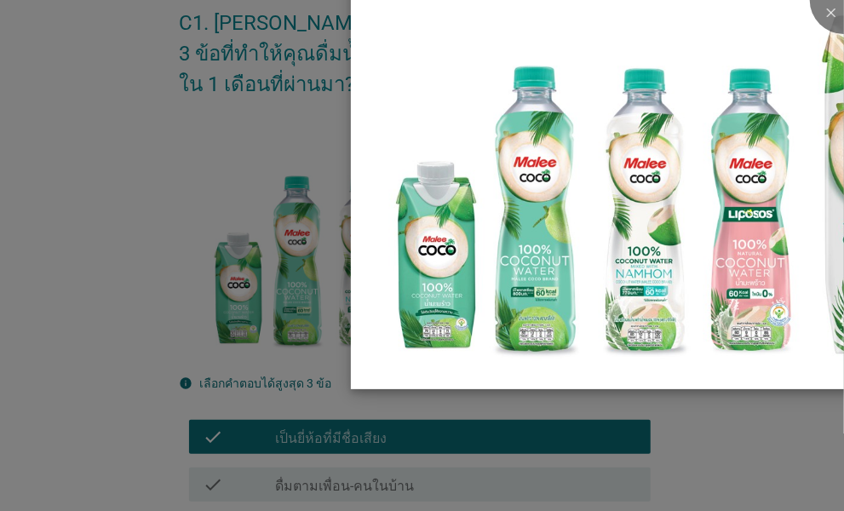
click at [533, 311] on img at bounding box center [732, 175] width 762 height 429
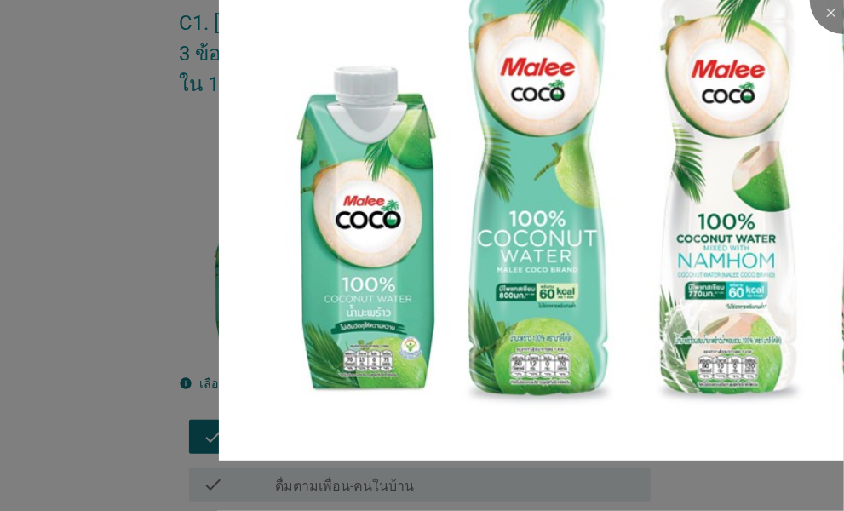
click at [186, 100] on div at bounding box center [422, 255] width 844 height 511
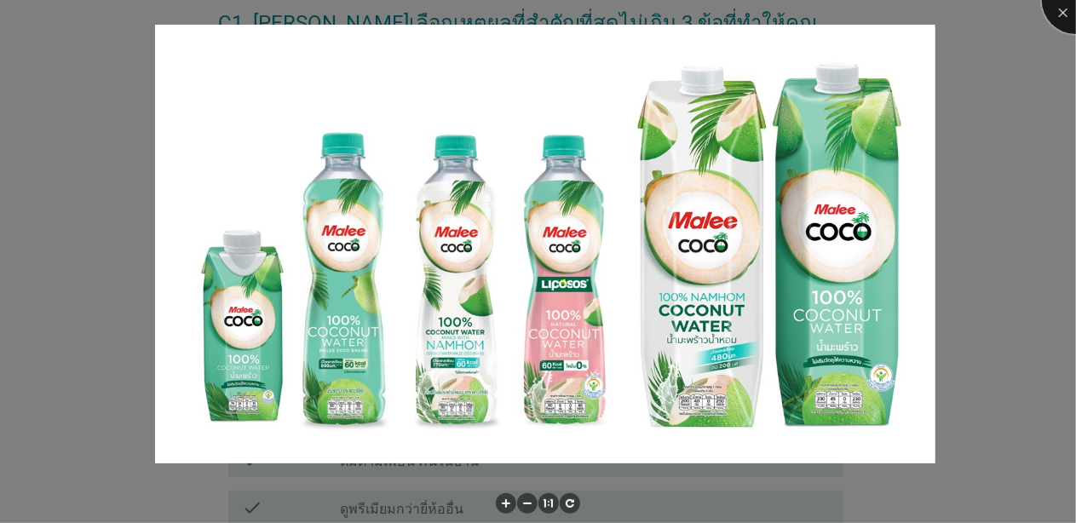
click at [1067, 12] on div at bounding box center [1076, 0] width 68 height 68
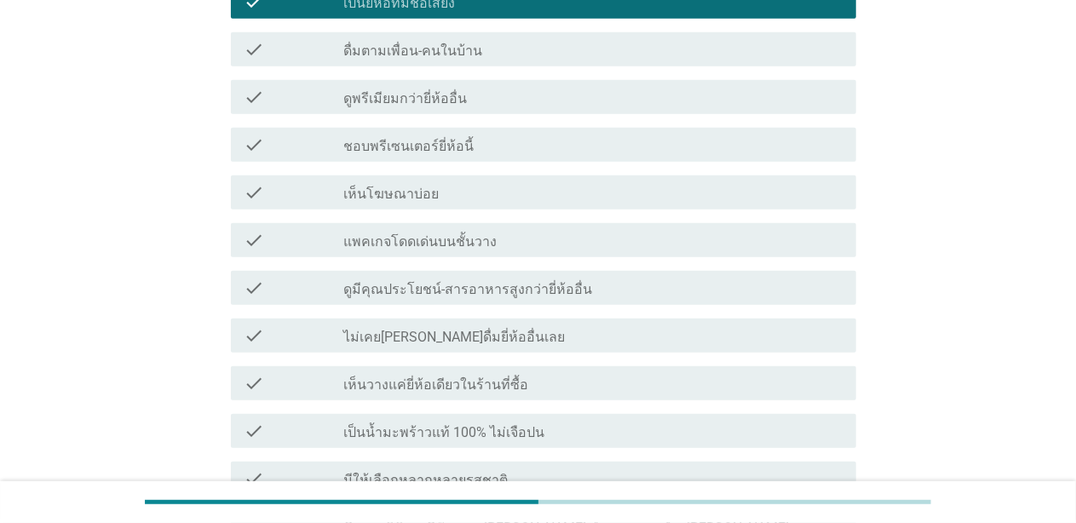
scroll to position [511, 0]
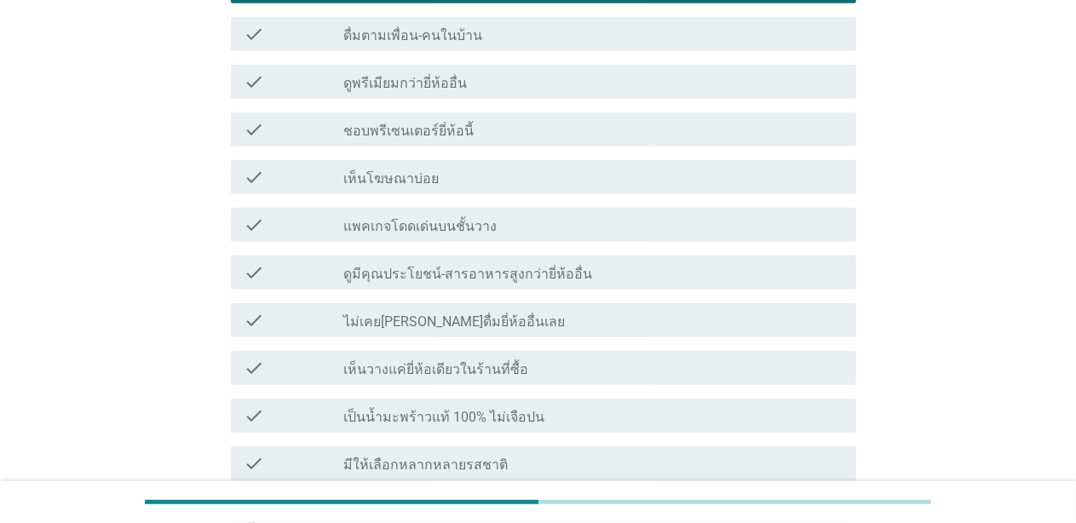
click at [445, 416] on label "เป็นน้ำมะพร้าวแท้ 100% ไม่เจือปน" at bounding box center [444, 417] width 201 height 17
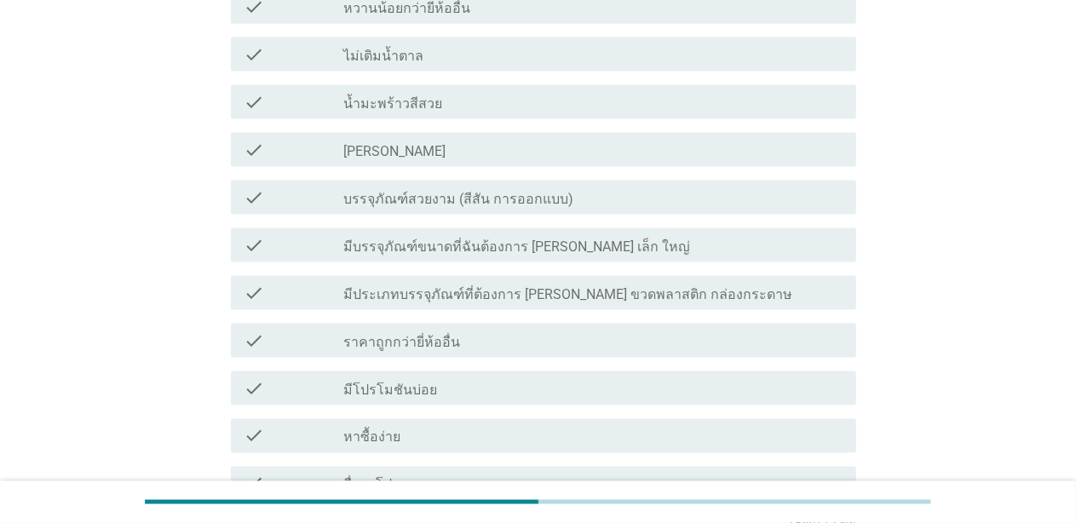
scroll to position [1278, 0]
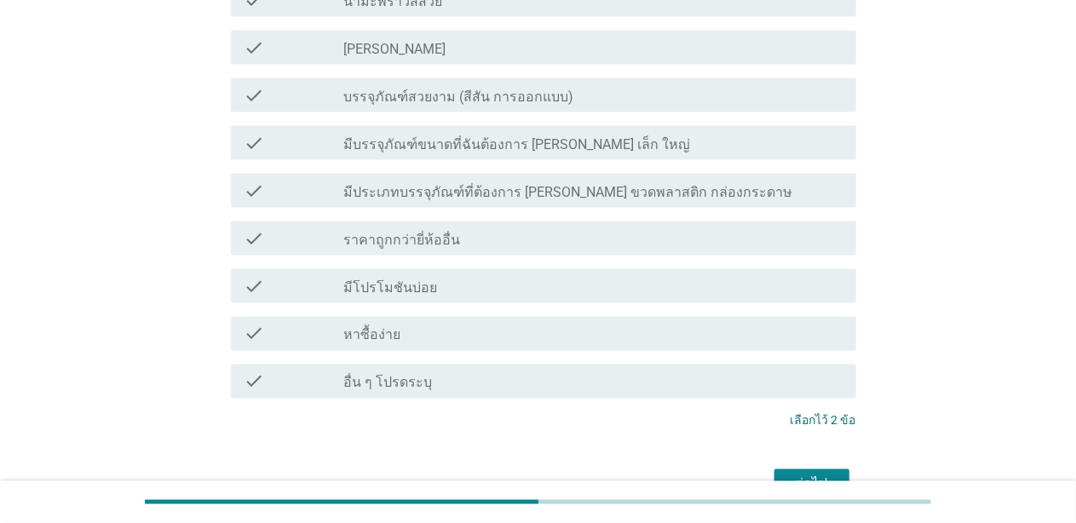
click at [416, 324] on div "check_box_outline_blank หาซื้อง่าย" at bounding box center [593, 334] width 498 height 20
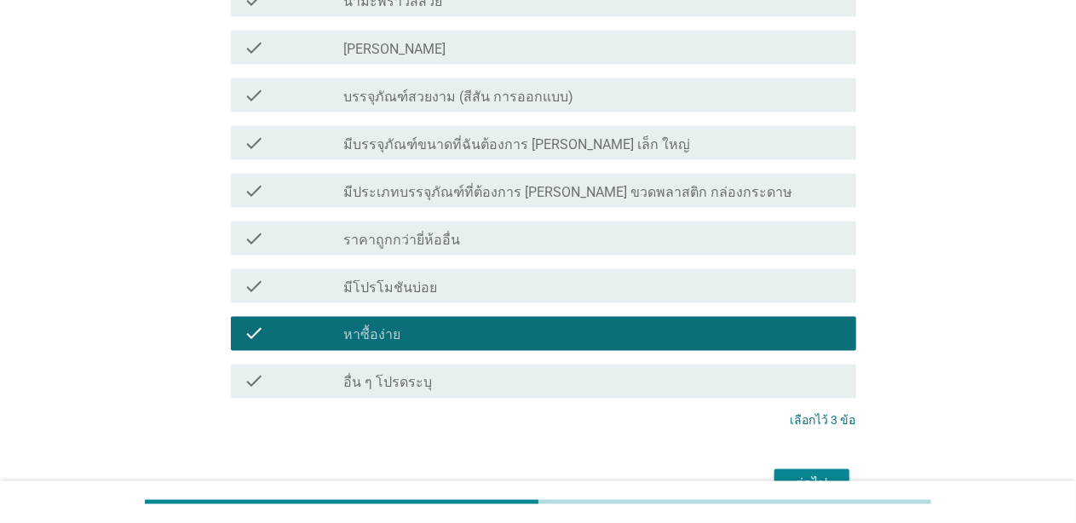
click at [817, 475] on div "ต่อไป" at bounding box center [812, 485] width 48 height 20
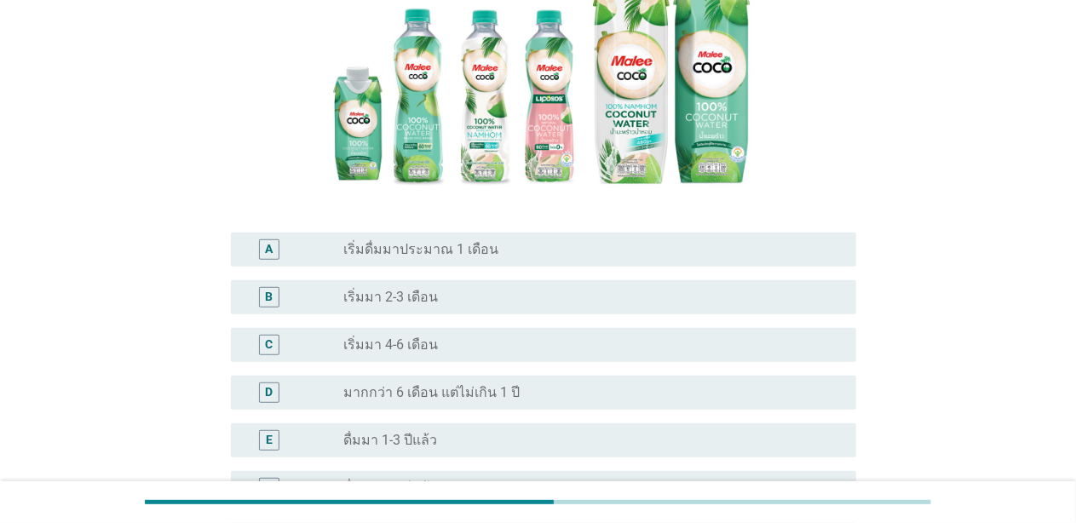
scroll to position [256, 0]
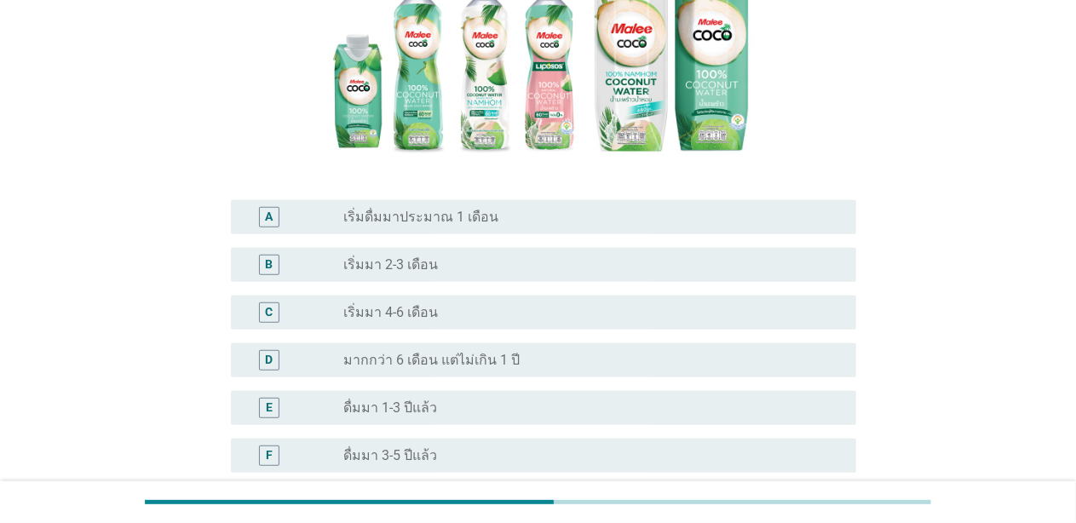
click at [479, 391] on div "E radio_button_unchecked ดื่มมา 1-3 ปีแล้ว" at bounding box center [543, 408] width 625 height 34
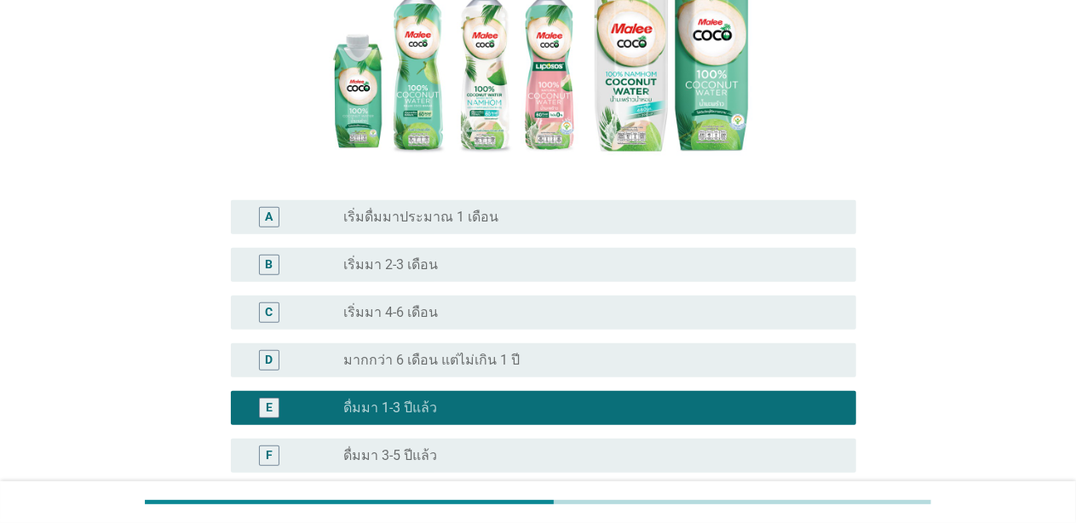
click at [518, 352] on div "radio_button_unchecked มากกว่า 6 เดือน แต่ไม่เกิน 1 ปี" at bounding box center [586, 360] width 485 height 17
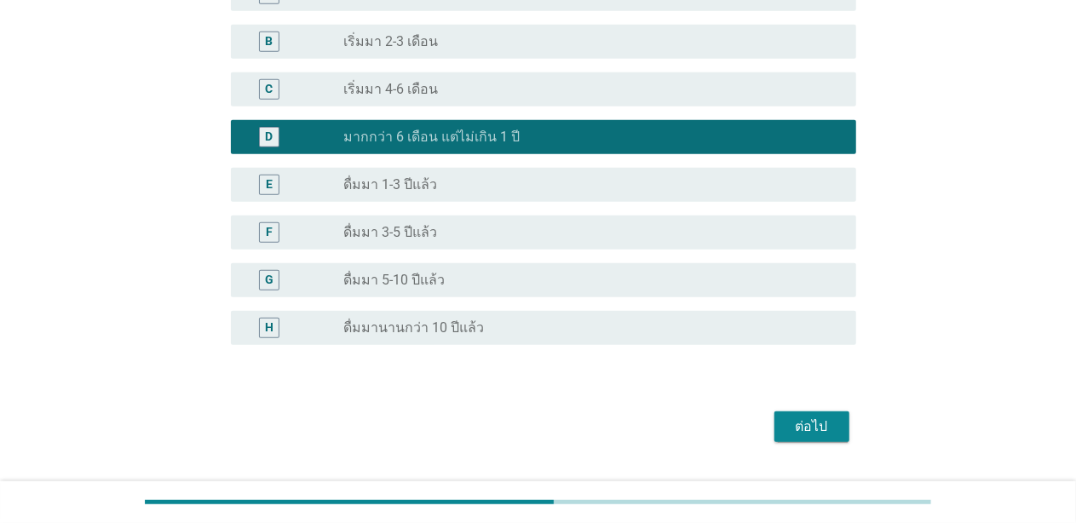
scroll to position [489, 0]
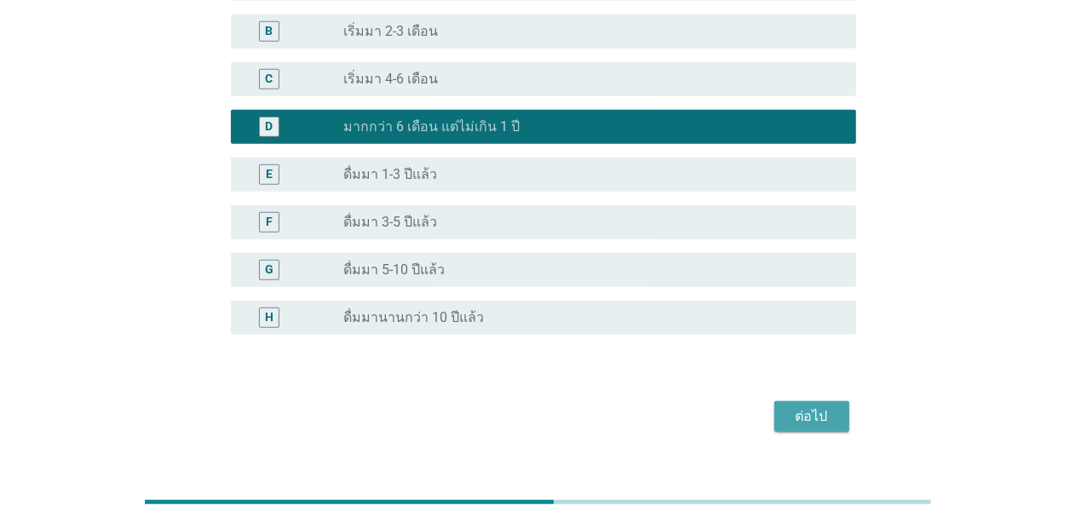
click at [801, 406] on div "ต่อไป" at bounding box center [812, 416] width 48 height 20
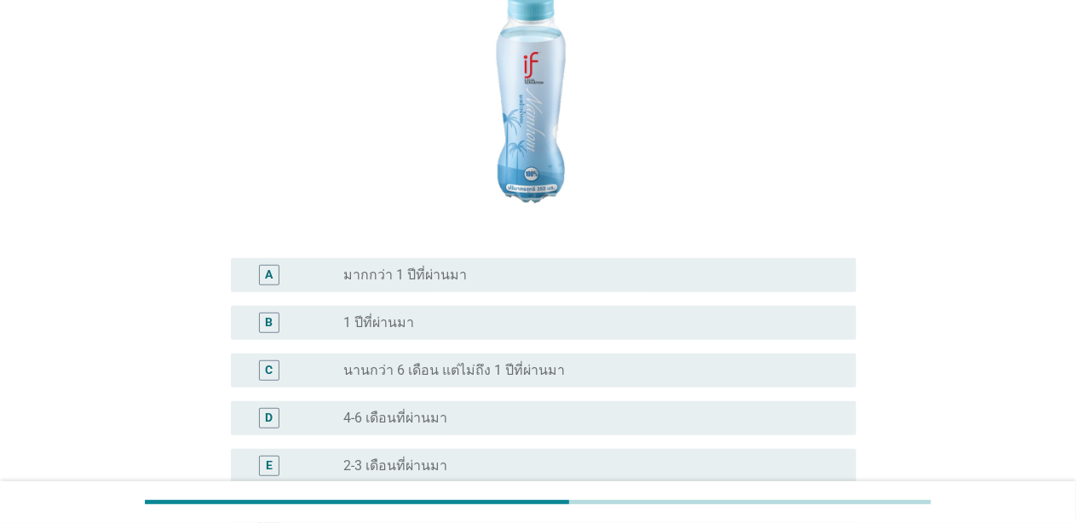
scroll to position [256, 0]
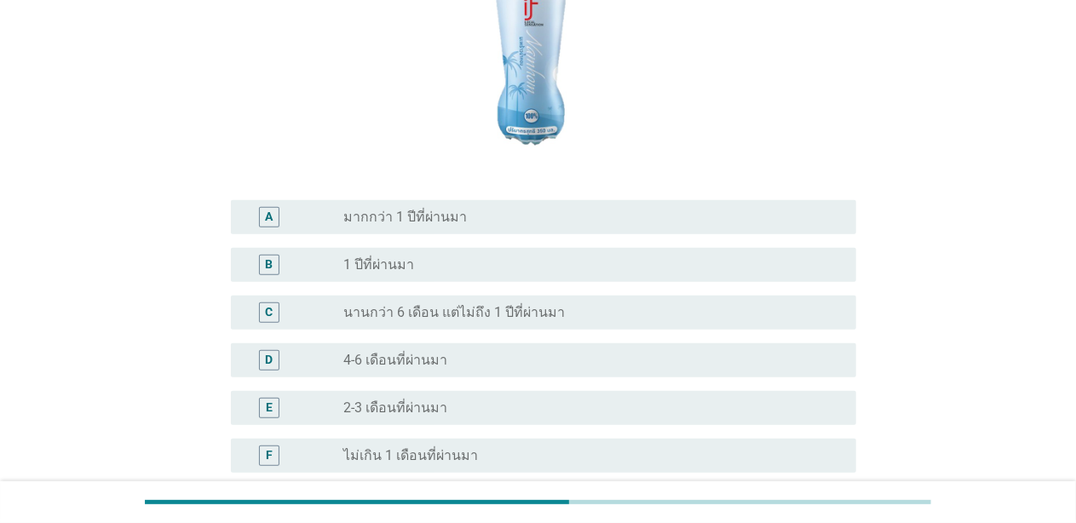
click at [528, 399] on div "radio_button_unchecked 2-3 เดือนที่ผ่านมา" at bounding box center [593, 408] width 498 height 20
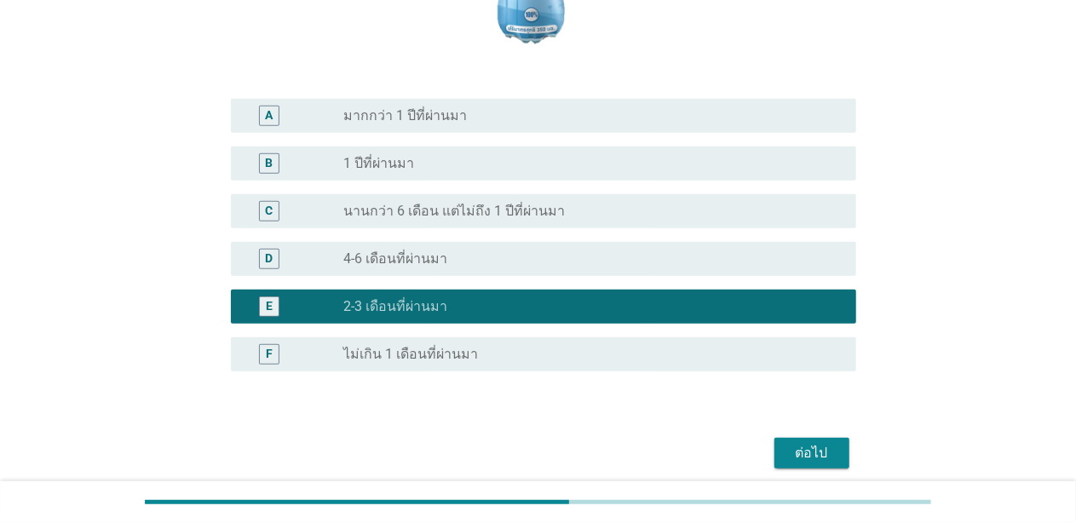
scroll to position [424, 0]
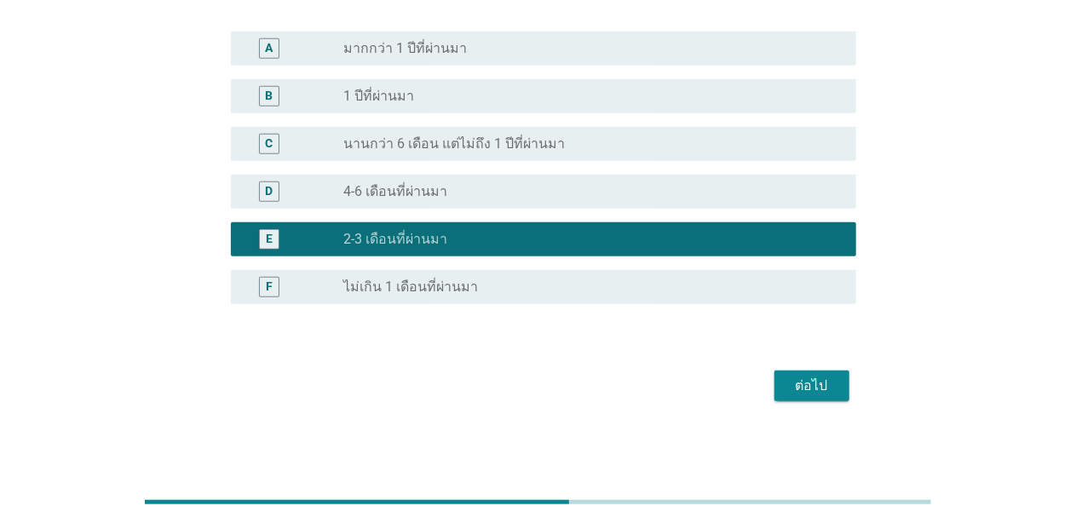
click at [419, 194] on label "4-6 เดือนที่ผ่านมา" at bounding box center [396, 191] width 104 height 17
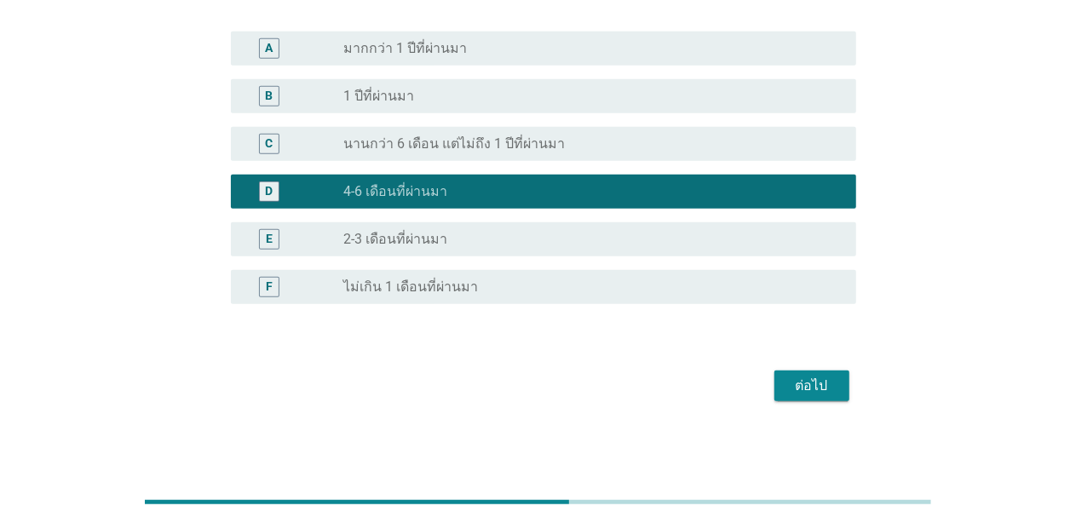
click at [816, 378] on div "ต่อไป" at bounding box center [812, 386] width 48 height 20
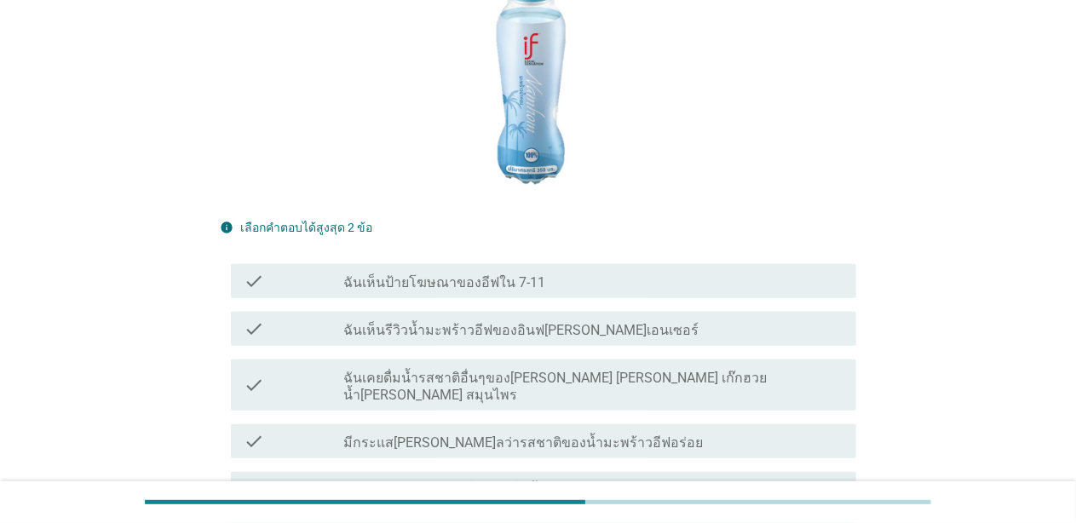
scroll to position [341, 0]
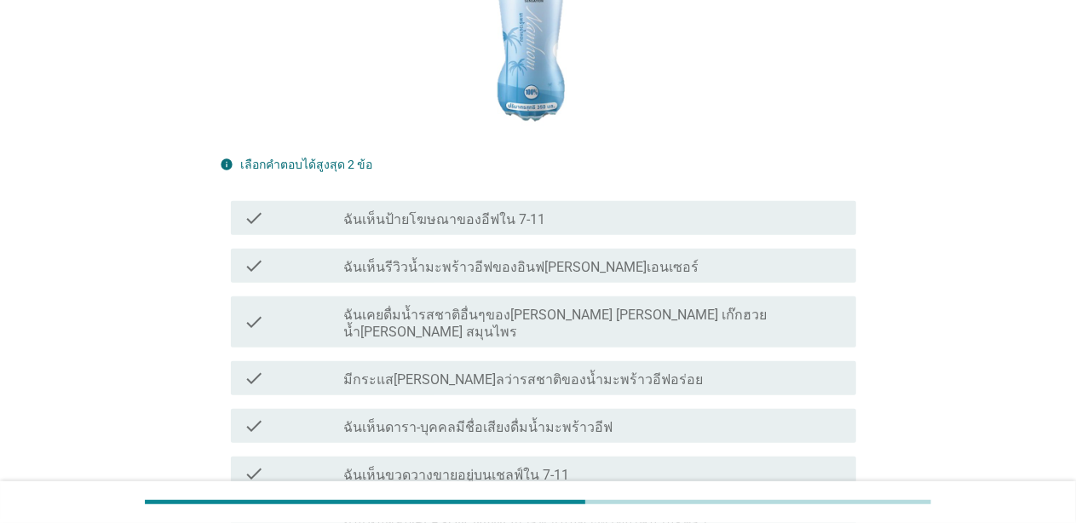
click at [542, 207] on div "check check_box_outline_blank ฉันเห็นป้ายโฆษณาของอีฟใน 7-11" at bounding box center [543, 218] width 625 height 34
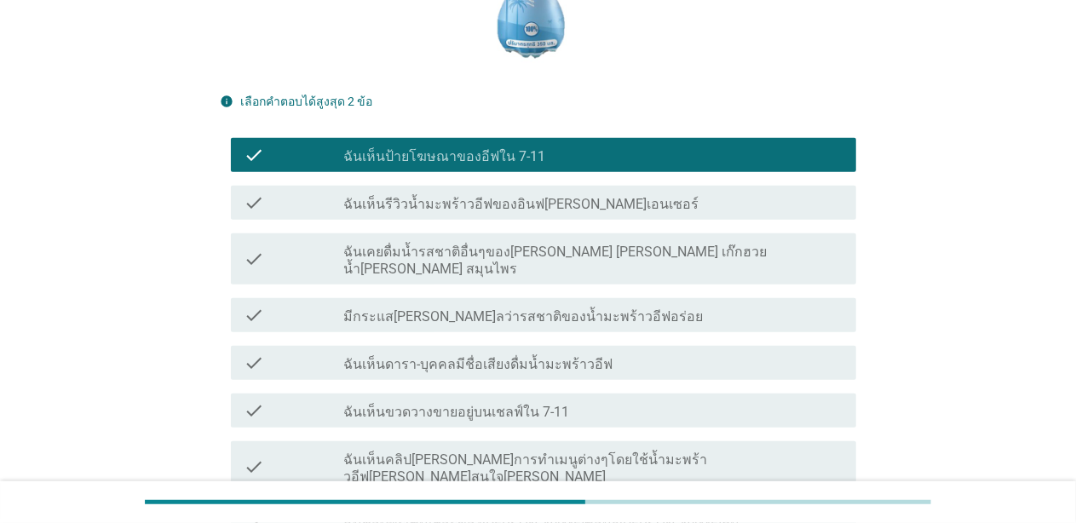
scroll to position [511, 0]
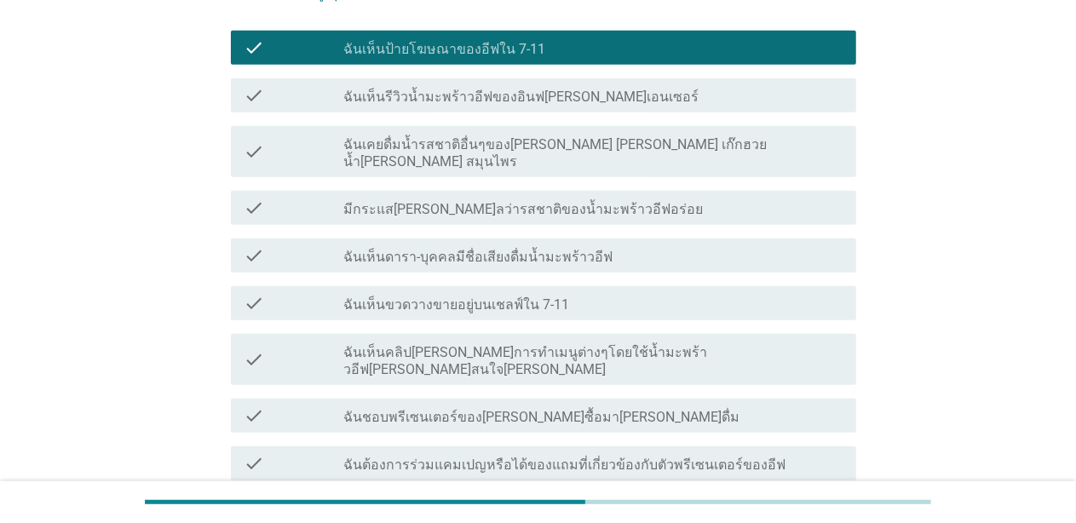
click at [559, 293] on div "check_box_outline_blank ฉันเห็นขวดวางขายอยู่บนเชลฟ์ใน 7-11" at bounding box center [593, 303] width 498 height 20
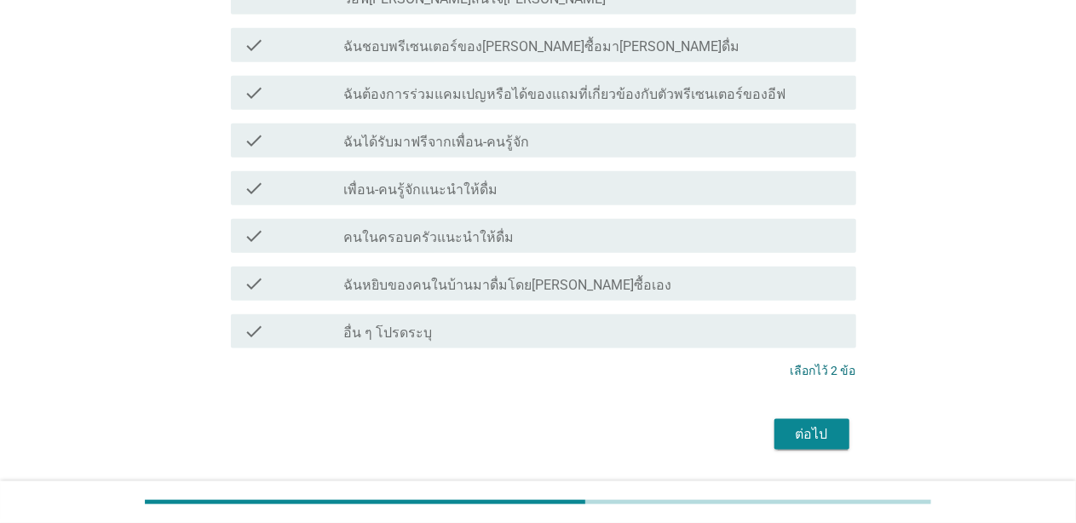
scroll to position [896, 0]
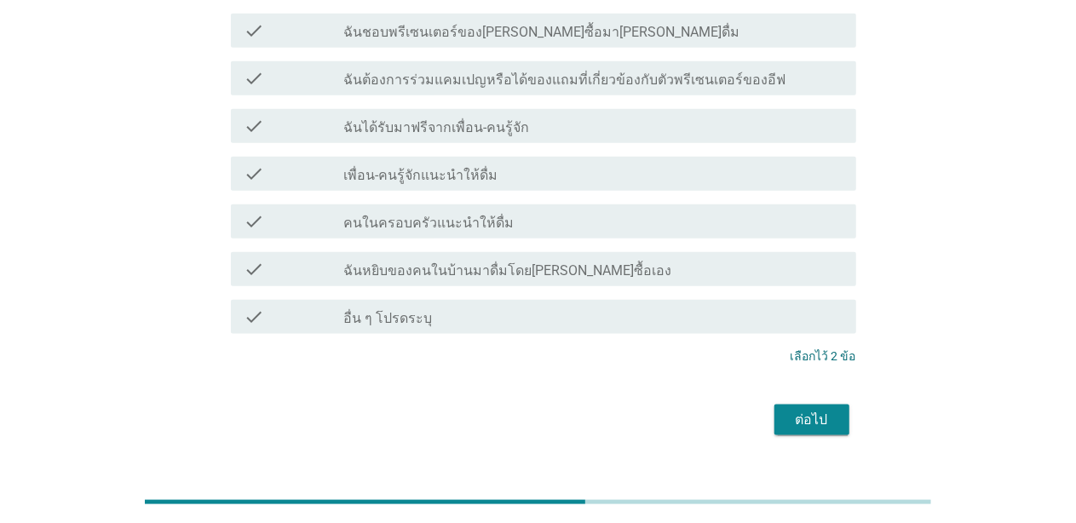
click at [812, 410] on div "ต่อไป" at bounding box center [812, 420] width 48 height 20
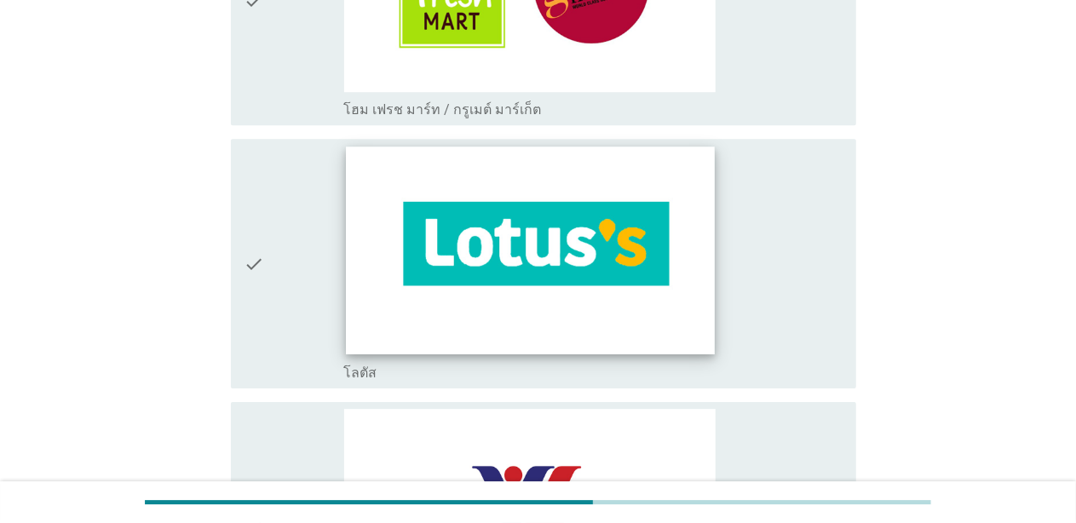
scroll to position [2471, 0]
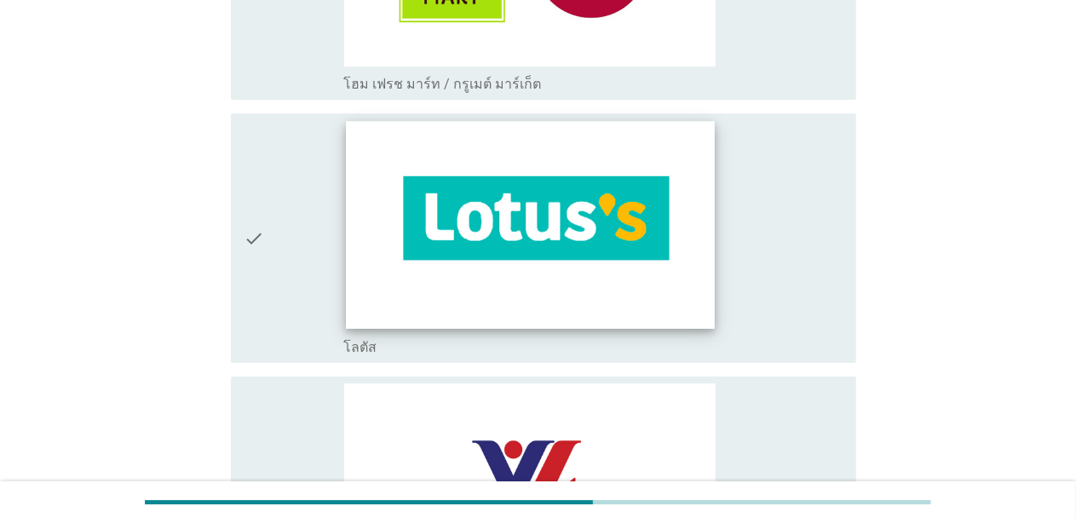
click at [613, 239] on img at bounding box center [530, 224] width 368 height 207
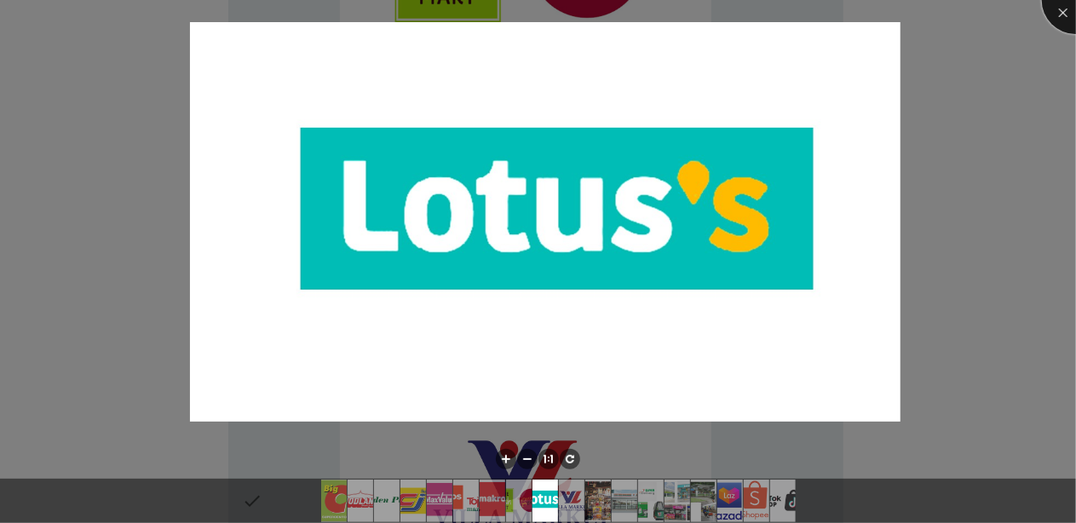
click at [1053, 15] on div at bounding box center [1076, 0] width 68 height 68
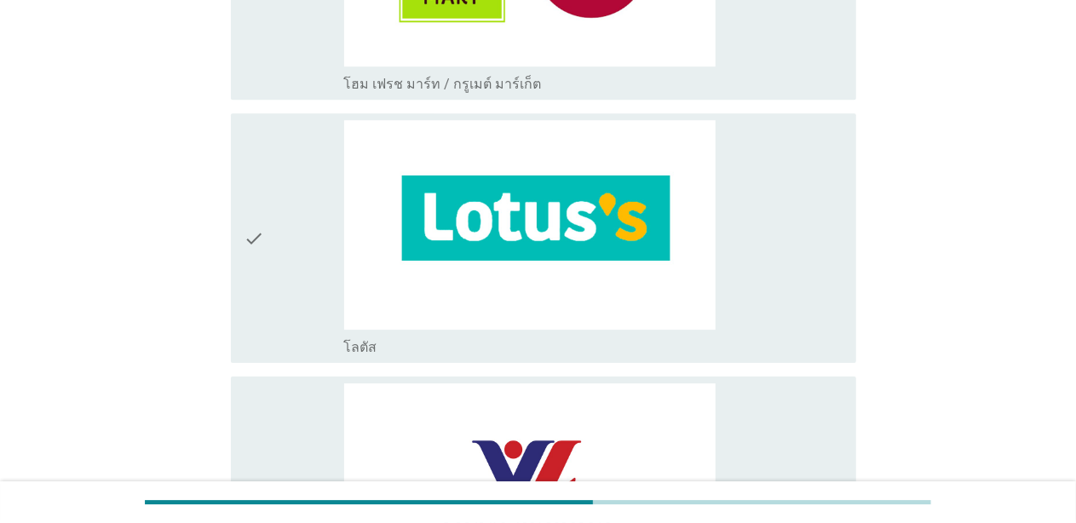
click at [286, 273] on div "check" at bounding box center [295, 238] width 100 height 236
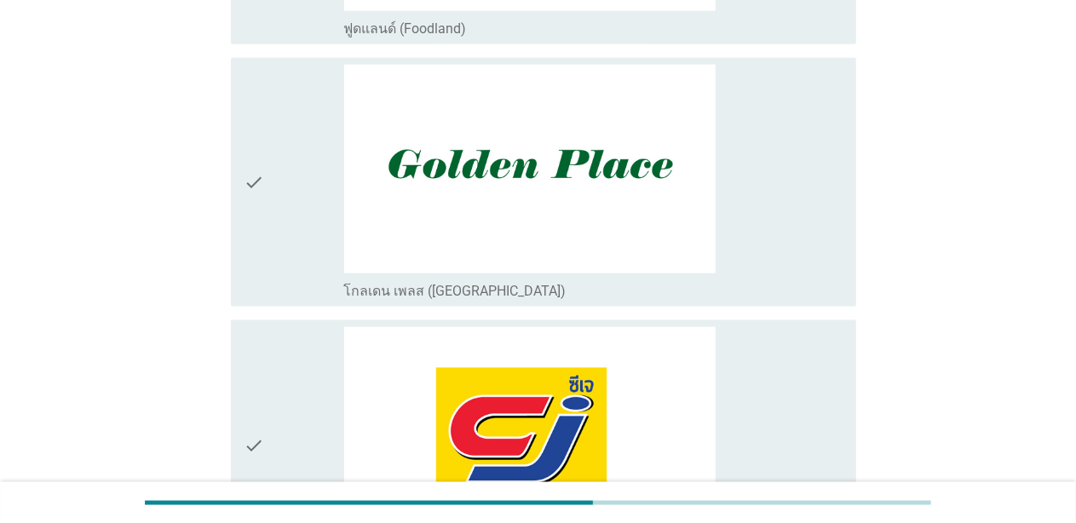
scroll to position [937, 0]
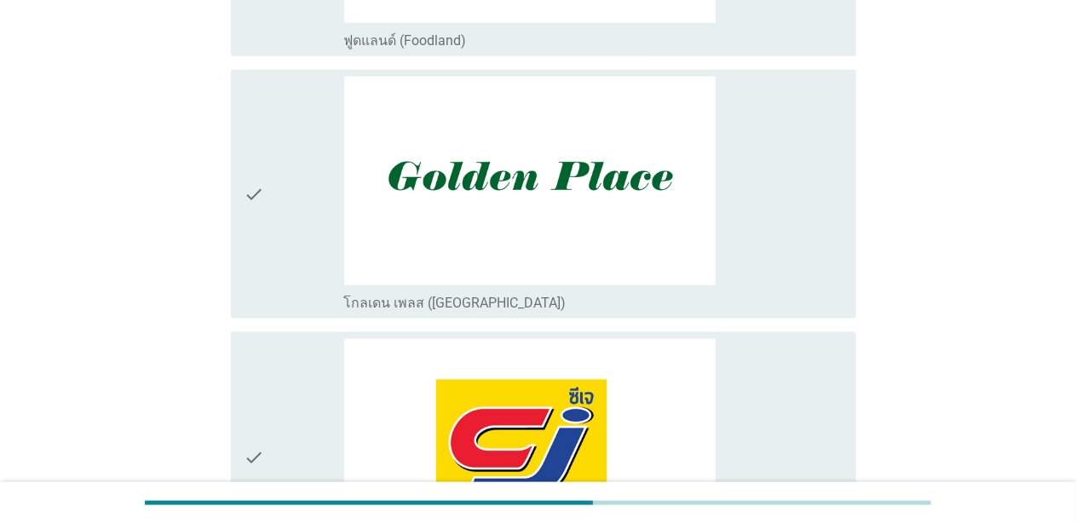
click at [245, 374] on icon "check" at bounding box center [255, 457] width 20 height 236
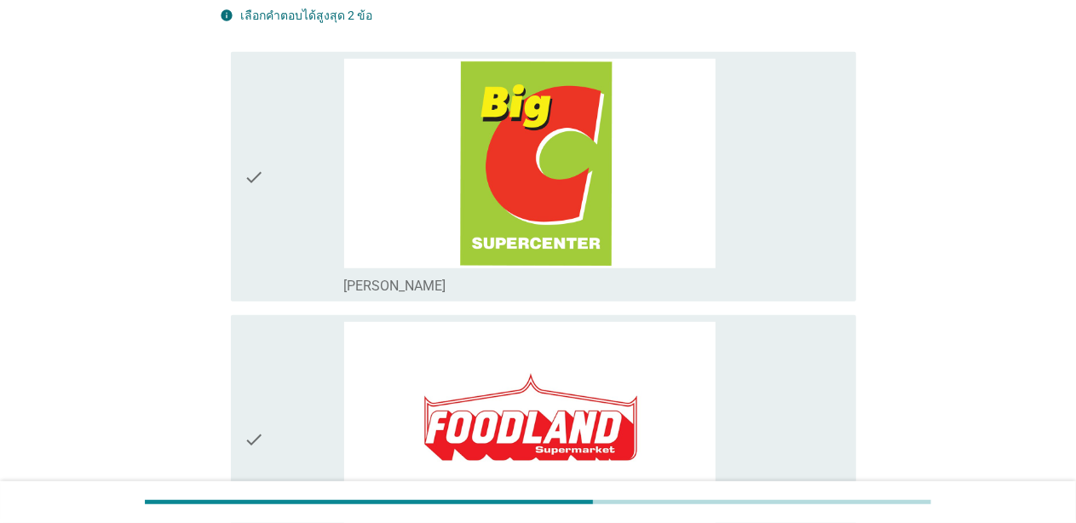
scroll to position [426, 0]
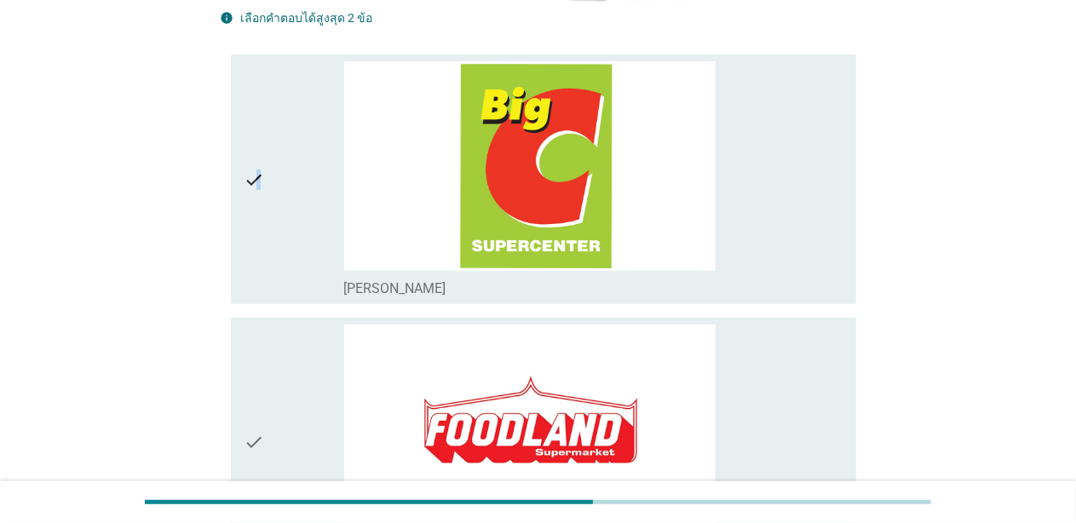
click at [259, 207] on icon "check" at bounding box center [255, 179] width 20 height 236
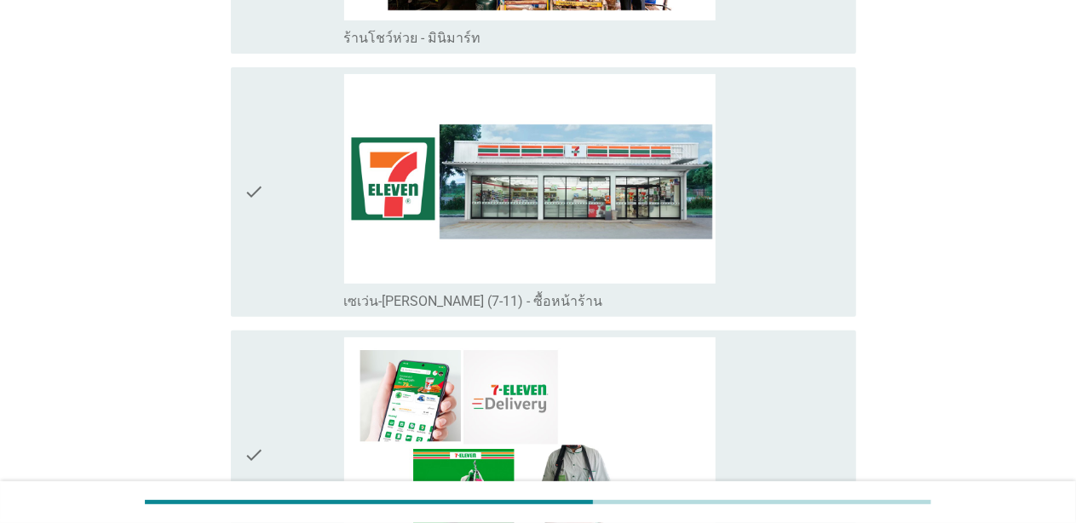
scroll to position [3493, 0]
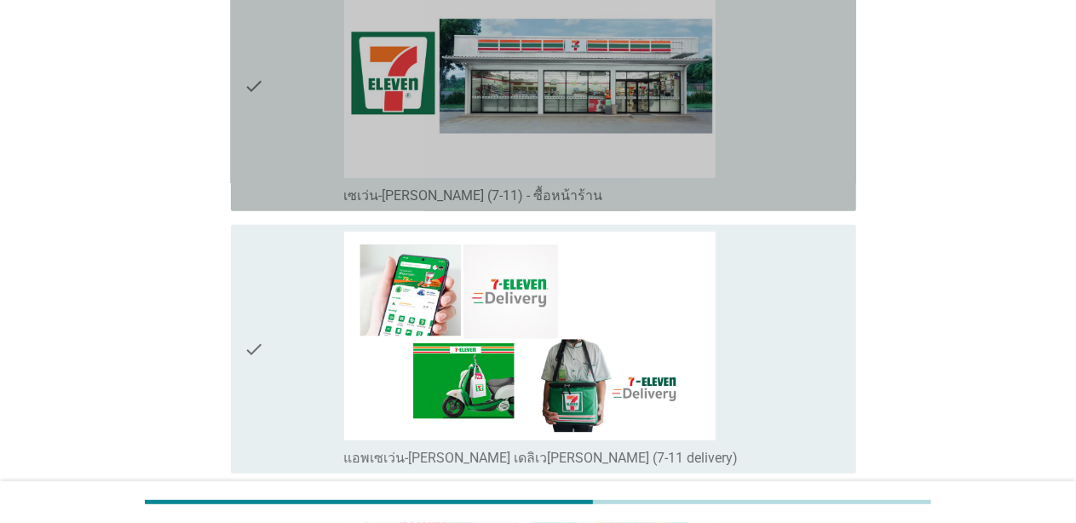
click at [232, 135] on div "check check_box_outline_blank เซเว่น-[PERSON_NAME] (7-11) - ซื้อหน้าร้าน" at bounding box center [543, 87] width 625 height 250
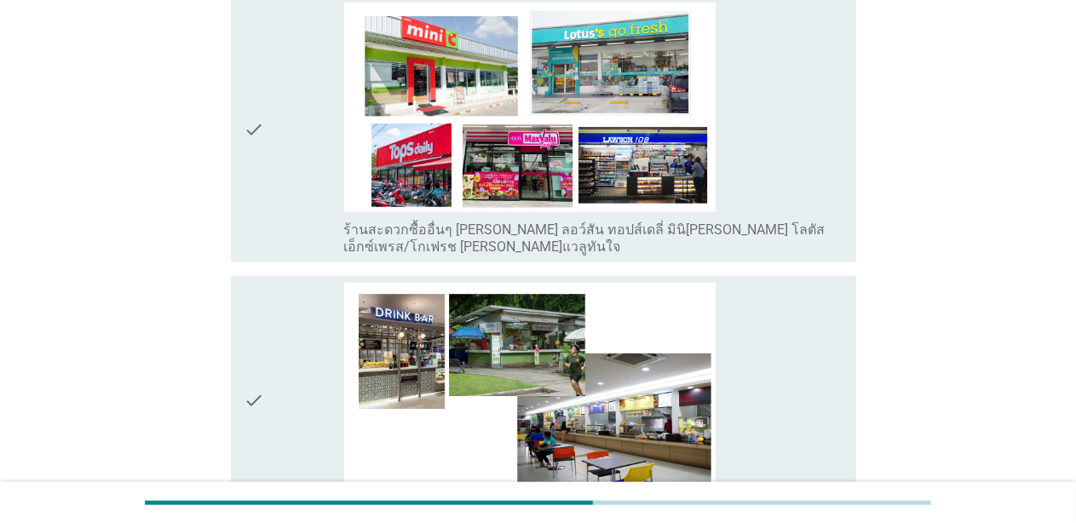
scroll to position [3834, 0]
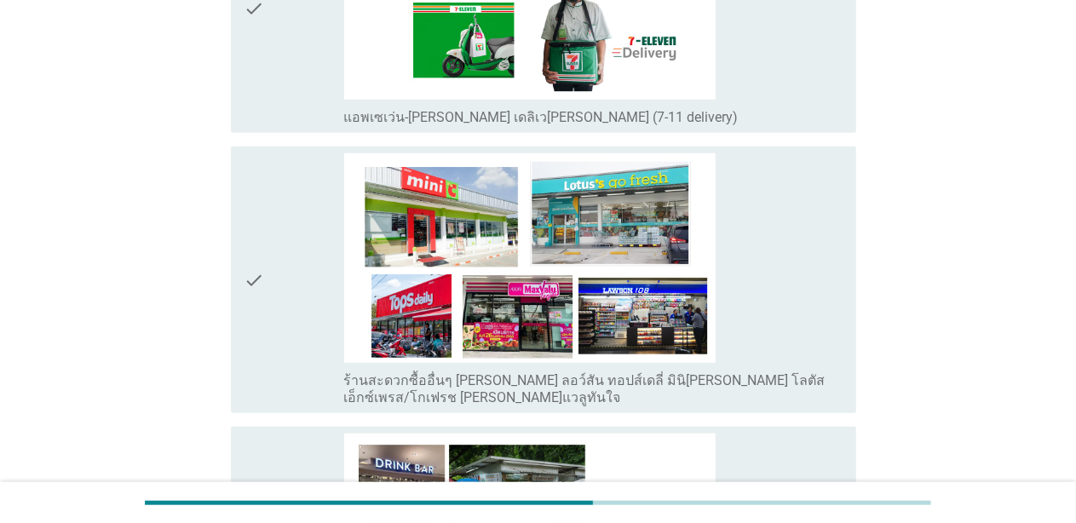
click at [242, 212] on div "check check_box_outline_blank ร้านสะดวกซื้ออื่นๆ [PERSON_NAME] ลอว์สัน ทอปส์เดล…" at bounding box center [543, 280] width 625 height 267
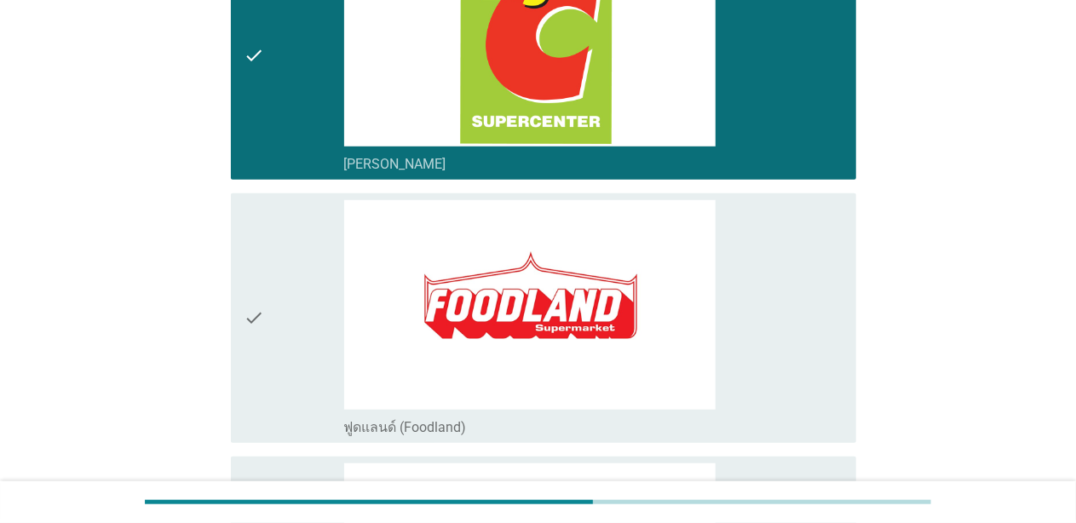
scroll to position [256, 0]
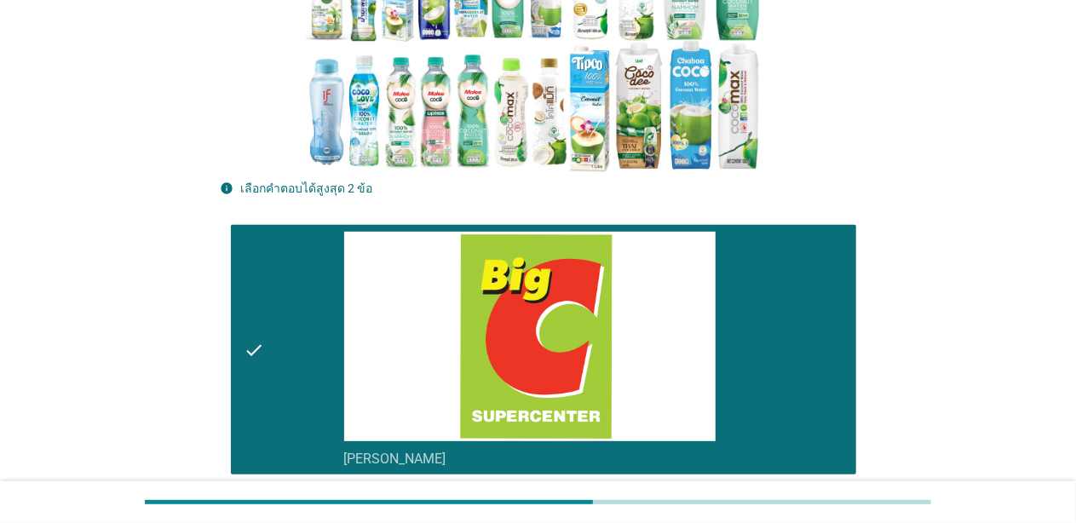
click at [255, 259] on icon "check" at bounding box center [255, 350] width 20 height 236
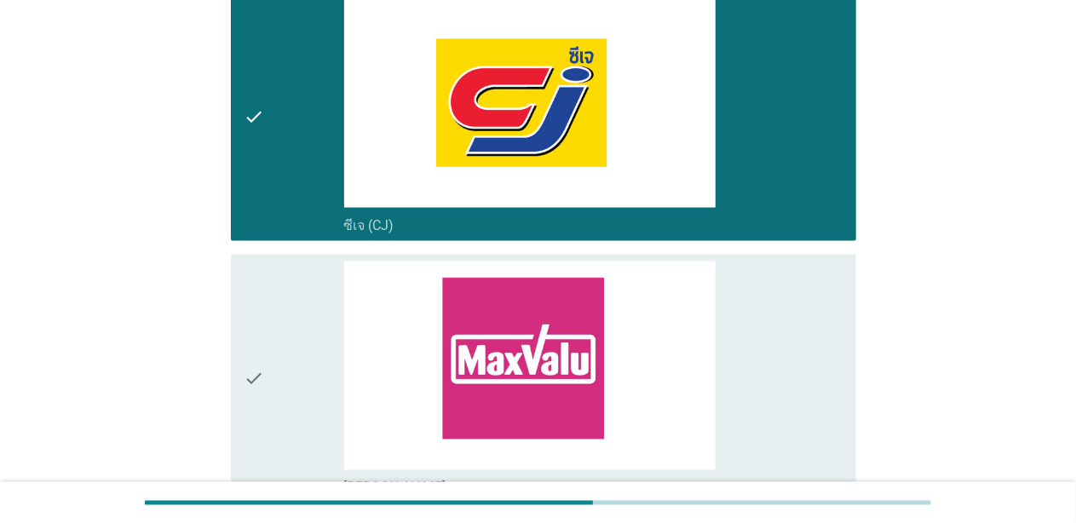
click at [257, 188] on icon "check" at bounding box center [255, 116] width 20 height 236
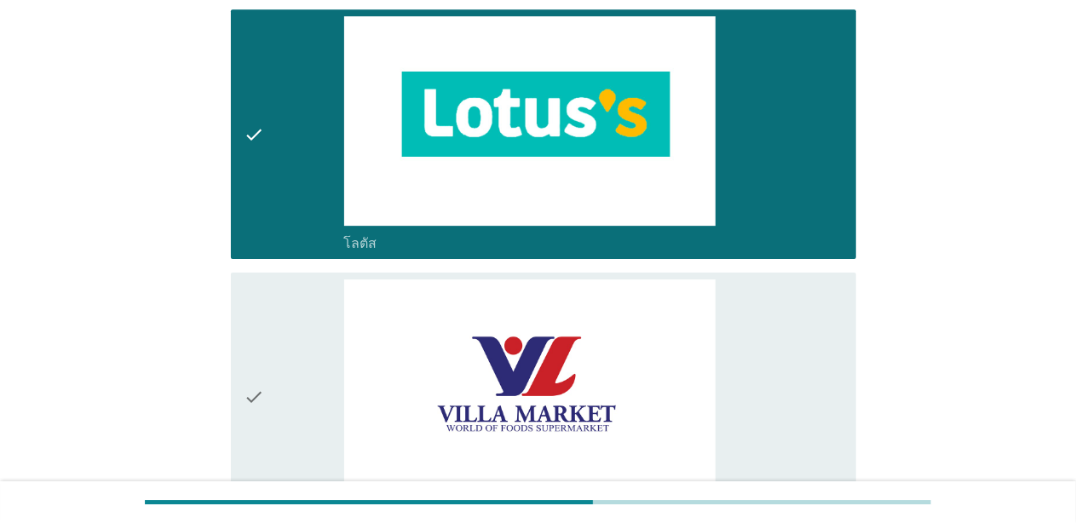
scroll to position [2556, 0]
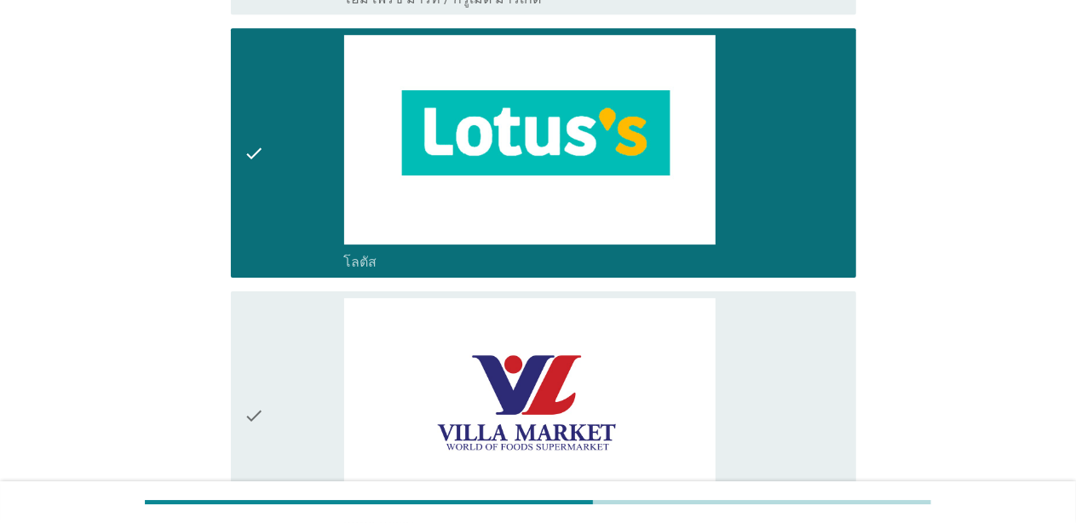
click at [223, 176] on div "check check_box_outline_blank โลตัส" at bounding box center [539, 152] width 636 height 263
click at [250, 180] on icon "check" at bounding box center [255, 153] width 20 height 236
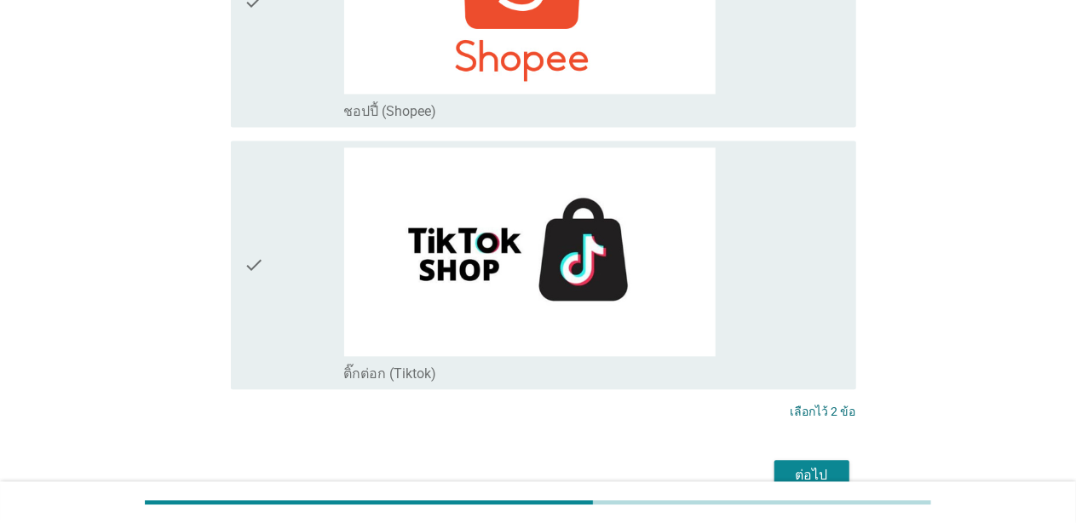
scroll to position [4978, 0]
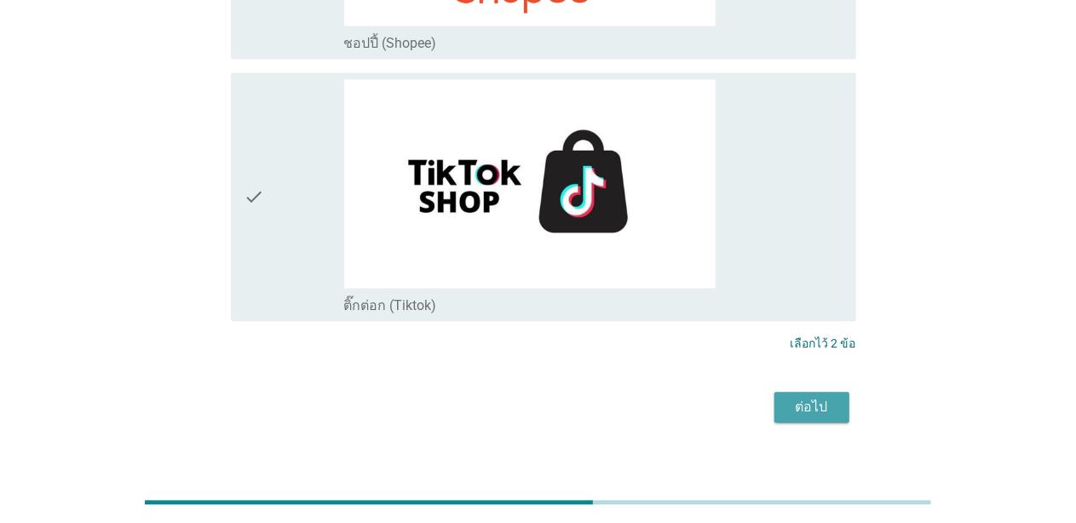
click at [822, 397] on div "ต่อไป" at bounding box center [812, 407] width 48 height 20
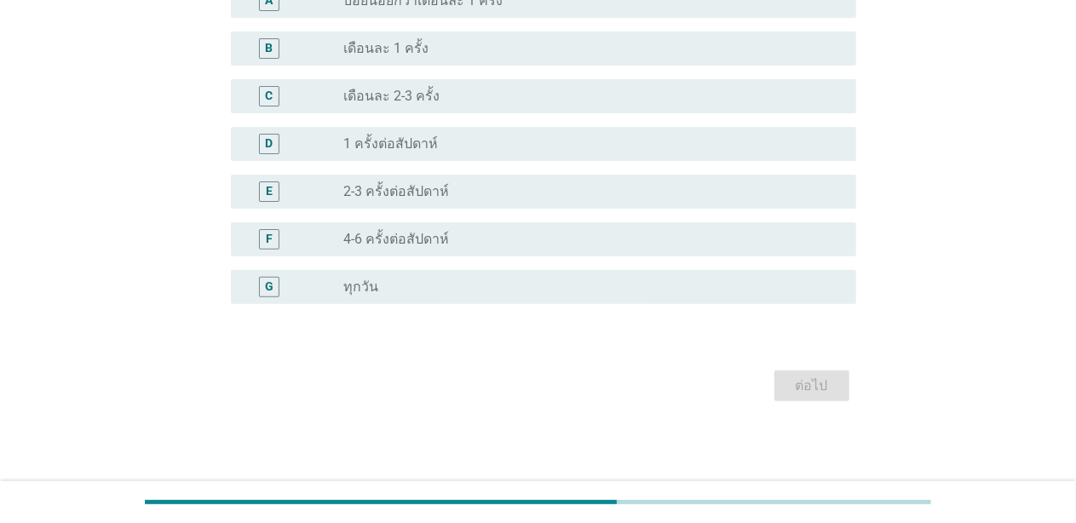
scroll to position [0, 0]
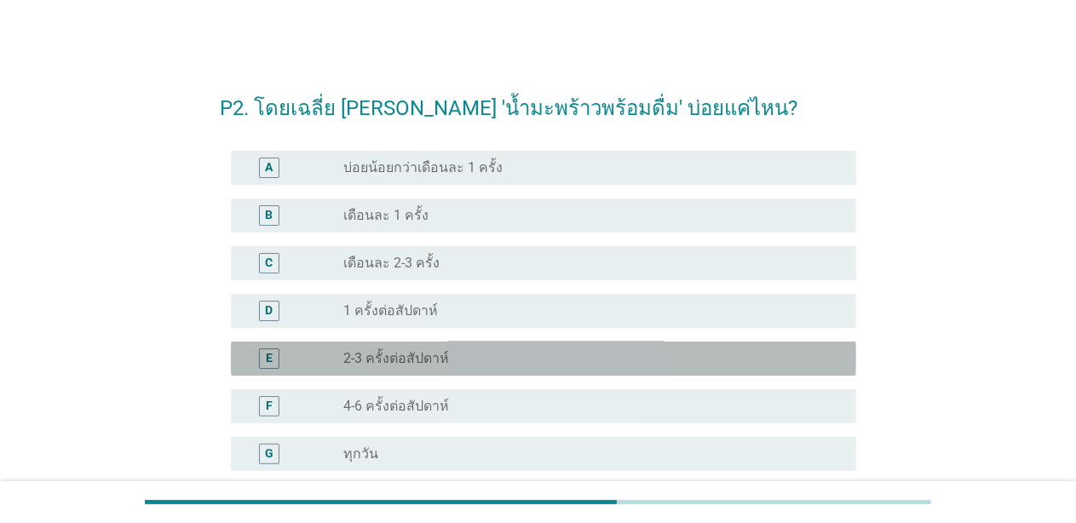
click at [477, 351] on div "radio_button_unchecked 2-3 ครั้งต่อสัปดาห์" at bounding box center [586, 358] width 485 height 17
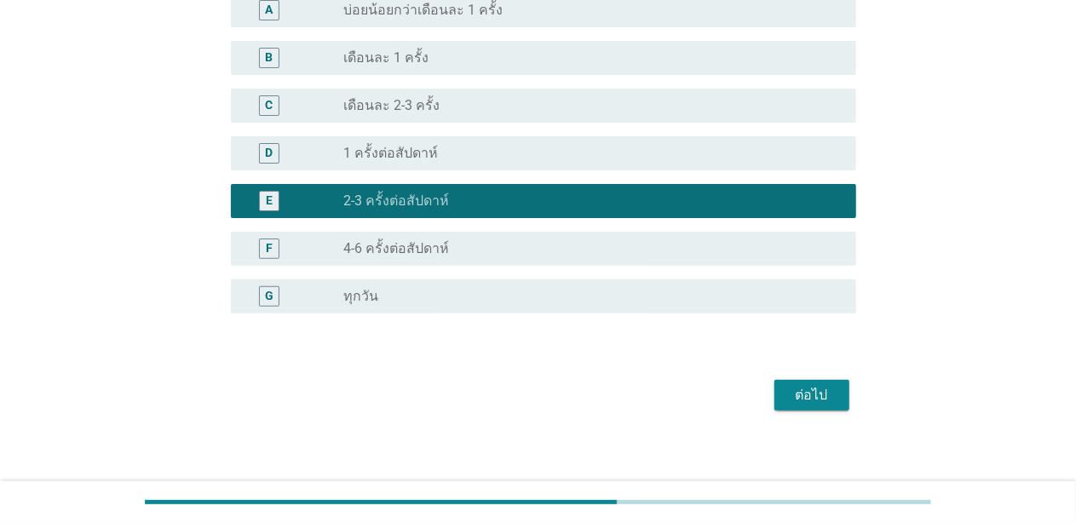
scroll to position [167, 0]
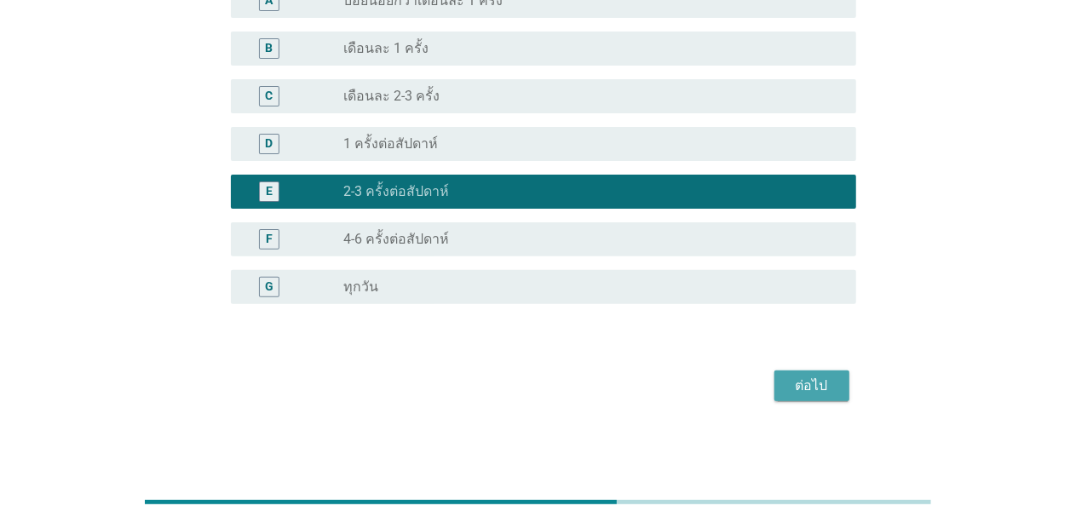
click at [791, 382] on div "ต่อไป" at bounding box center [812, 386] width 48 height 20
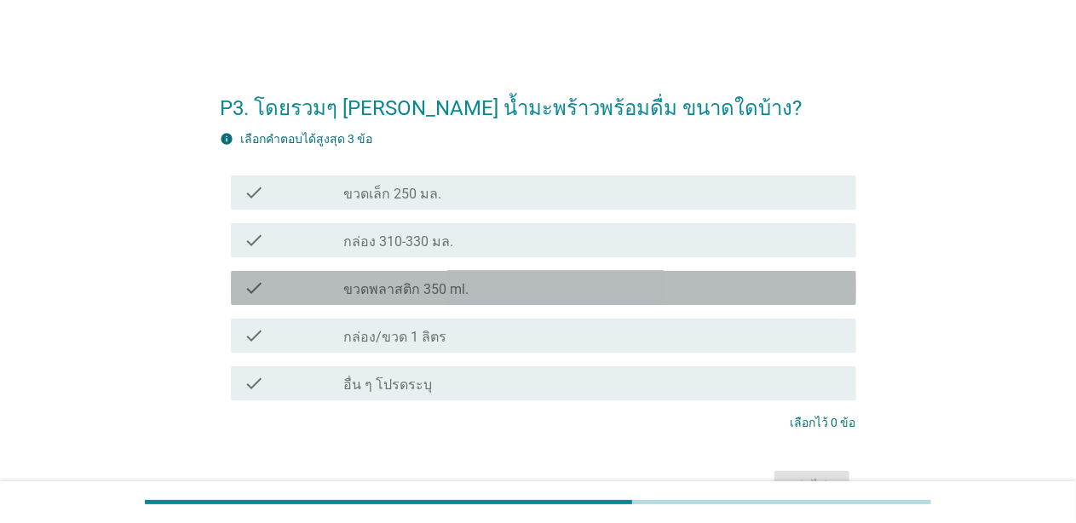
click at [446, 290] on label "ขวดพลาสติก 350 ml." at bounding box center [406, 289] width 125 height 17
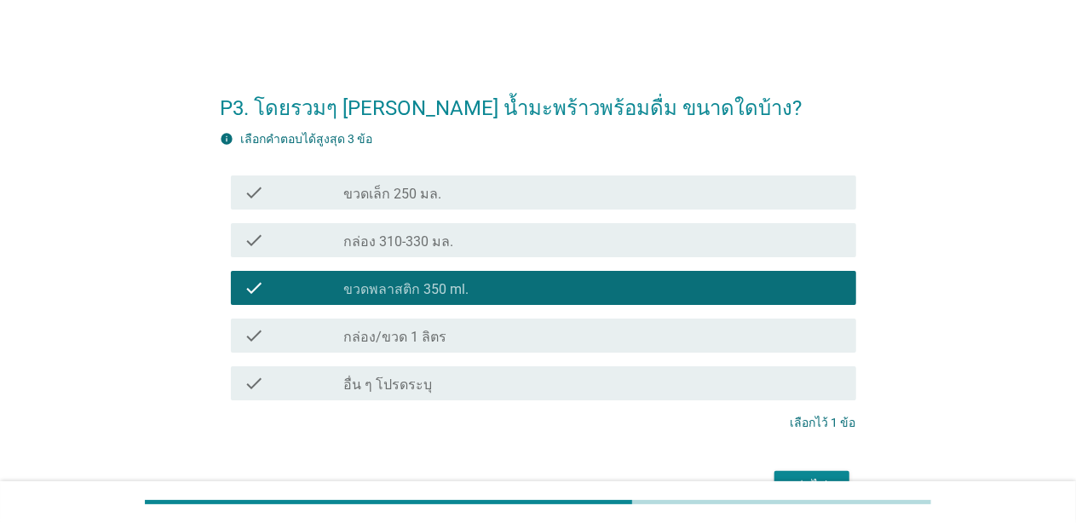
click at [469, 340] on div "check_box_outline_blank กล่อง/ขวด 1 ลิตร" at bounding box center [593, 335] width 498 height 20
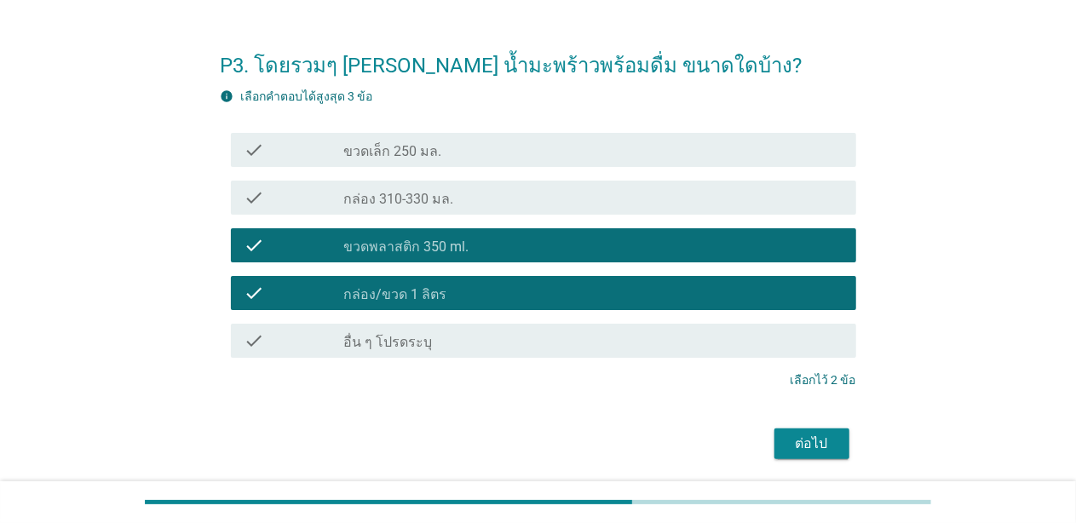
scroll to position [101, 0]
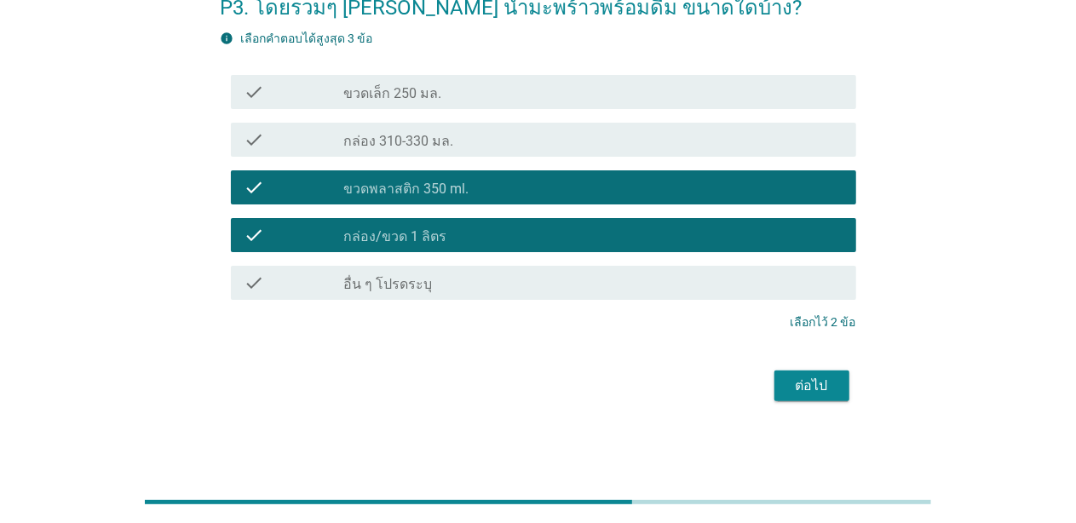
click at [801, 383] on div "ต่อไป" at bounding box center [812, 386] width 48 height 20
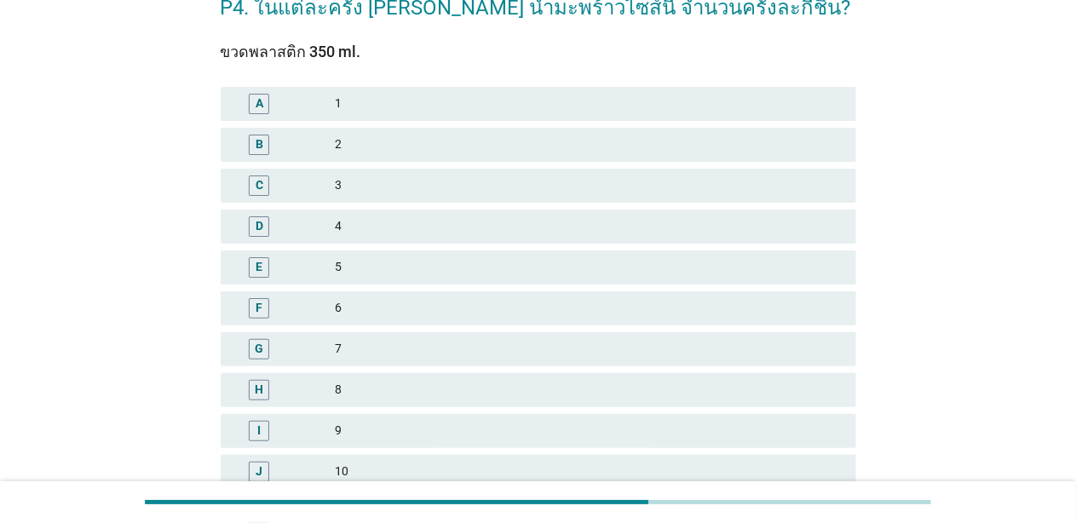
scroll to position [0, 0]
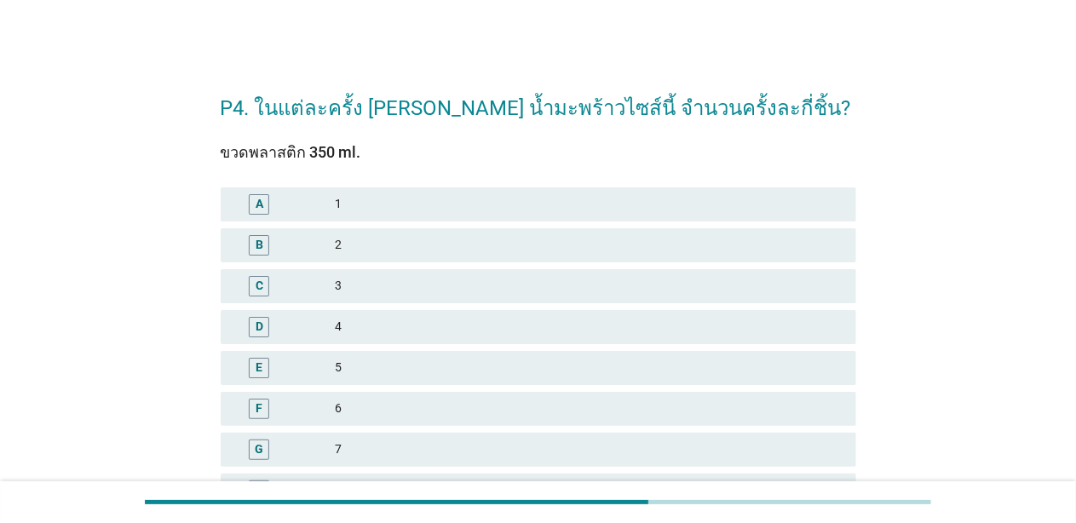
click at [377, 250] on div "2" at bounding box center [589, 245] width 507 height 20
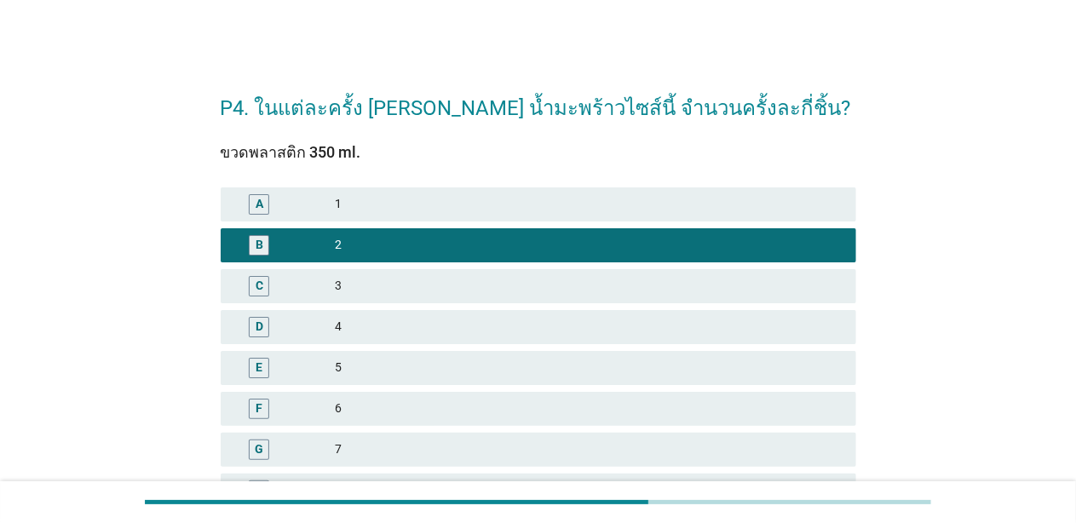
click at [389, 198] on div "1" at bounding box center [589, 204] width 507 height 20
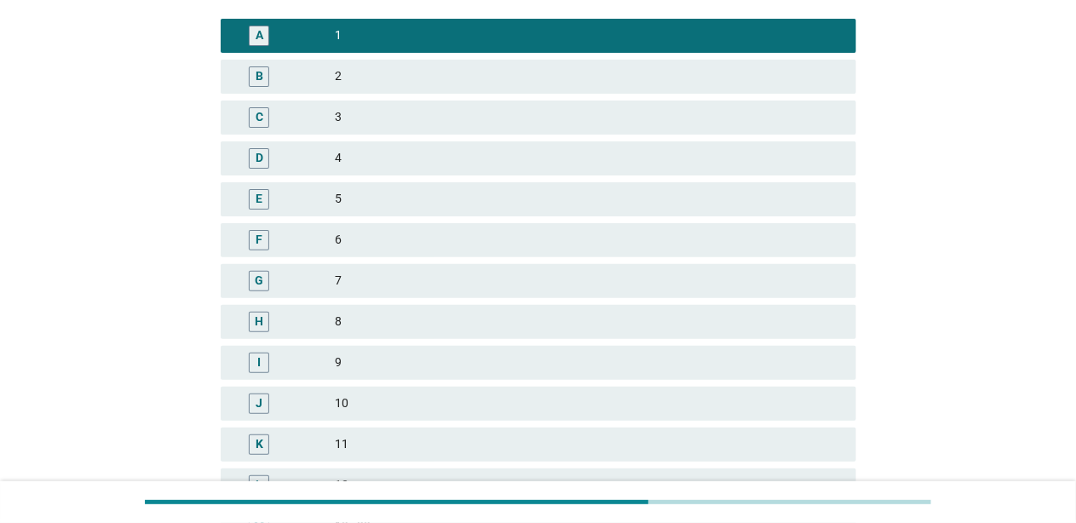
scroll to position [456, 0]
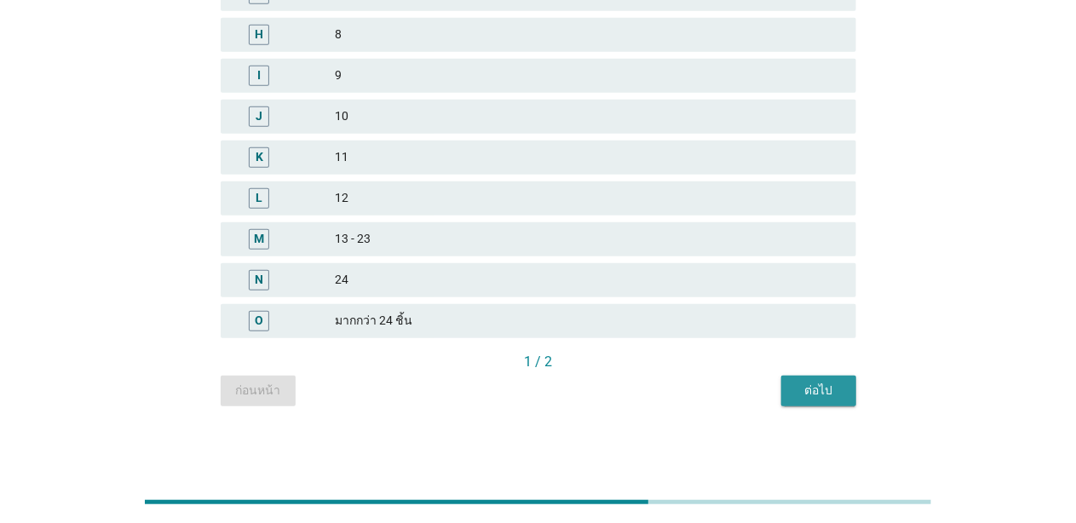
click at [815, 395] on div "ต่อไป" at bounding box center [819, 391] width 48 height 18
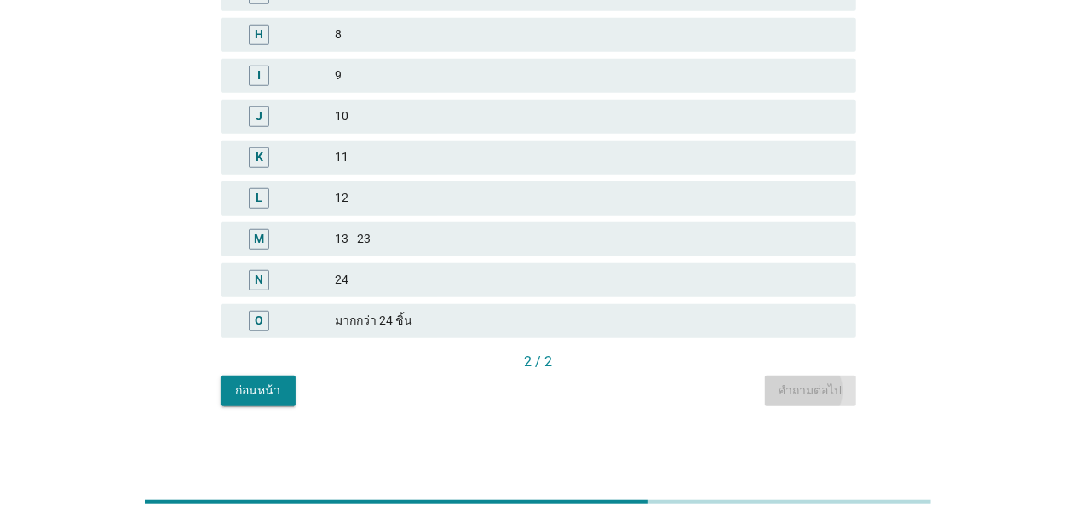
scroll to position [0, 0]
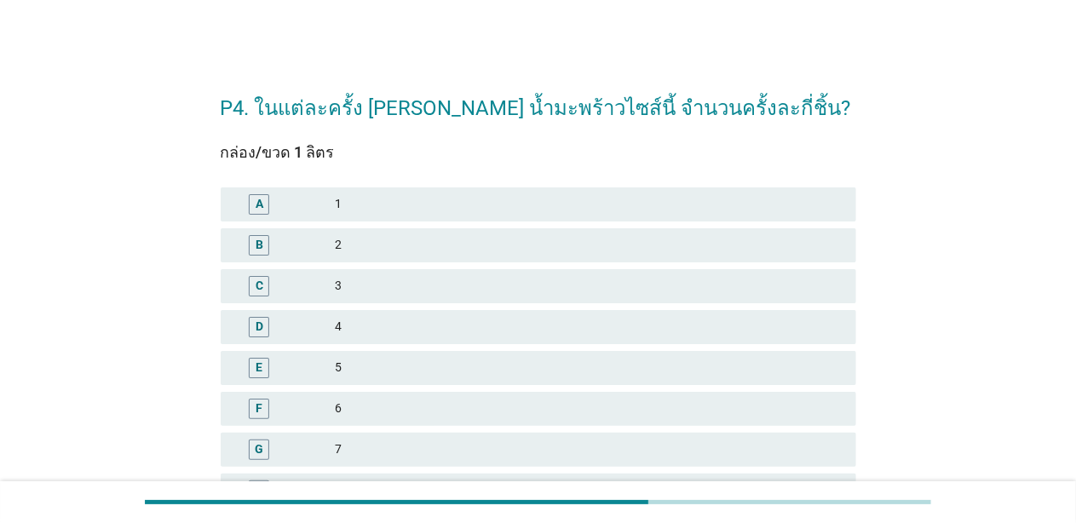
click at [399, 215] on div "A 1" at bounding box center [539, 204] width 636 height 34
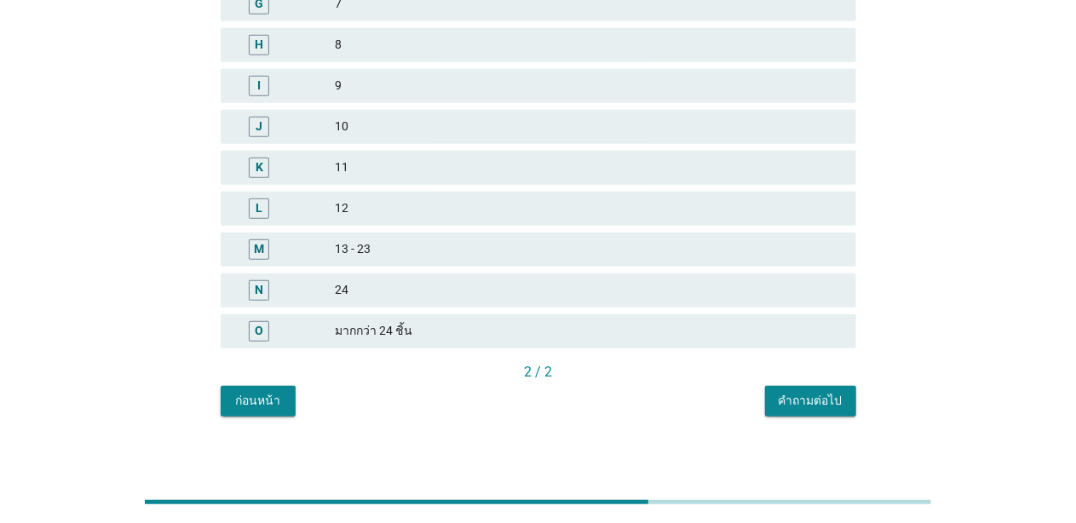
scroll to position [456, 0]
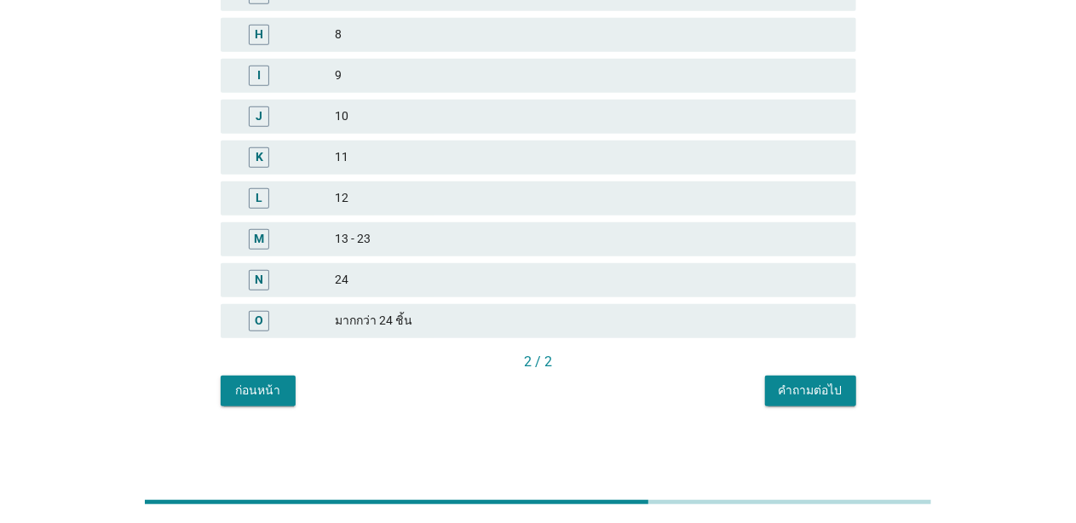
click at [790, 390] on div "คำถามต่อไป" at bounding box center [811, 391] width 64 height 18
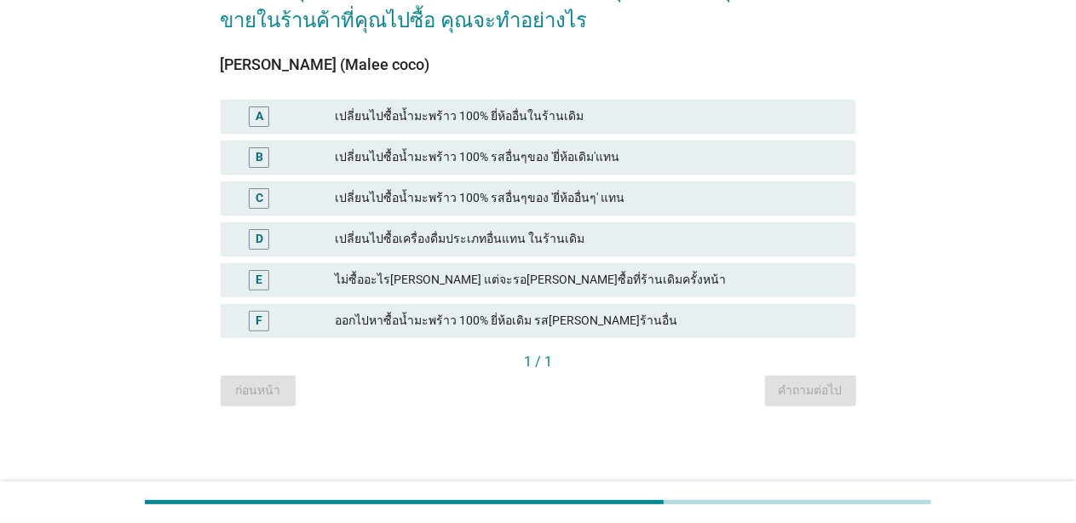
scroll to position [0, 0]
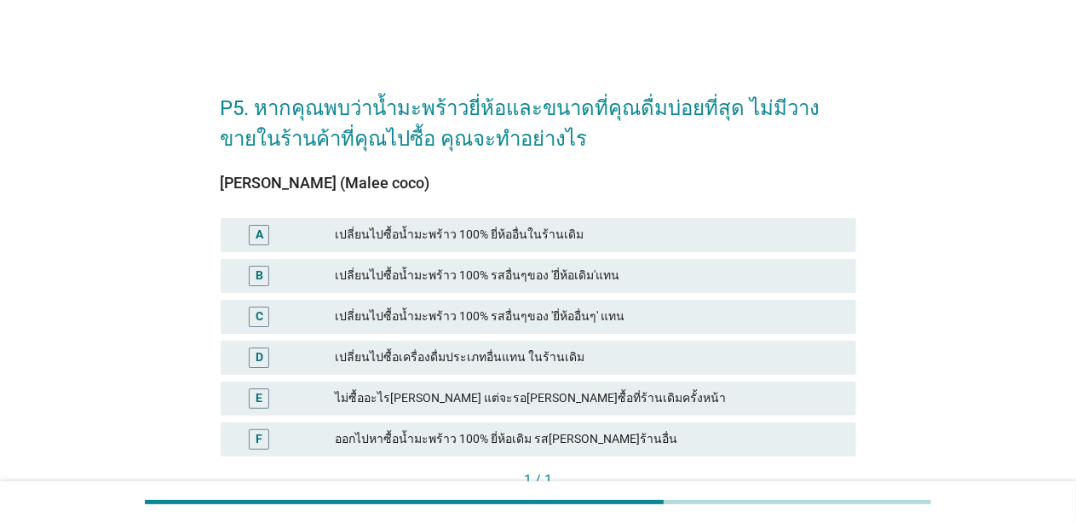
click at [337, 232] on div "เปลี่ยนไปซื้อน้ำมะพร้าว 100% ยี่ห้ออื่นในร้านเดิม" at bounding box center [589, 235] width 507 height 20
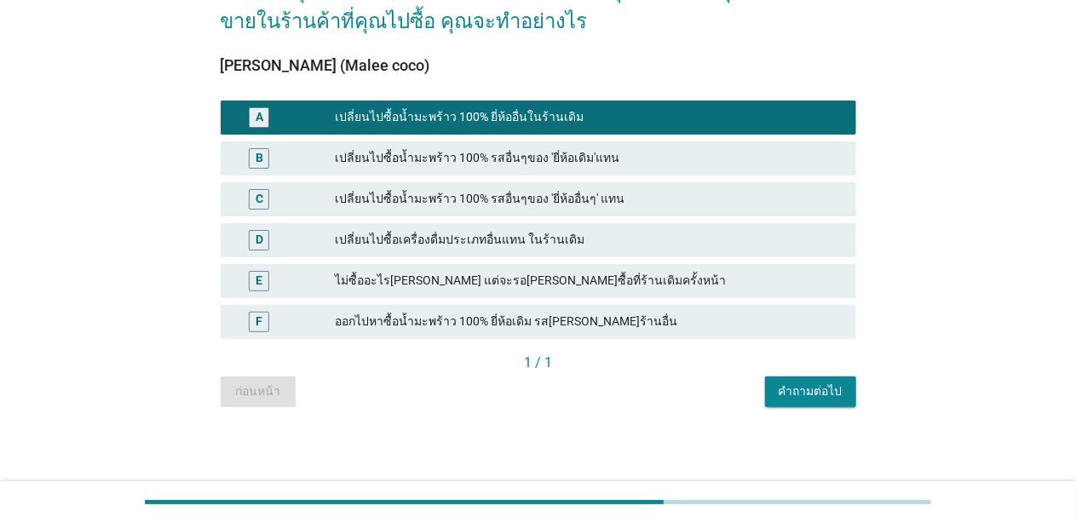
scroll to position [118, 0]
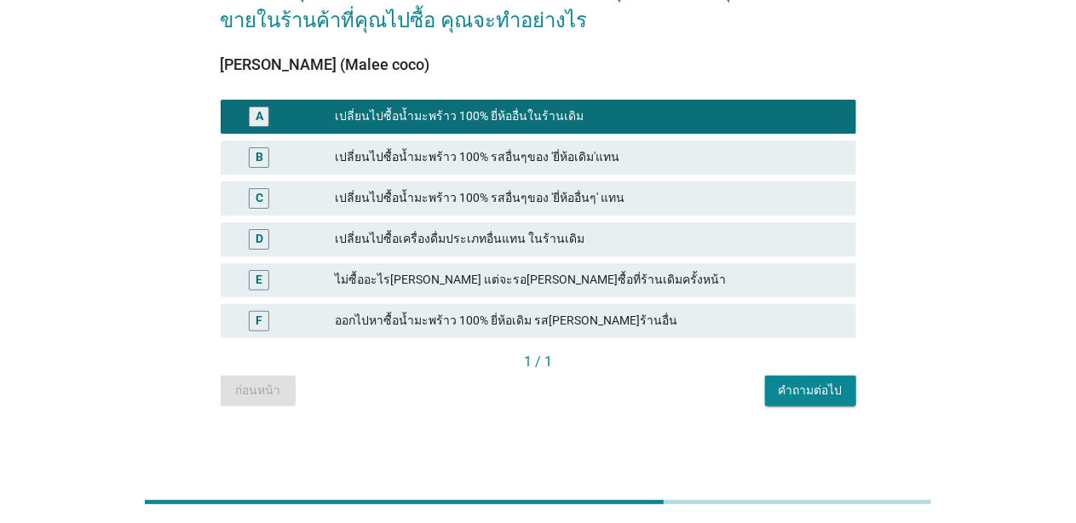
click at [813, 388] on div "คำถามต่อไป" at bounding box center [811, 391] width 64 height 18
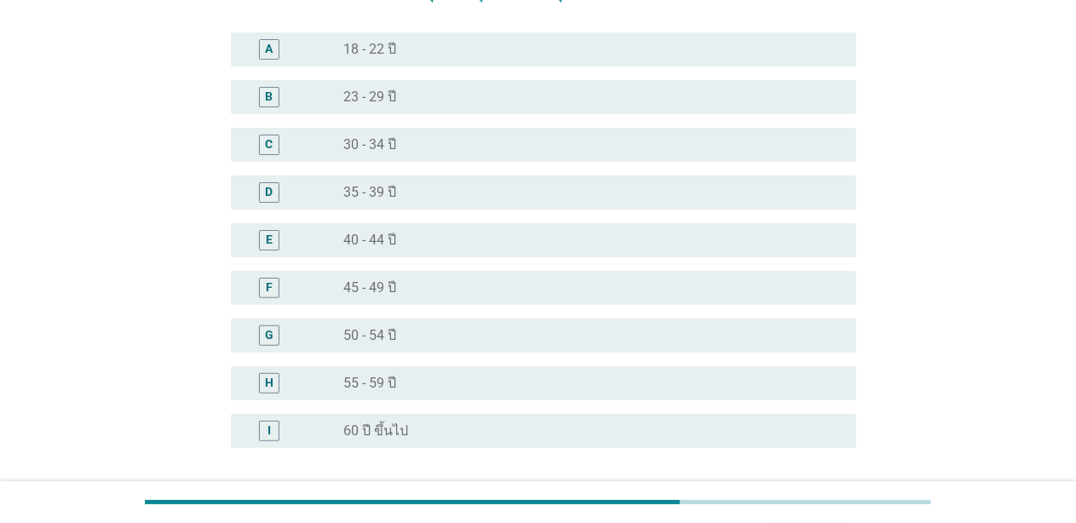
scroll to position [0, 0]
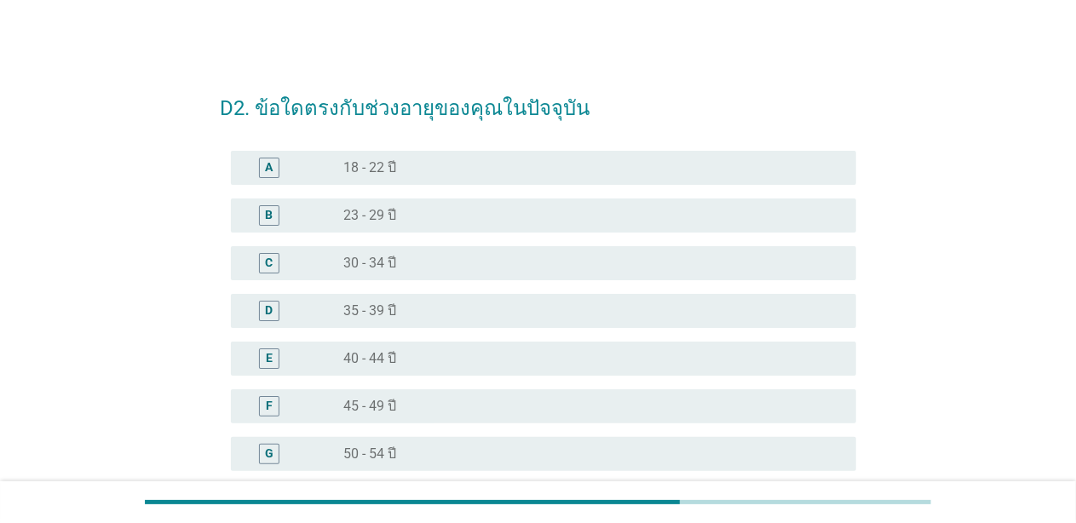
click at [387, 406] on label "45 - 49 ปี" at bounding box center [370, 406] width 53 height 17
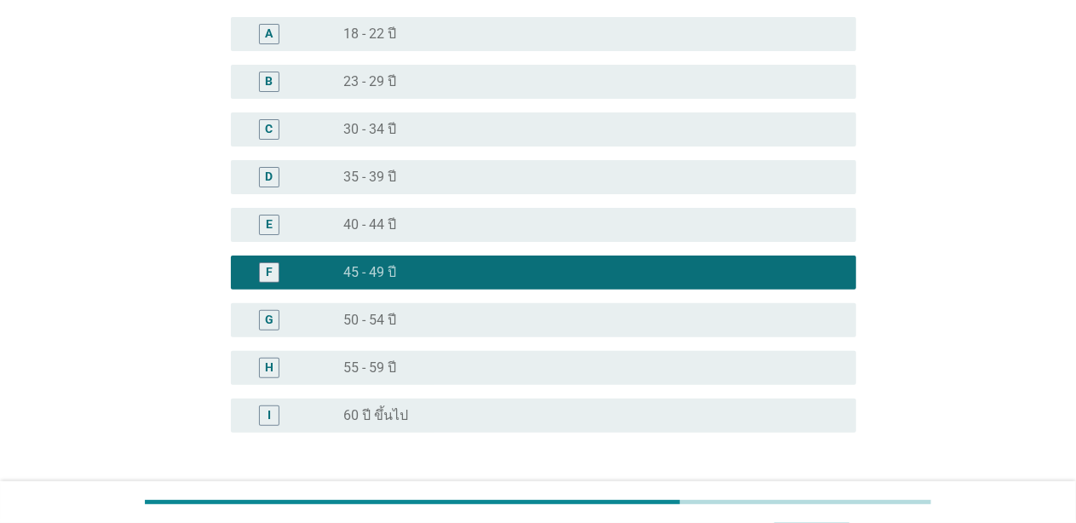
scroll to position [262, 0]
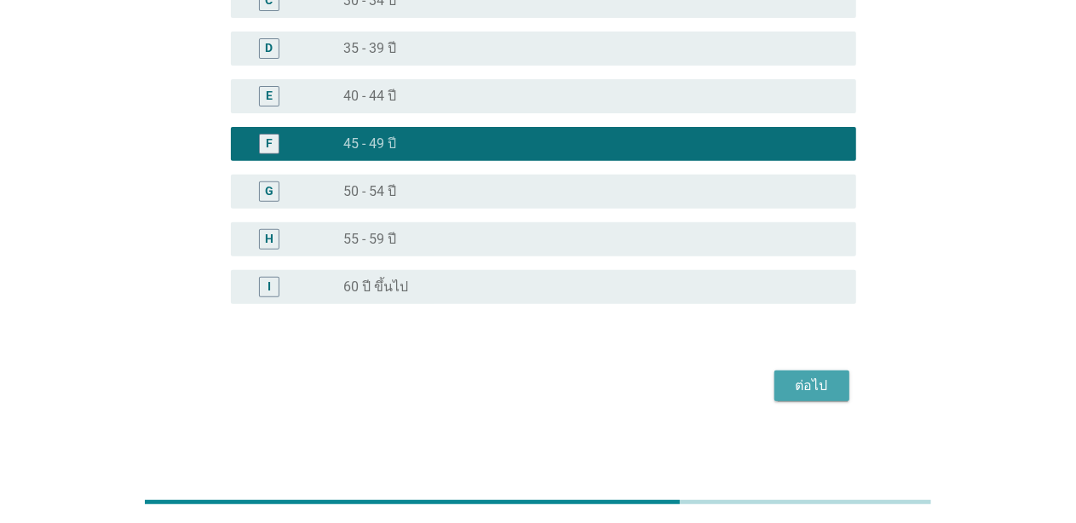
click at [808, 390] on div "ต่อไป" at bounding box center [812, 386] width 48 height 20
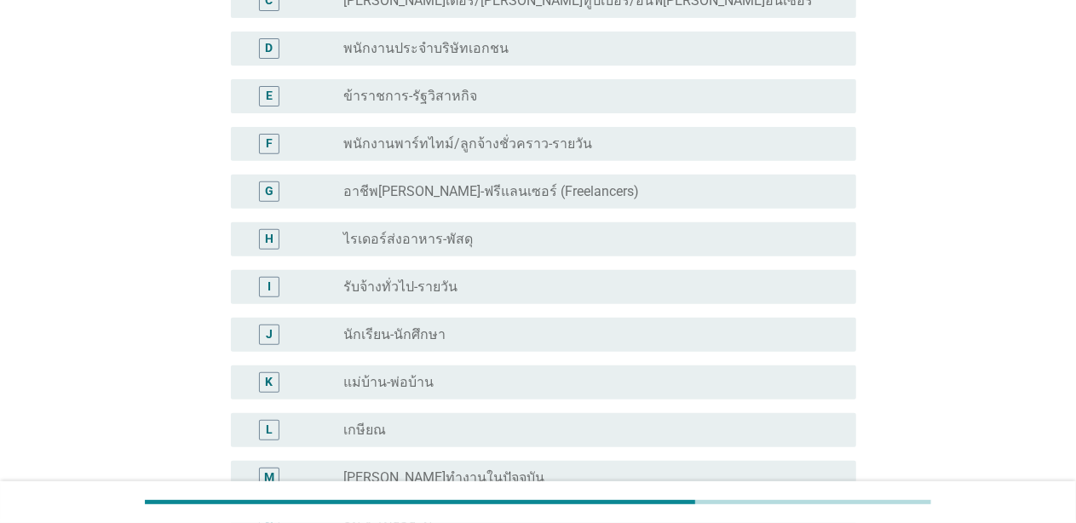
scroll to position [0, 0]
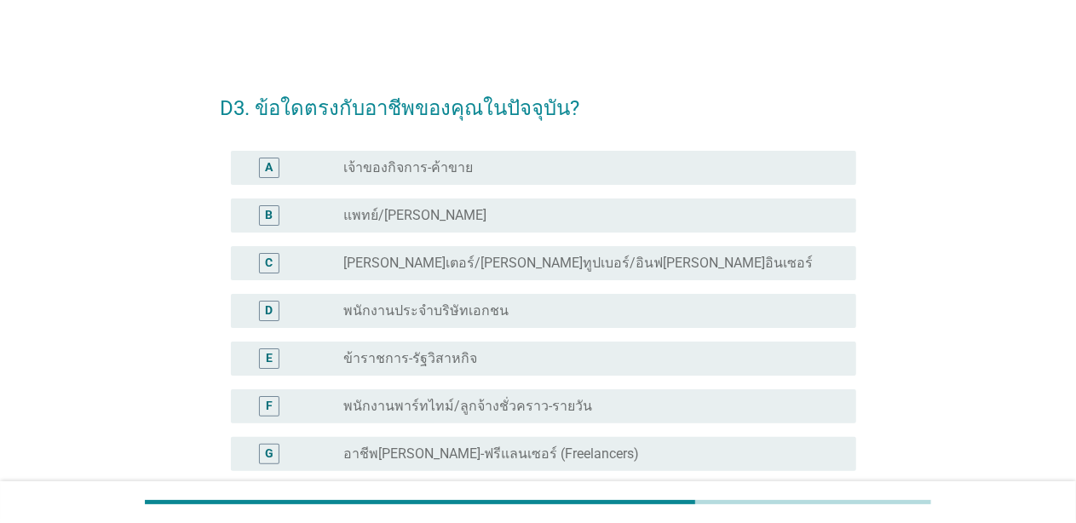
click at [383, 312] on label "พนักงานประจำบริษัทเอกชน" at bounding box center [426, 310] width 165 height 17
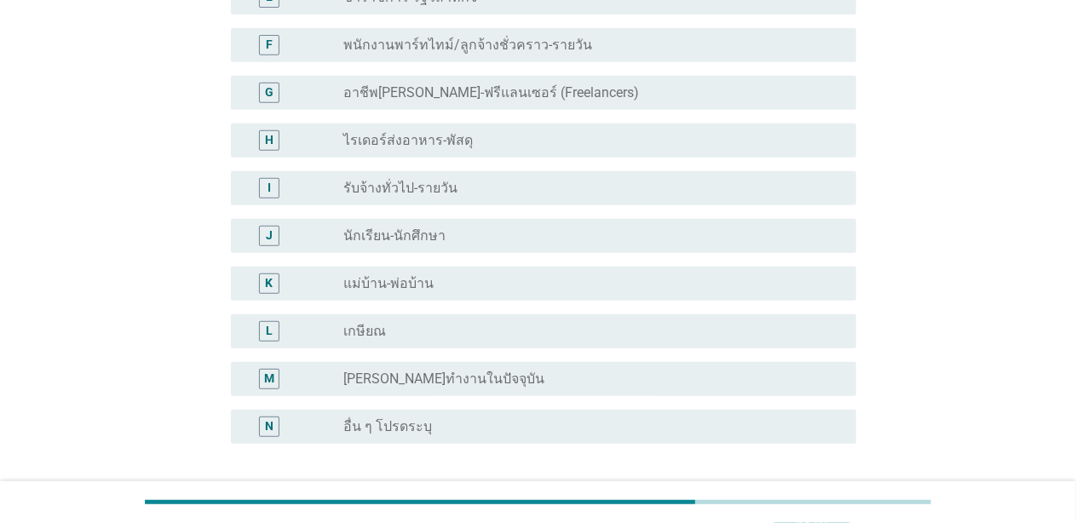
scroll to position [501, 0]
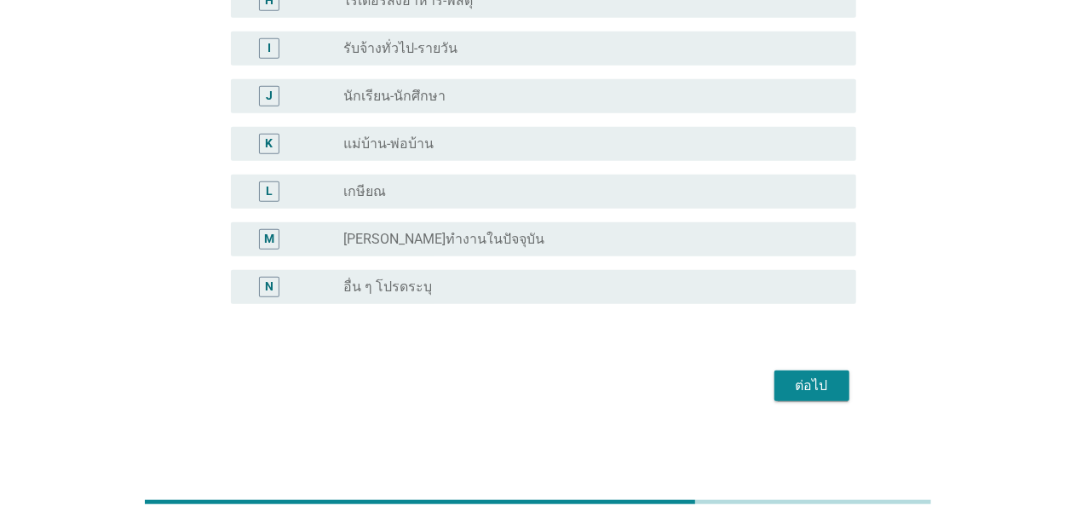
click at [791, 387] on div "ต่อไป" at bounding box center [812, 386] width 48 height 20
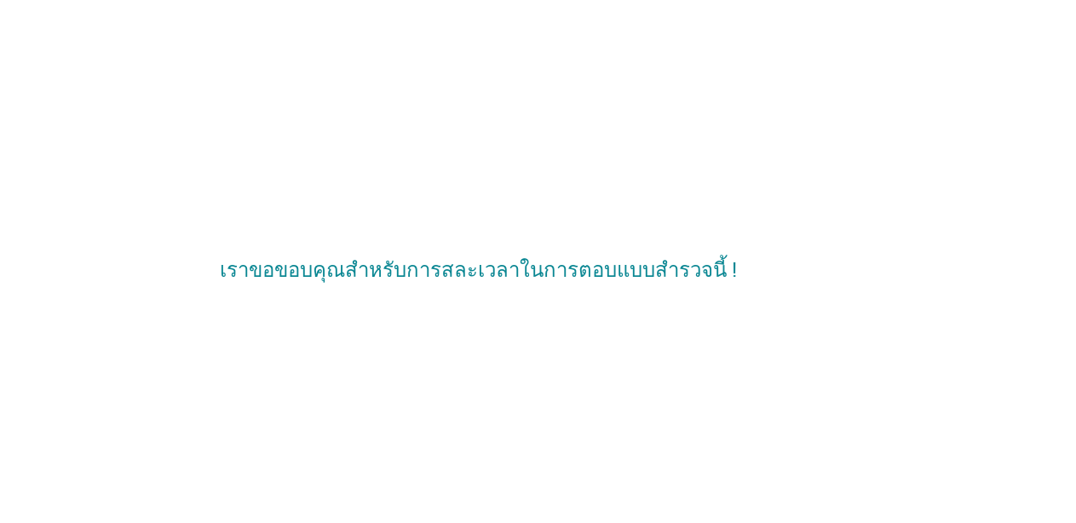
scroll to position [0, 0]
